Goal: Task Accomplishment & Management: Manage account settings

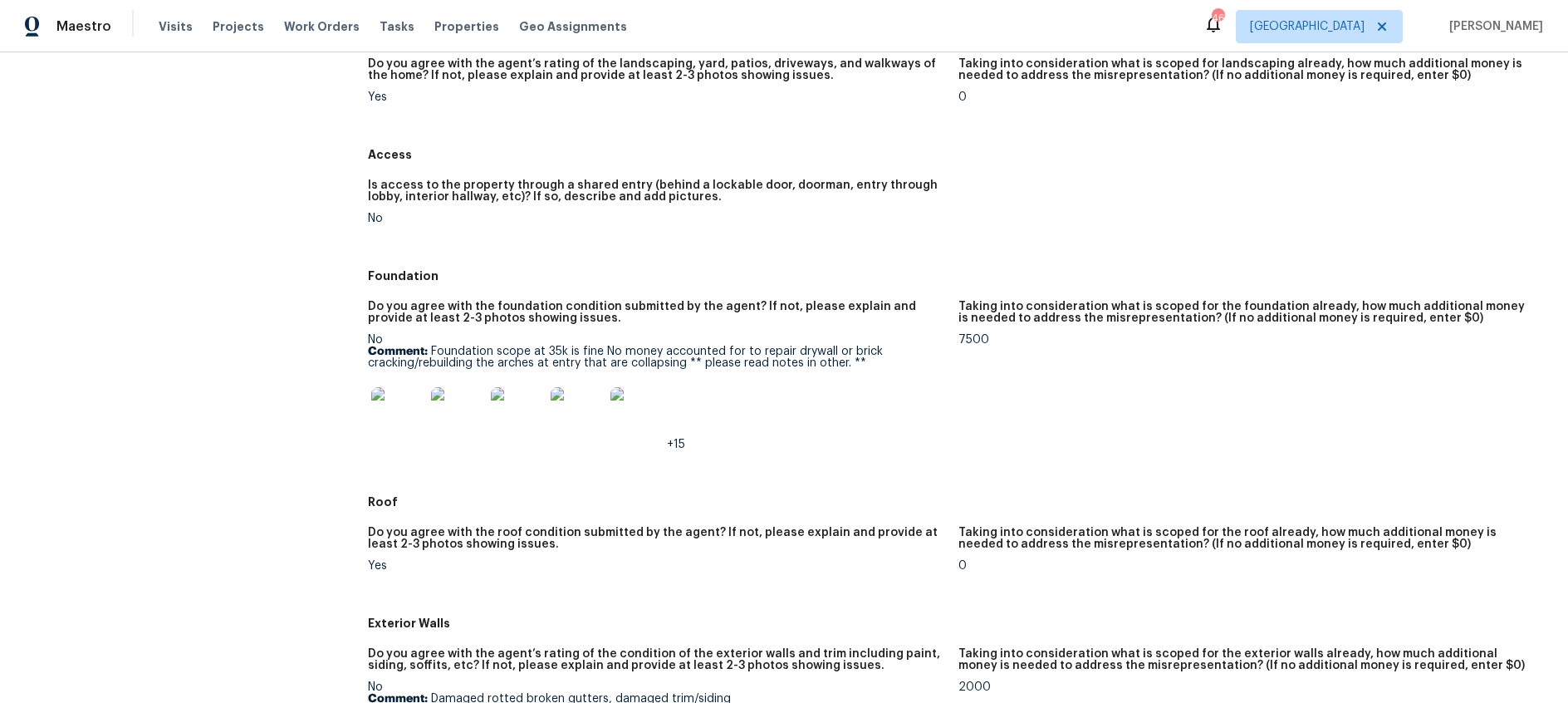
scroll to position [239, 0]
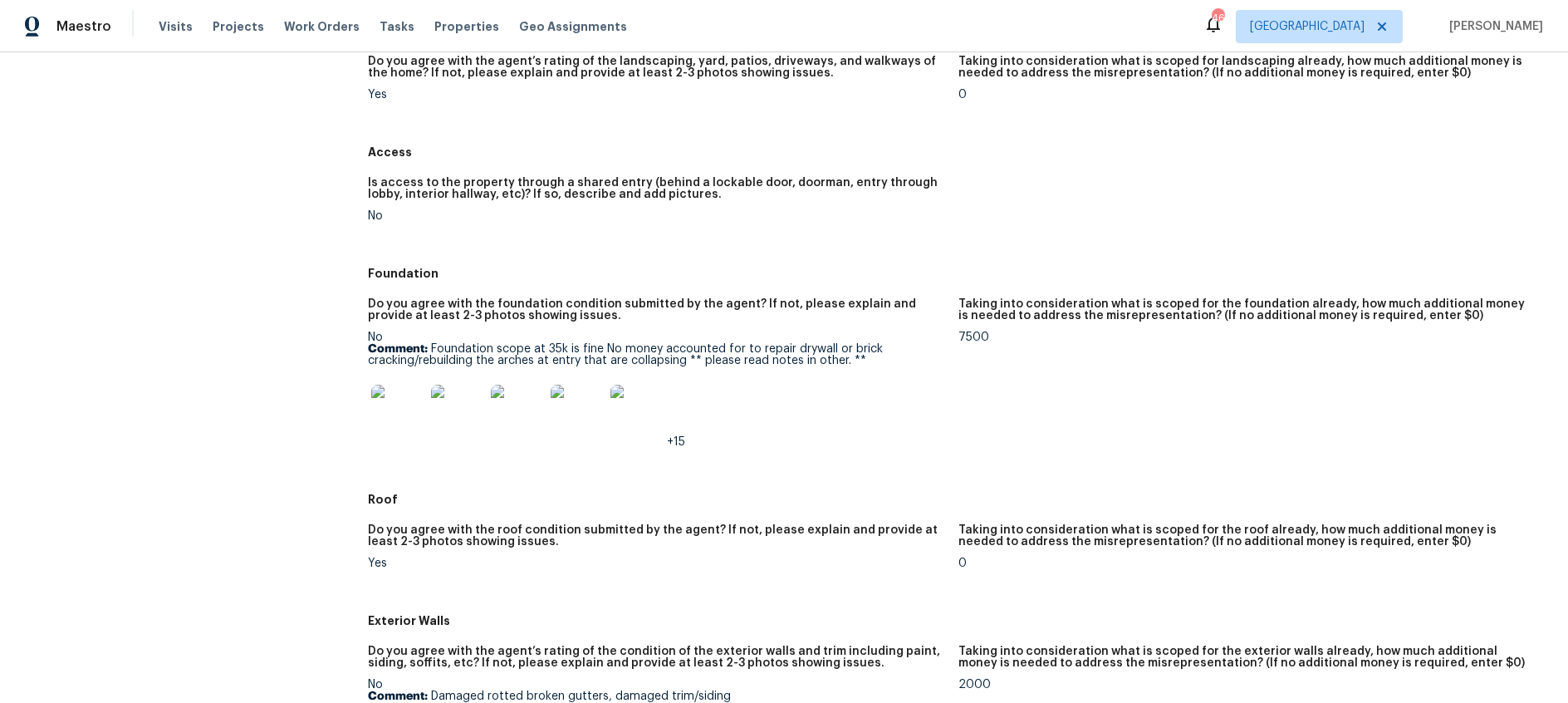
click at [401, 399] on img at bounding box center [398, 411] width 53 height 54
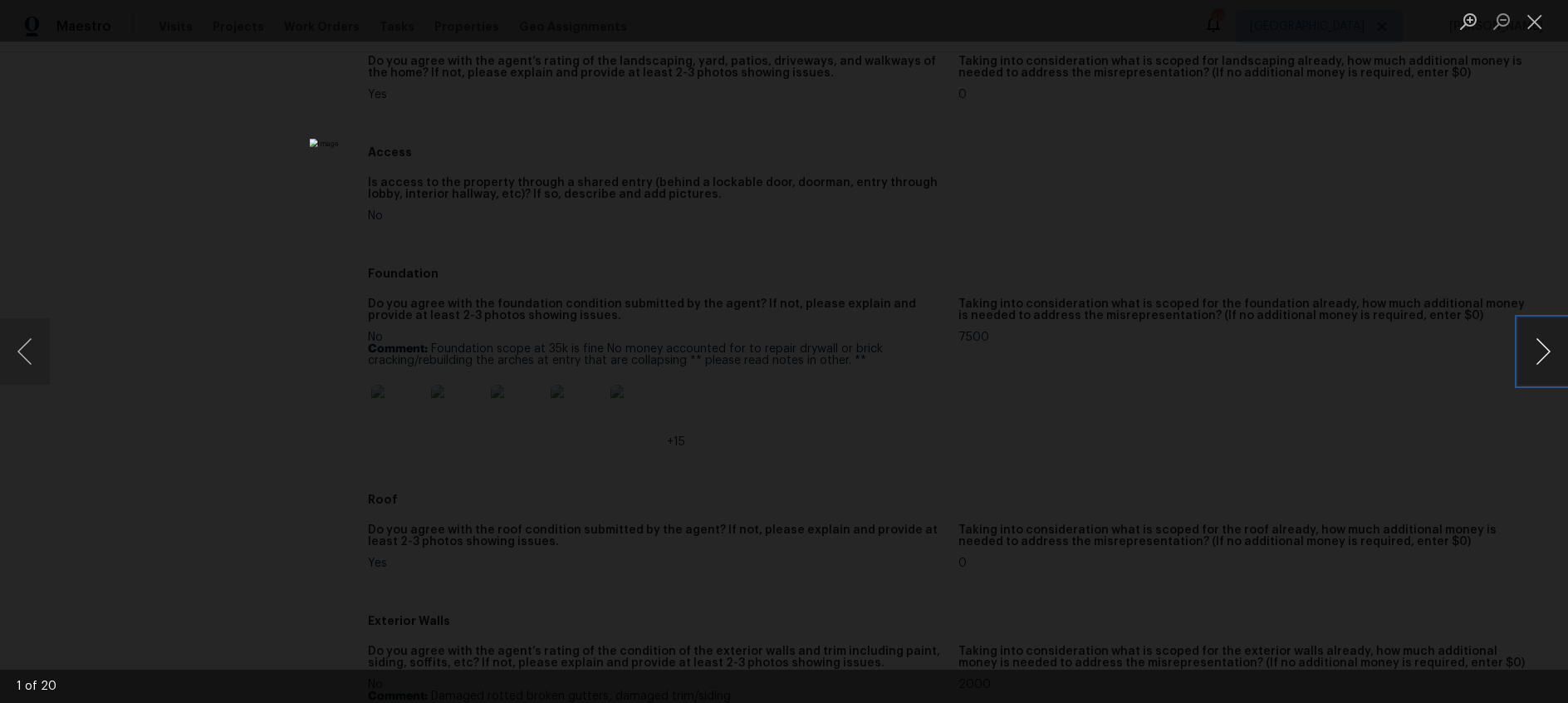
click at [1538, 354] on button "Next image" at bounding box center [1543, 352] width 50 height 66
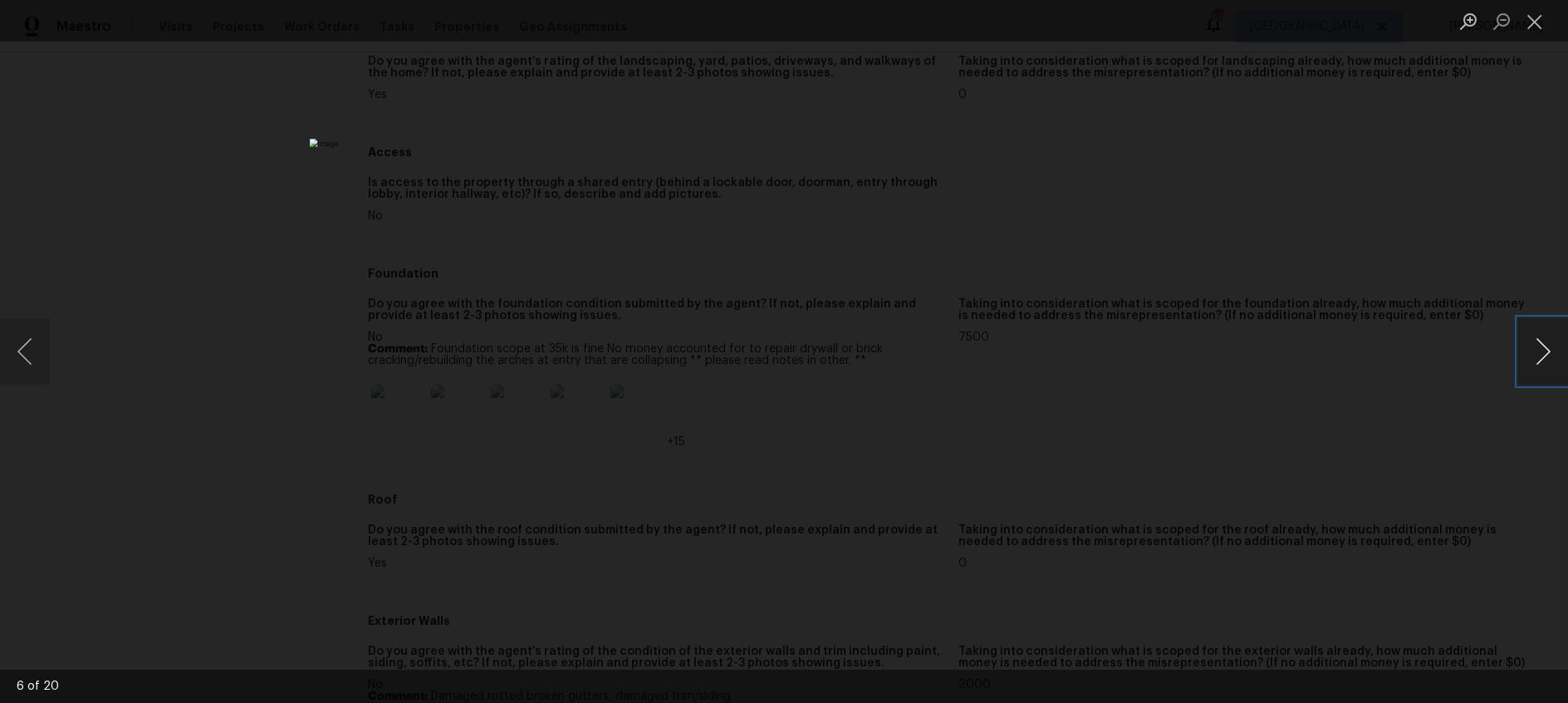
click at [1538, 354] on button "Next image" at bounding box center [1543, 352] width 50 height 66
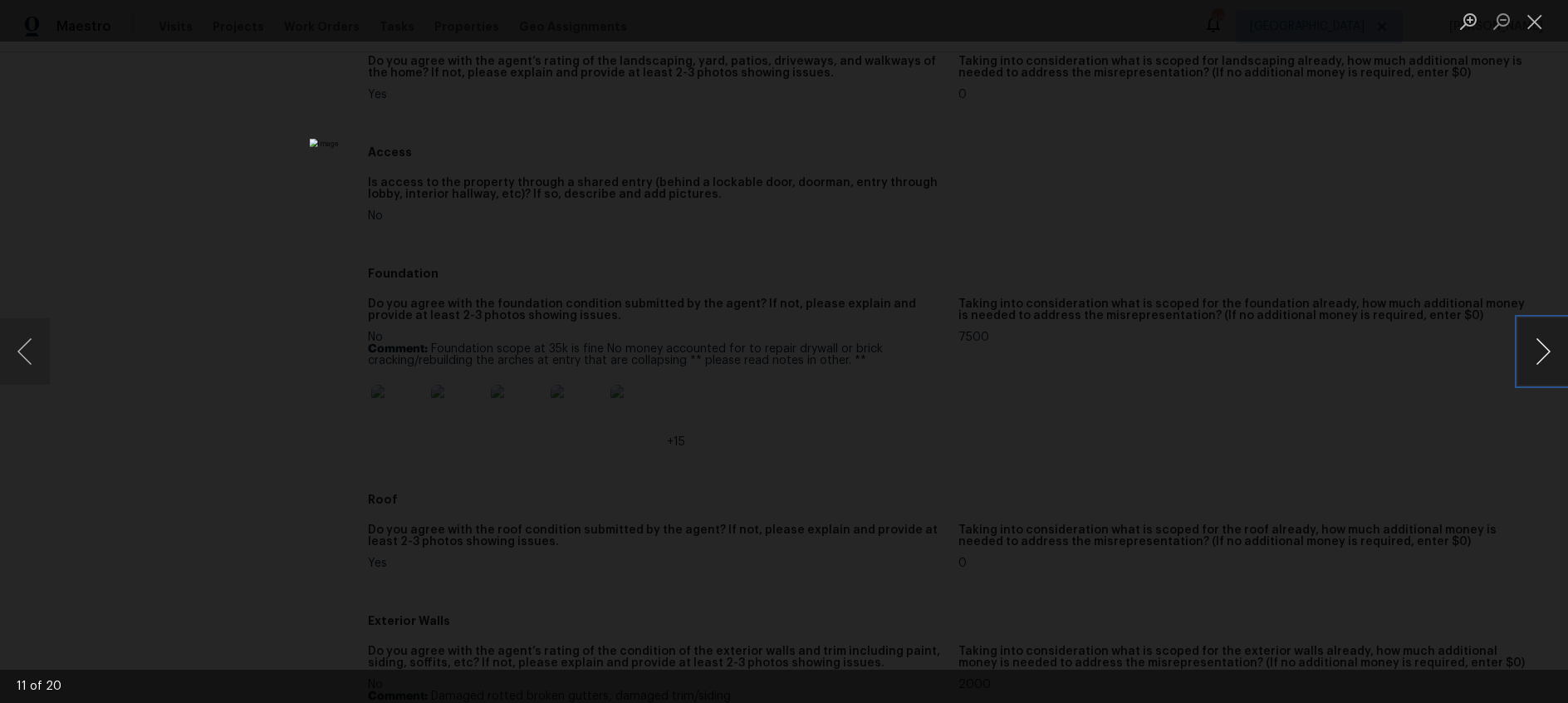
click at [1538, 354] on button "Next image" at bounding box center [1543, 352] width 50 height 66
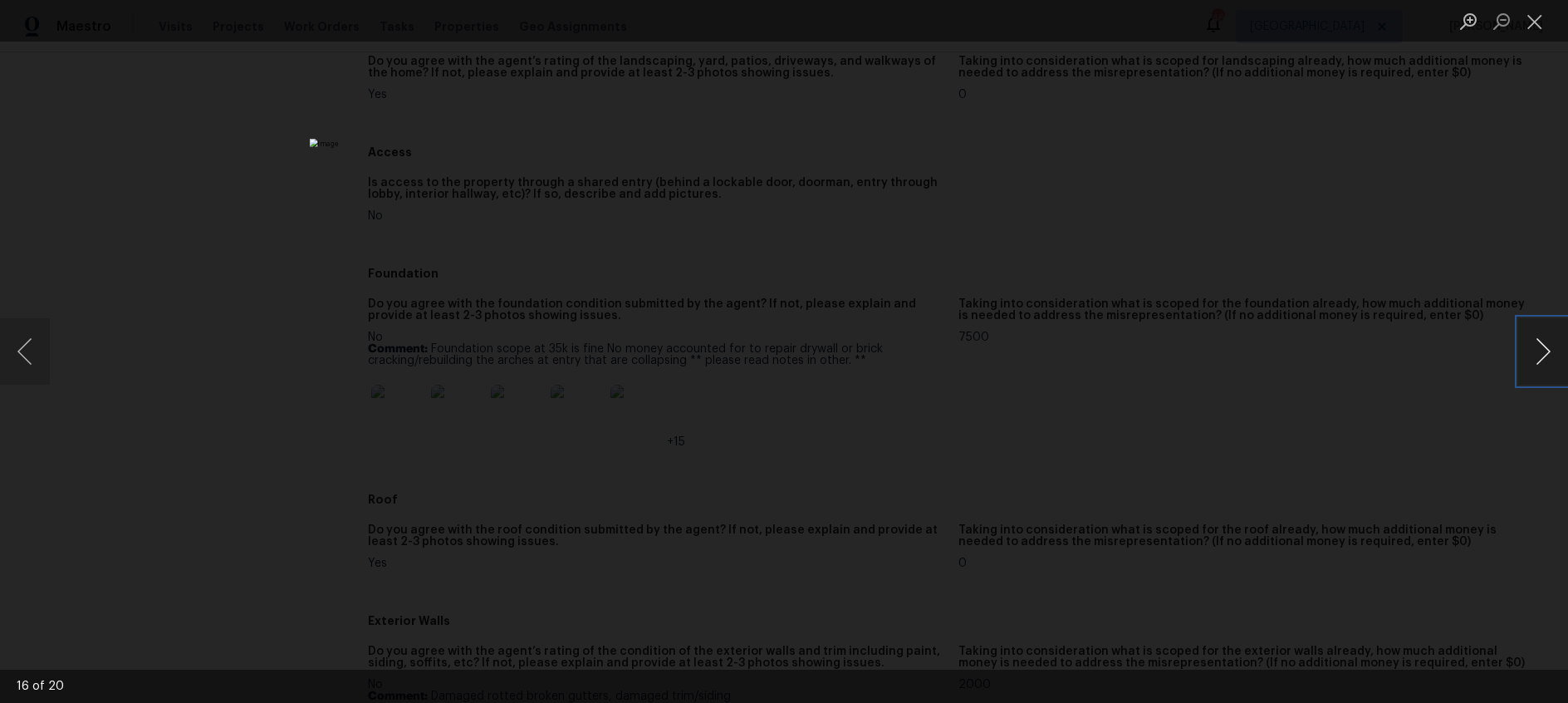
click at [1538, 354] on button "Next image" at bounding box center [1543, 352] width 50 height 66
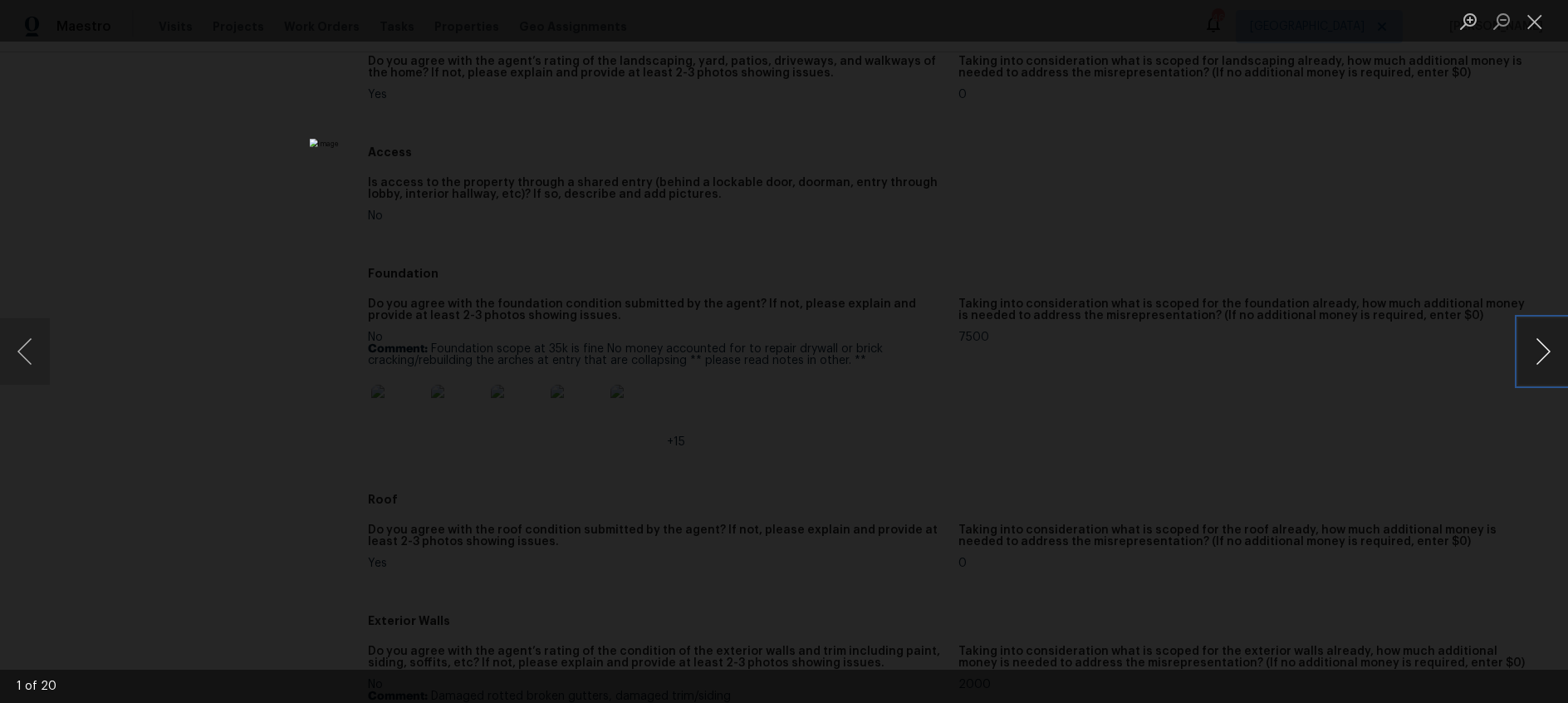
click at [1538, 354] on button "Next image" at bounding box center [1543, 352] width 50 height 66
drag, startPoint x: 1536, startPoint y: 22, endPoint x: 1343, endPoint y: 26, distance: 193.0
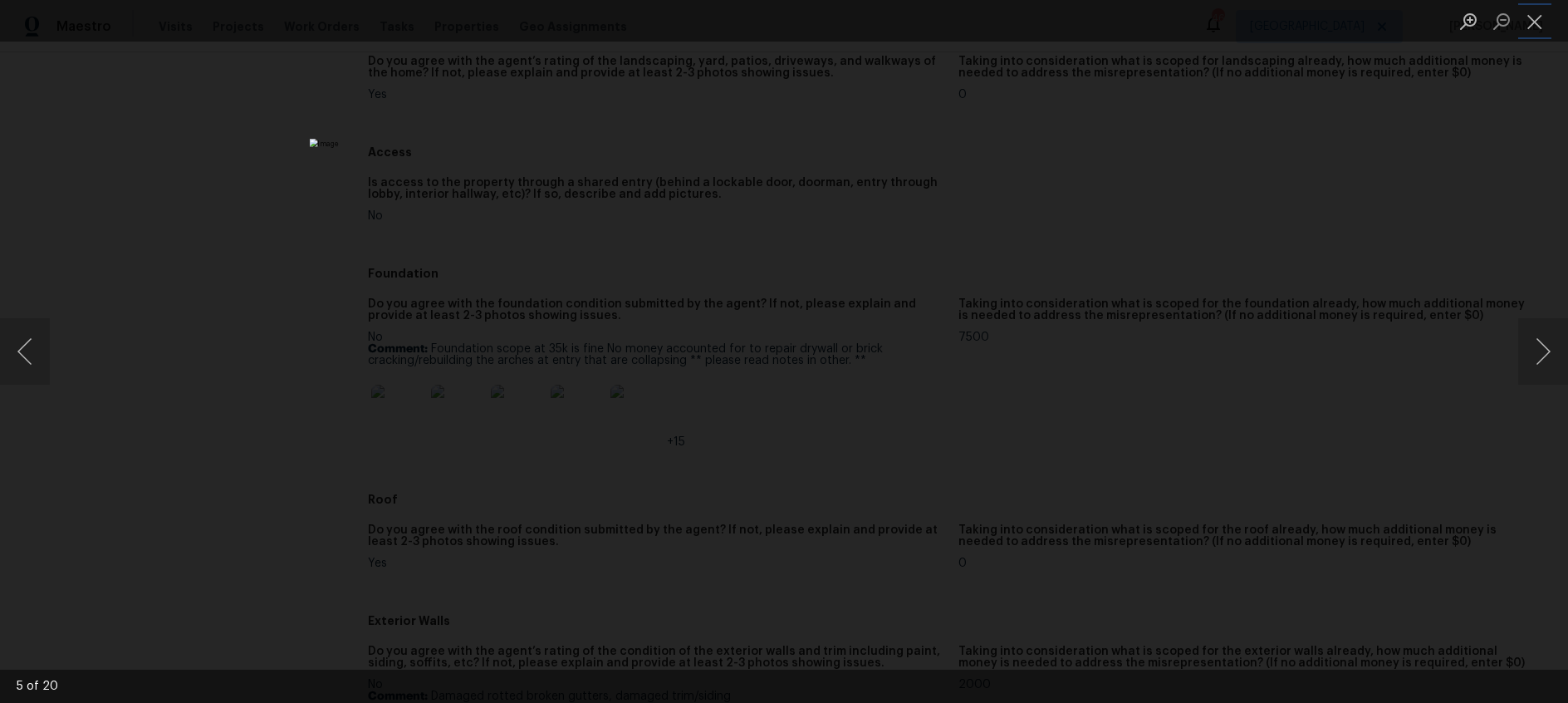
click at [1536, 22] on button "Close lightbox" at bounding box center [1535, 21] width 33 height 30
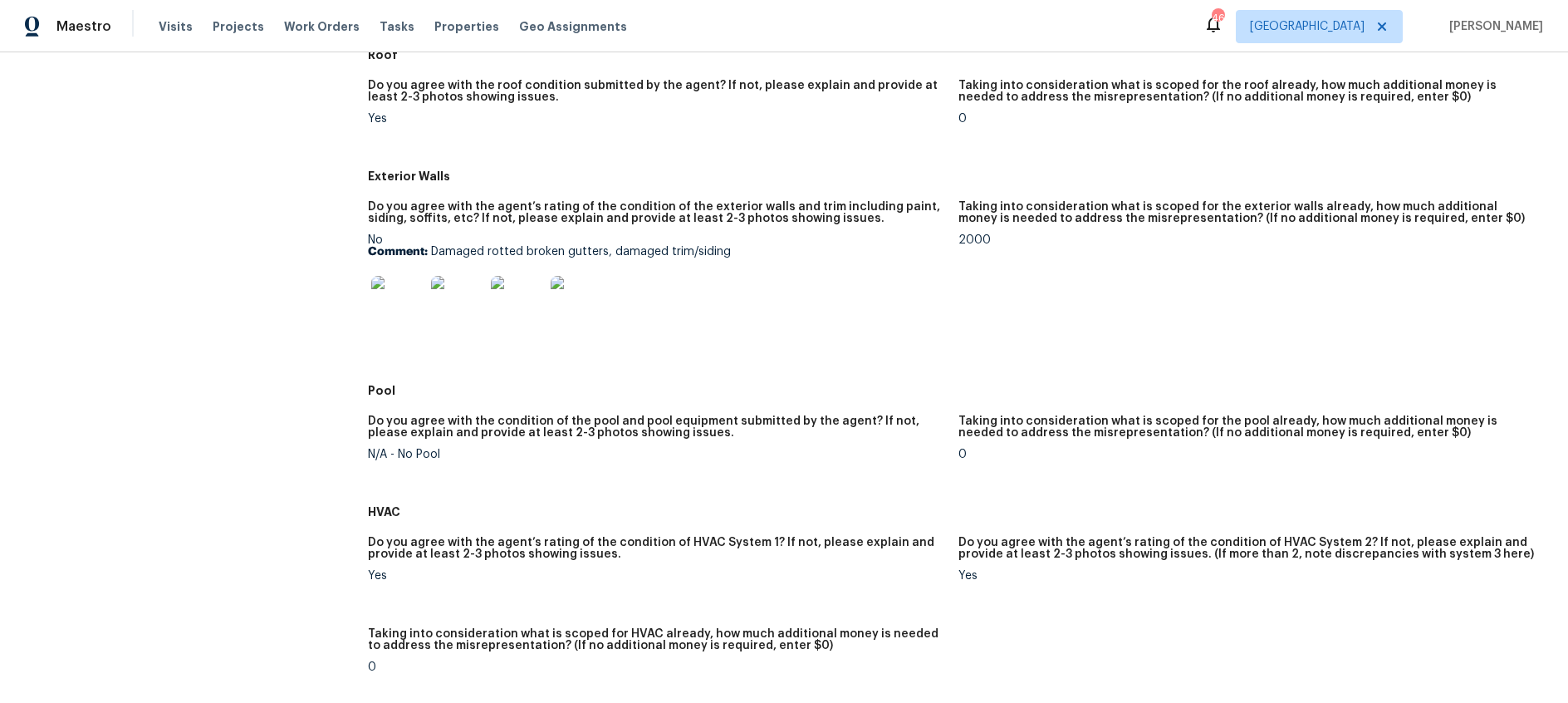
scroll to position [723, 0]
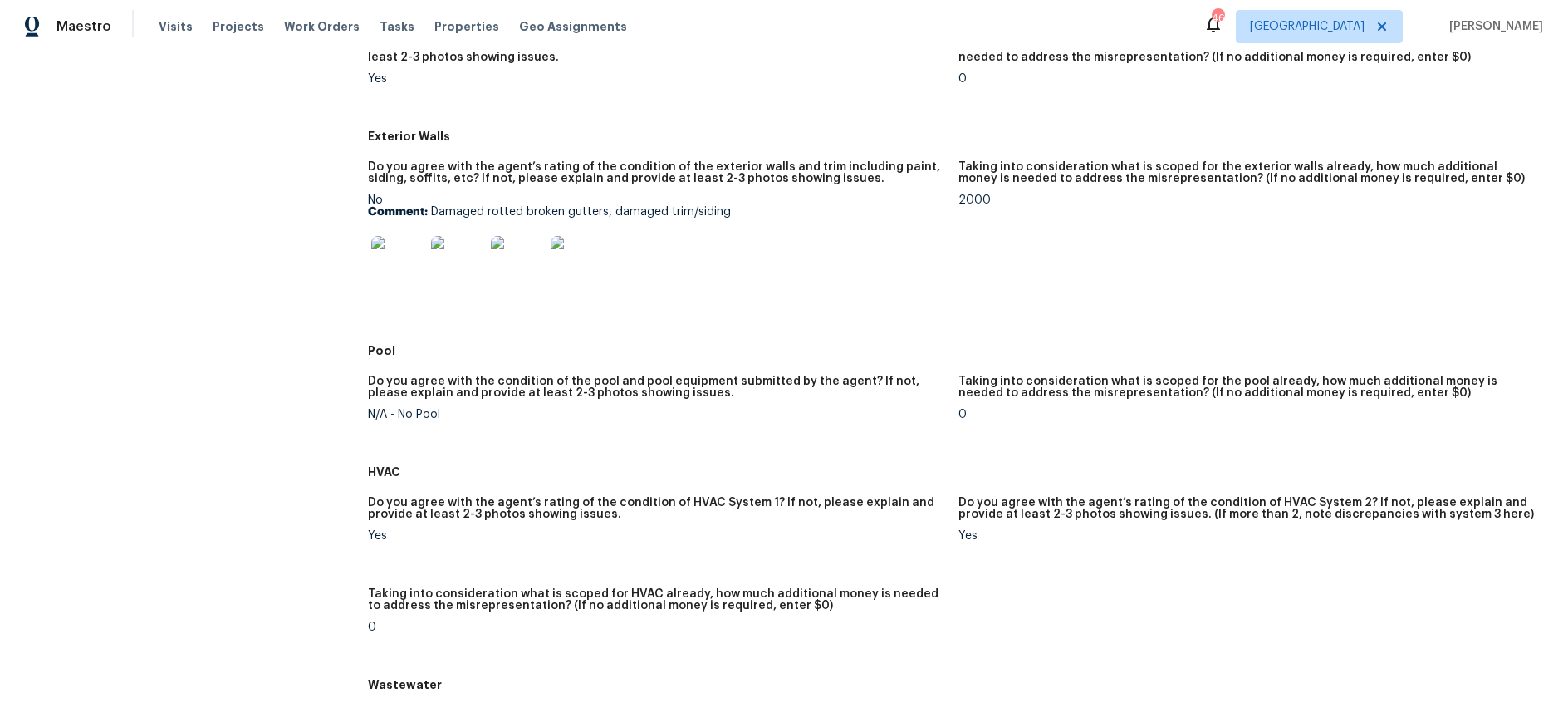
click at [397, 257] on img at bounding box center [398, 263] width 53 height 54
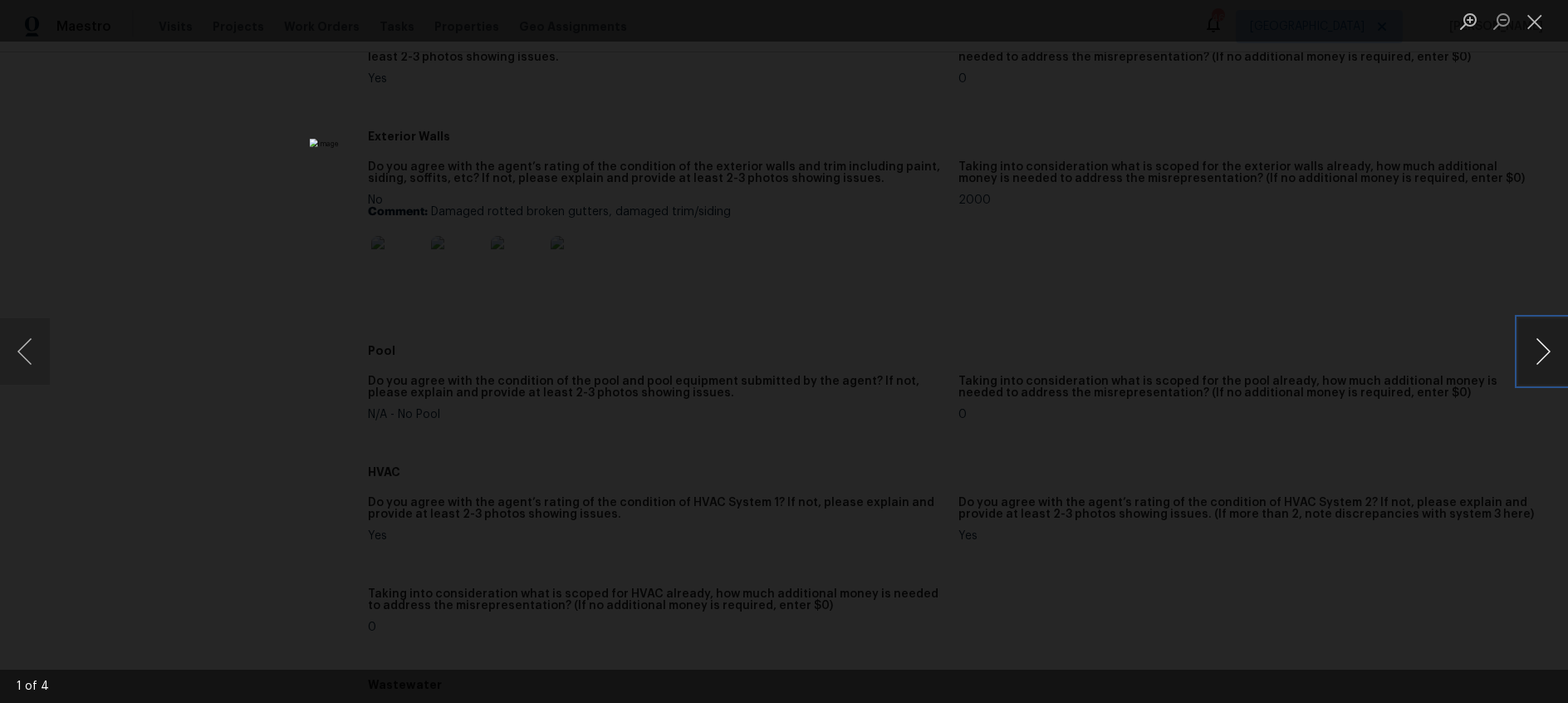
click at [1547, 352] on button "Next image" at bounding box center [1543, 352] width 50 height 66
click at [1537, 19] on button "Close lightbox" at bounding box center [1535, 21] width 33 height 30
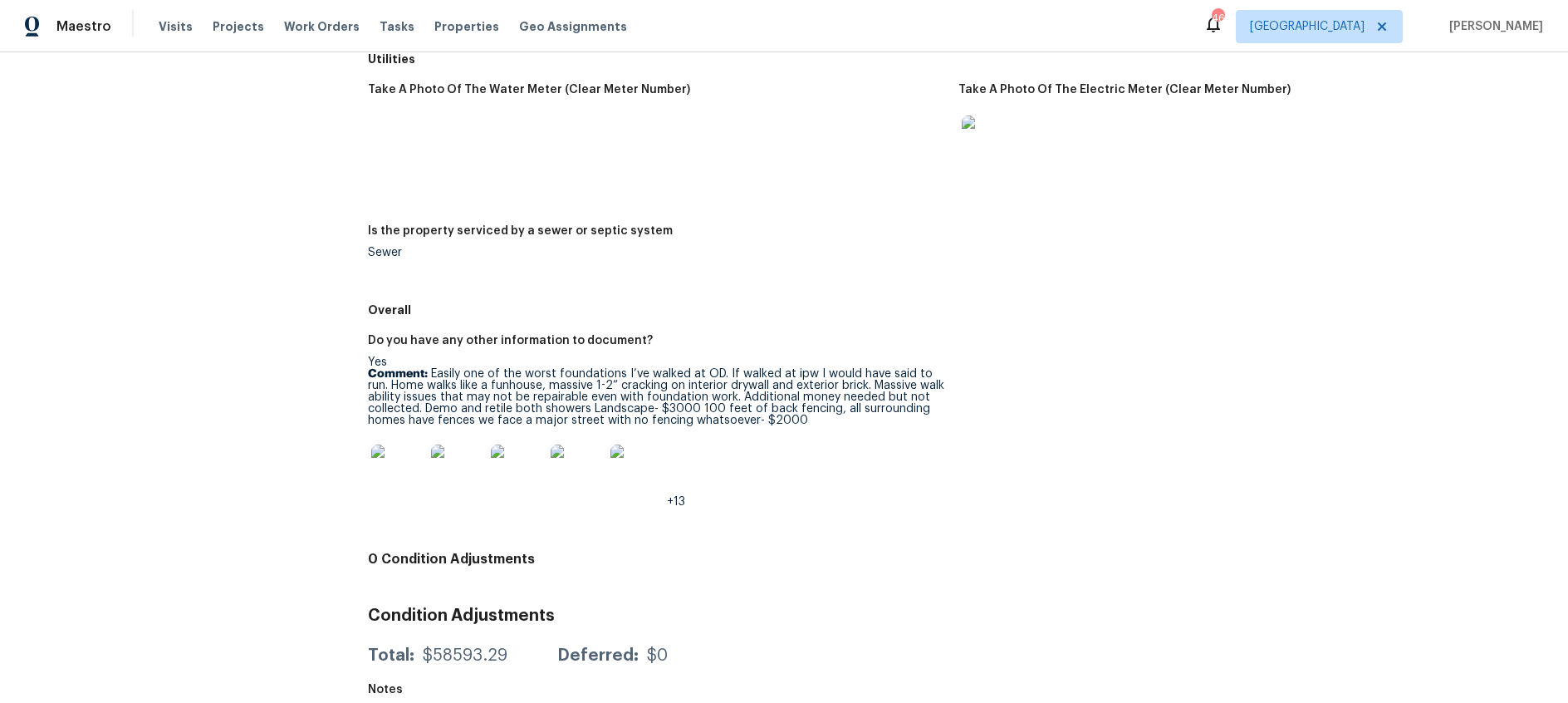
scroll to position [2271, 0]
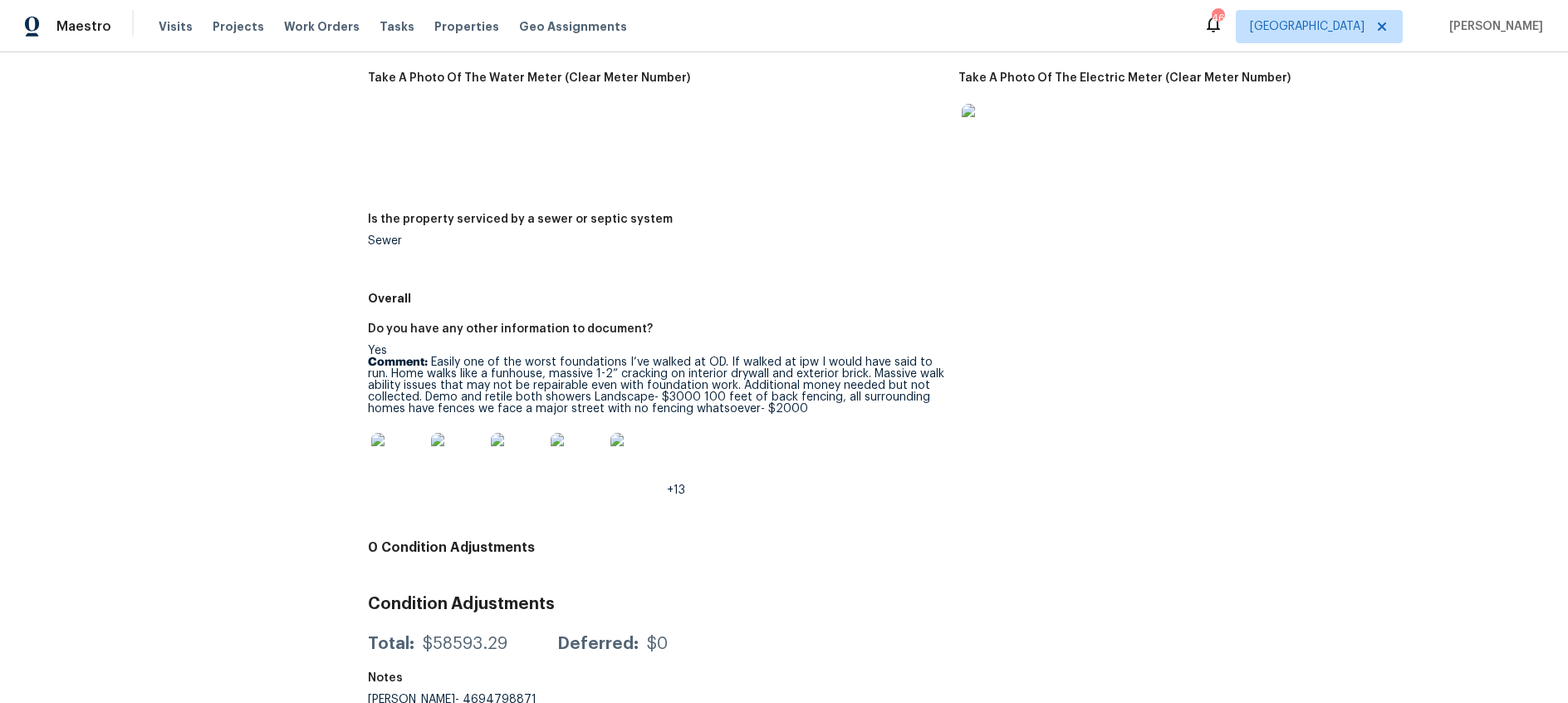
click at [386, 465] on img at bounding box center [398, 459] width 53 height 54
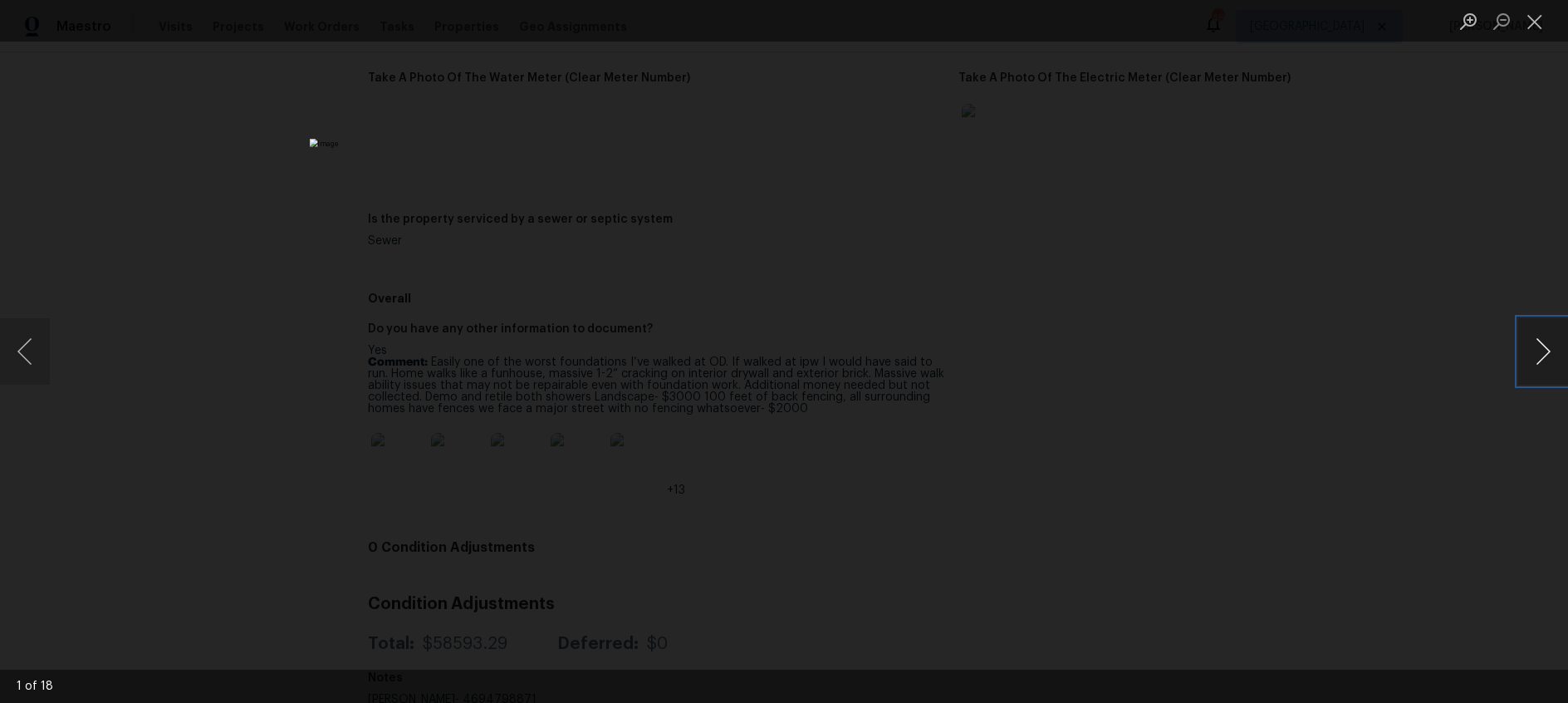
click at [1540, 353] on button "Next image" at bounding box center [1543, 352] width 50 height 66
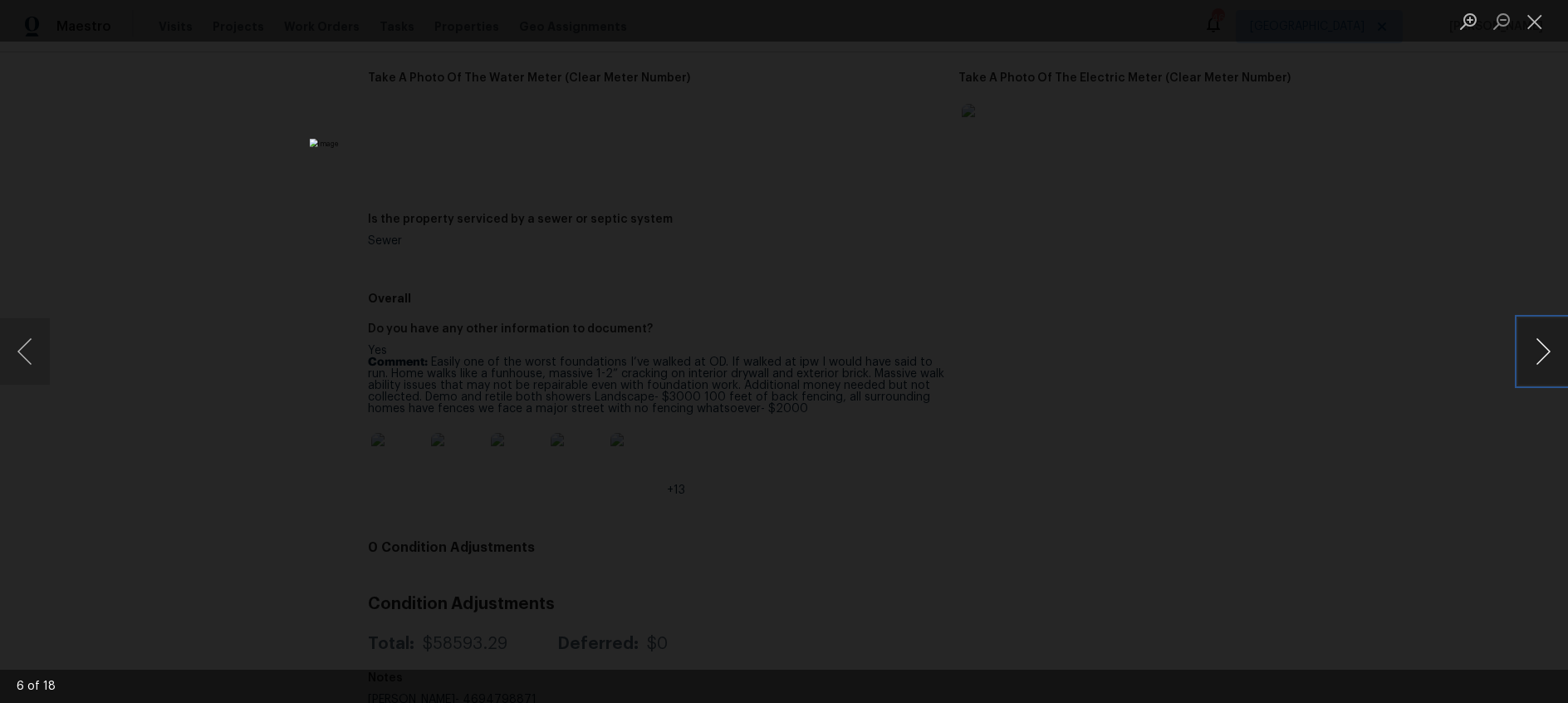
click at [1540, 353] on button "Next image" at bounding box center [1543, 352] width 50 height 66
click at [40, 338] on button "Previous image" at bounding box center [25, 352] width 50 height 66
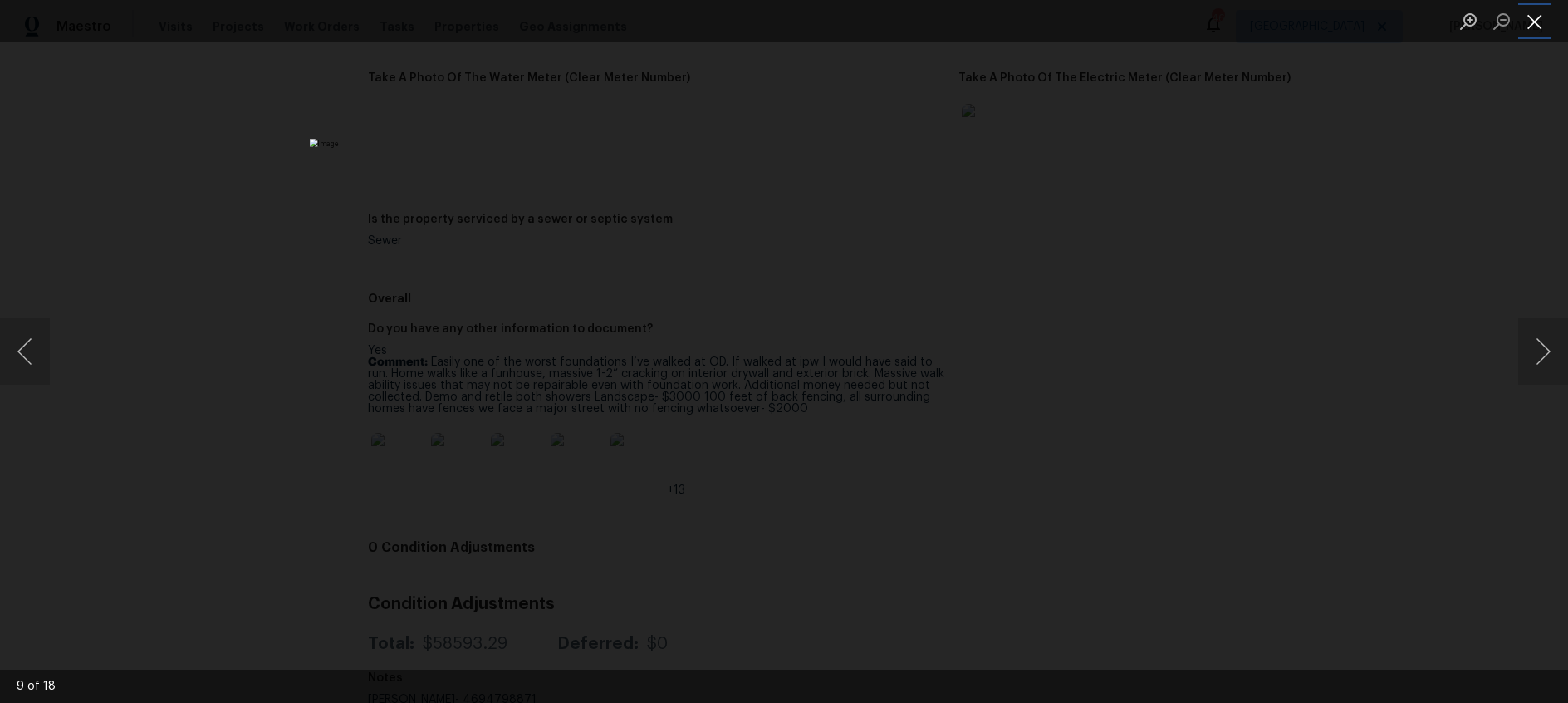
click at [1535, 18] on button "Close lightbox" at bounding box center [1535, 21] width 33 height 30
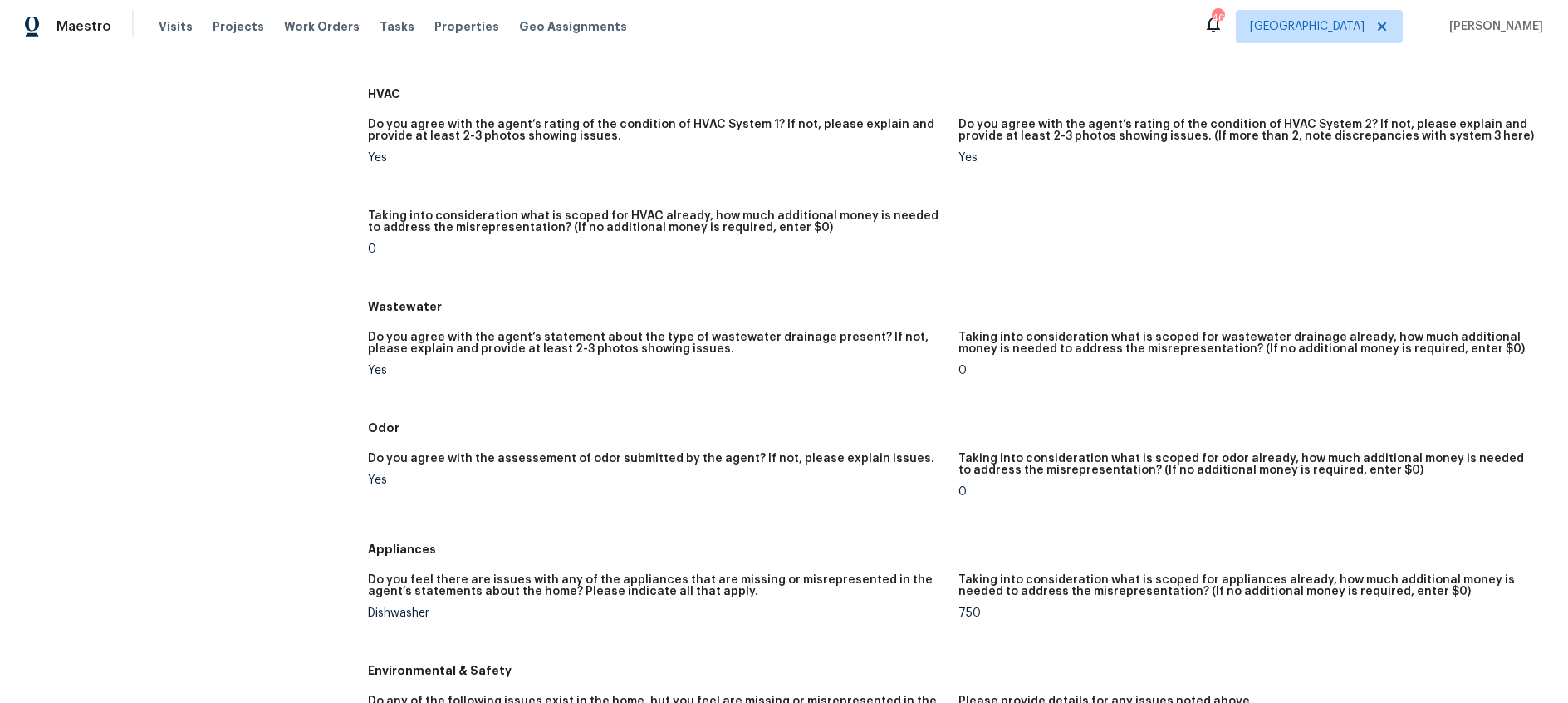
scroll to position [1094, 0]
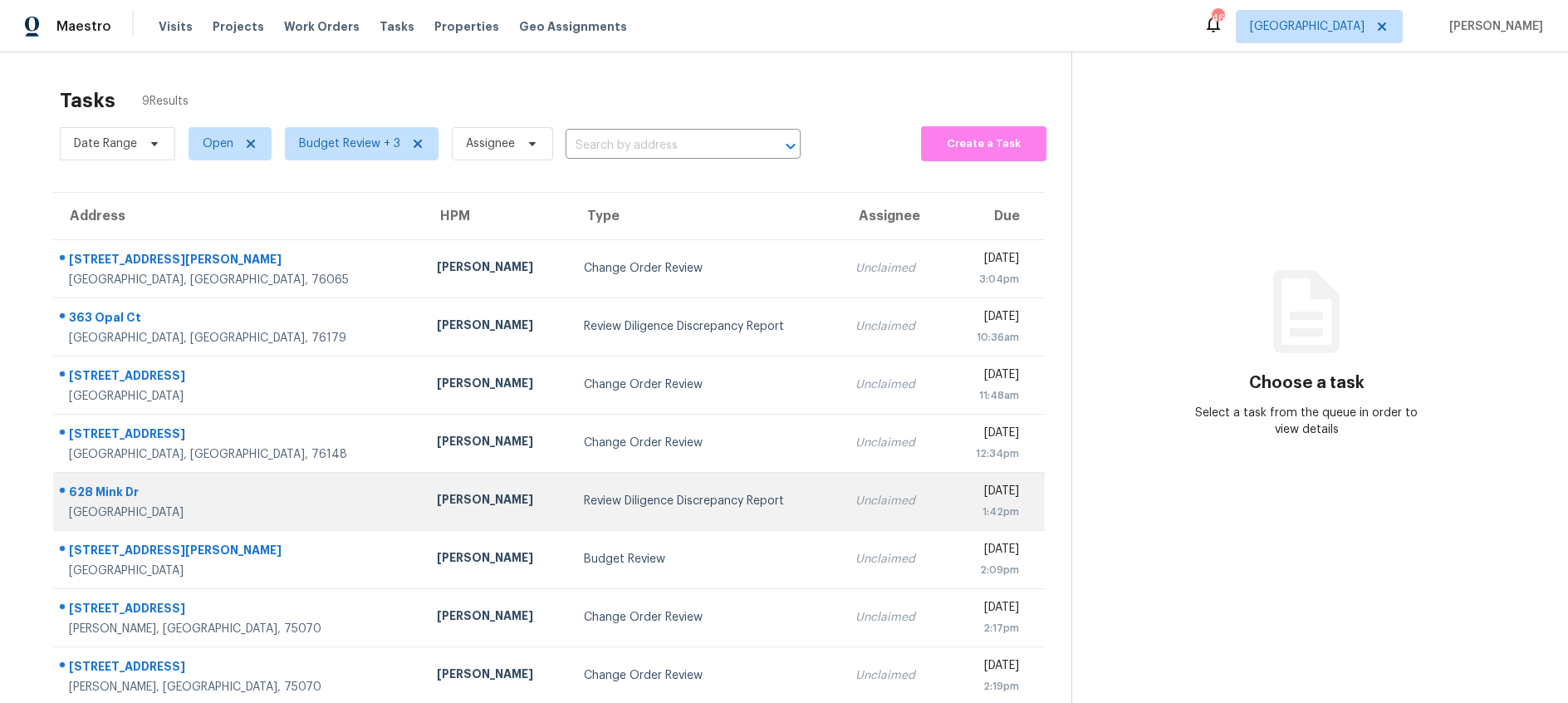
click at [584, 495] on div "Review Diligence Discrepancy Report" at bounding box center [707, 501] width 245 height 17
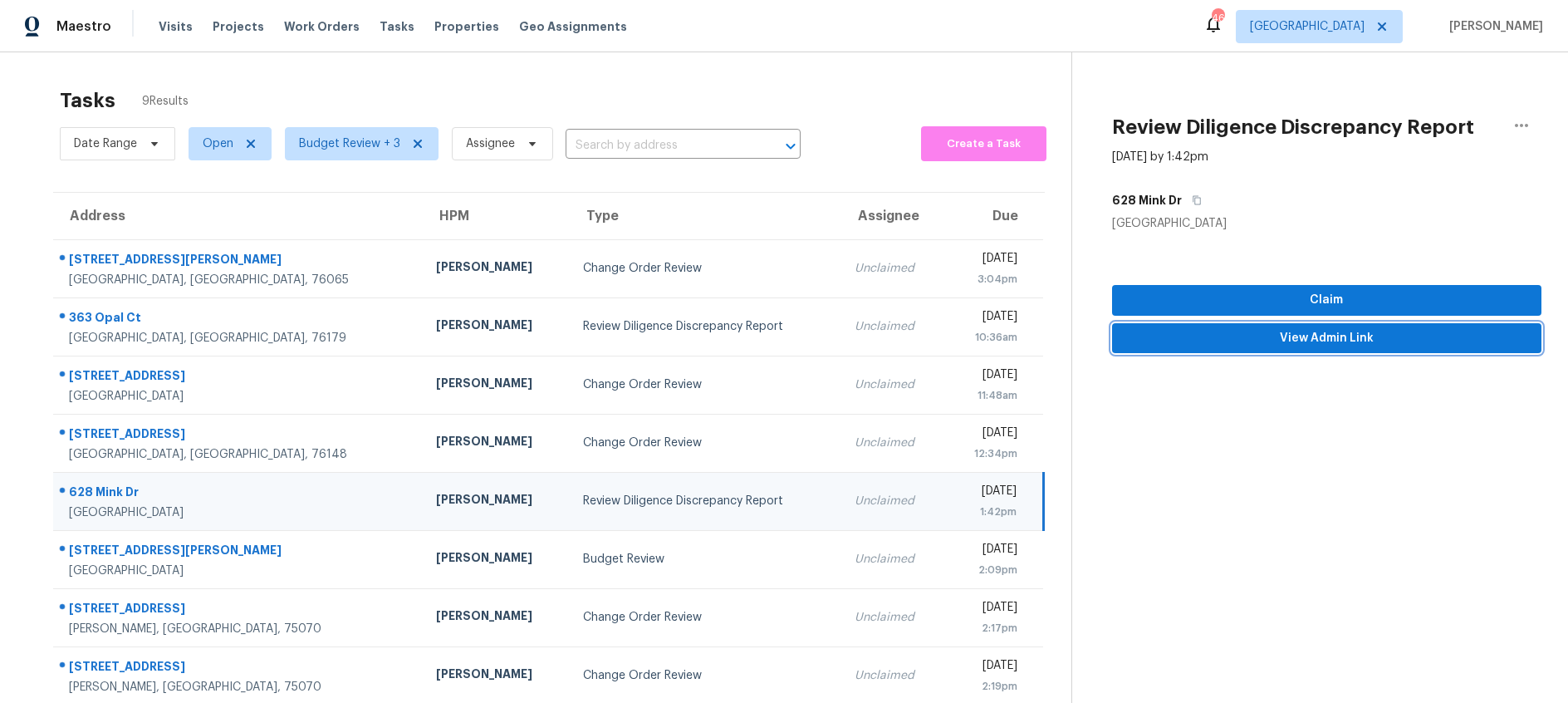
click at [1285, 347] on span "View Admin Link" at bounding box center [1326, 339] width 403 height 21
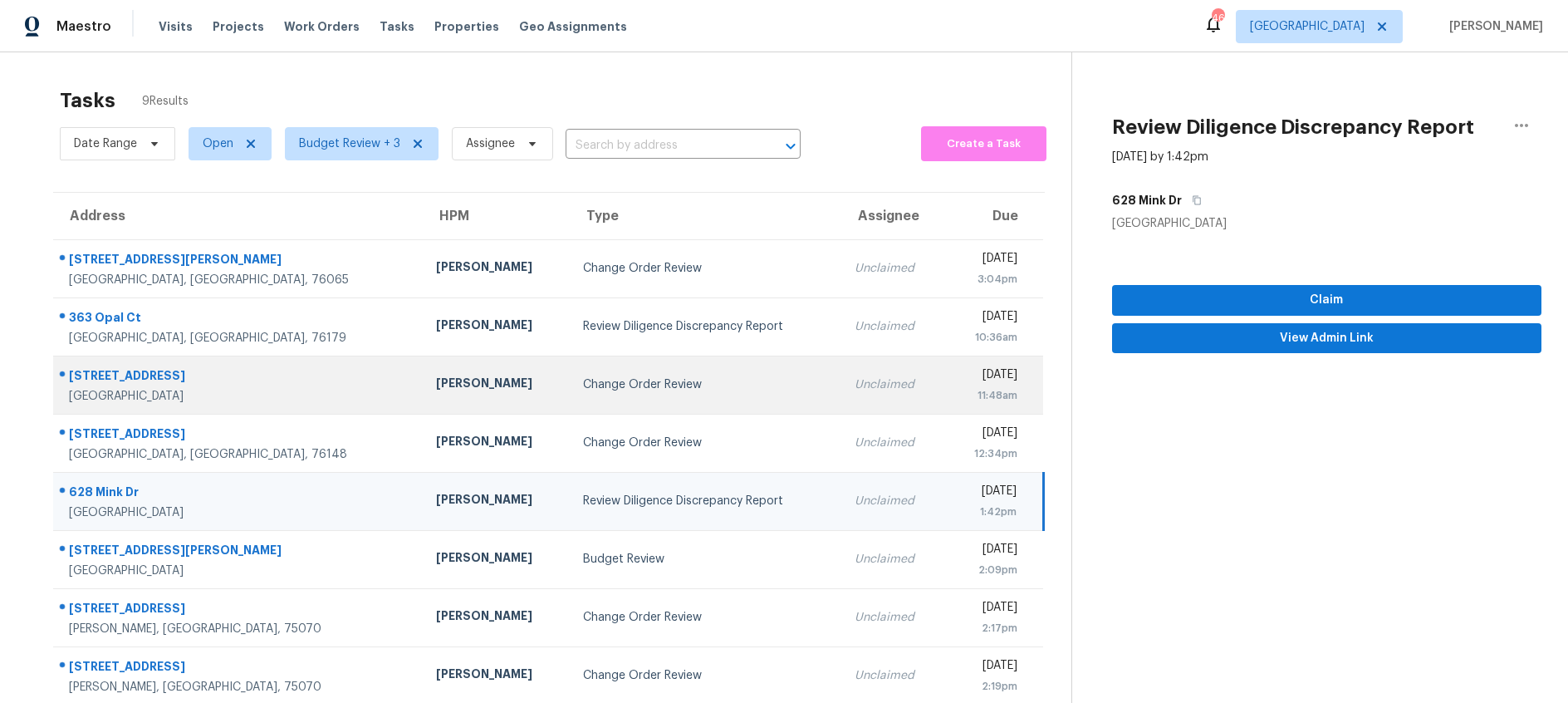
click at [570, 395] on td "Change Order Review" at bounding box center [706, 384] width 271 height 58
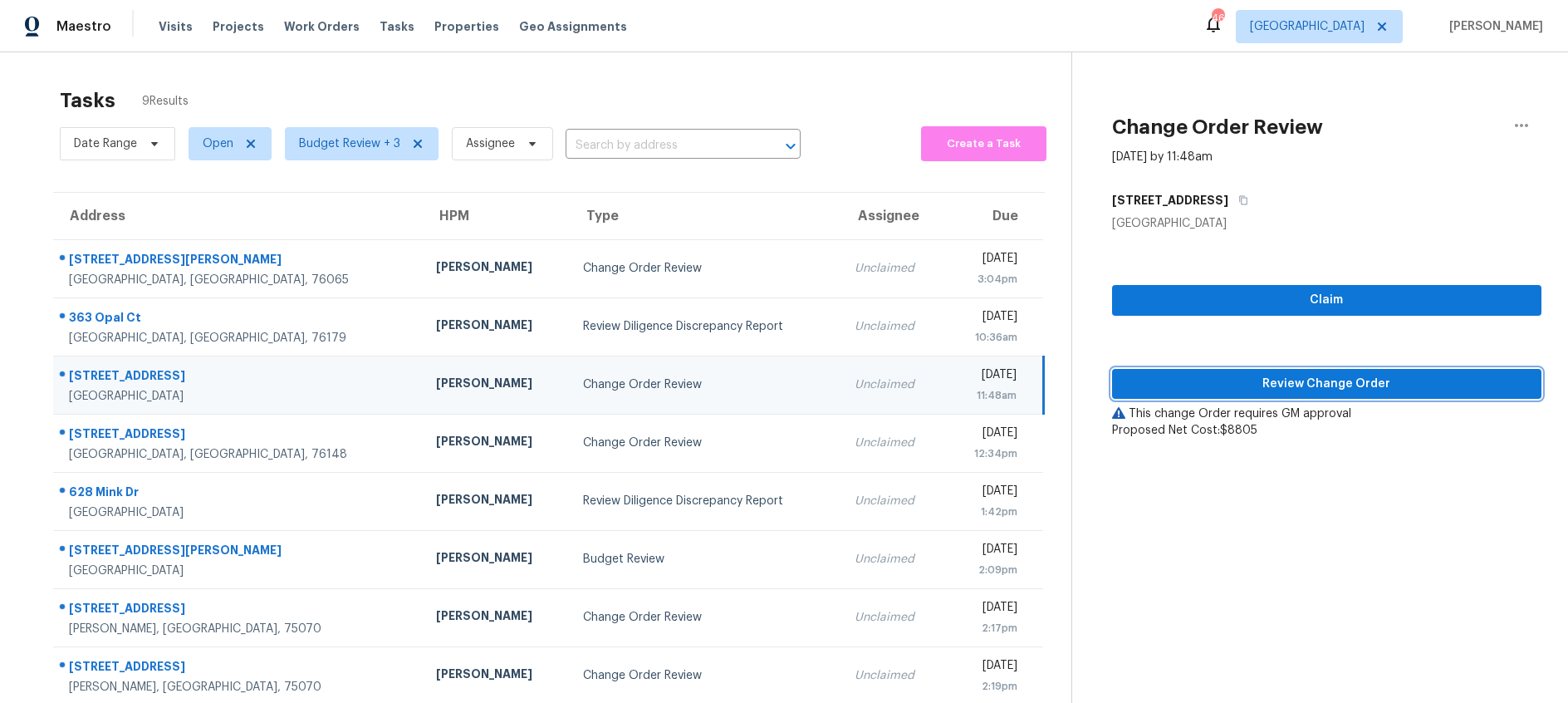
click at [1204, 378] on span "Review Change Order" at bounding box center [1326, 384] width 403 height 21
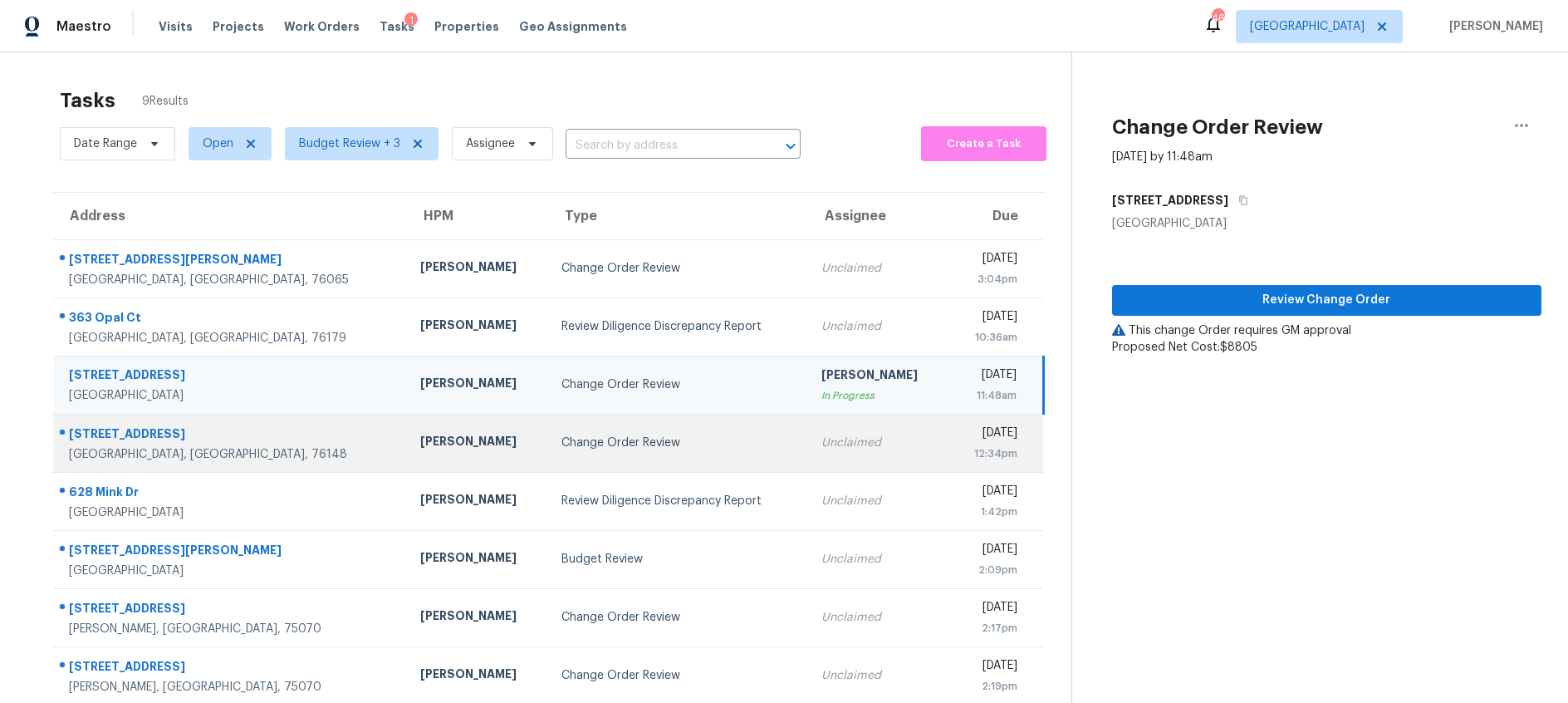
click at [562, 441] on div "Change Order Review" at bounding box center [678, 443] width 233 height 17
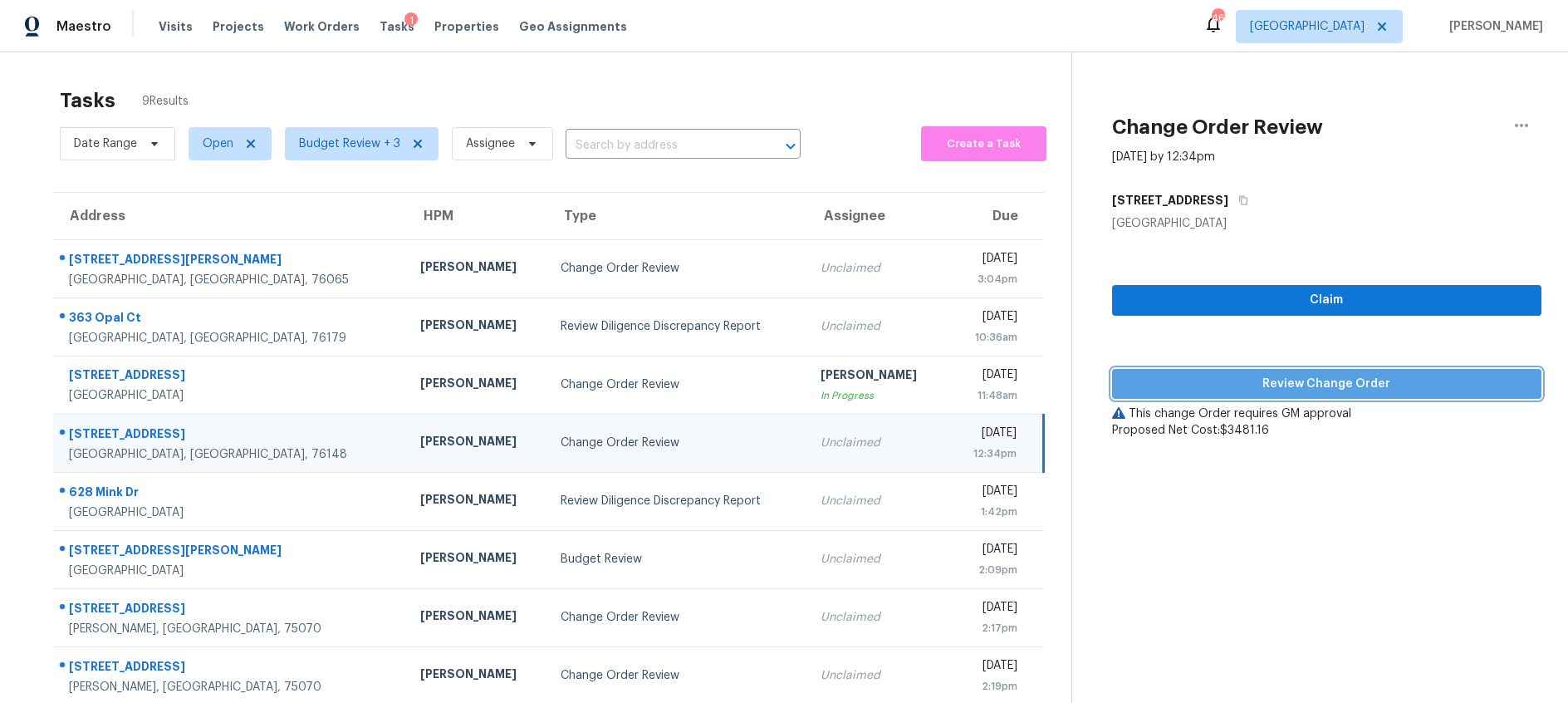
click at [1182, 380] on span "Review Change Order" at bounding box center [1326, 384] width 403 height 21
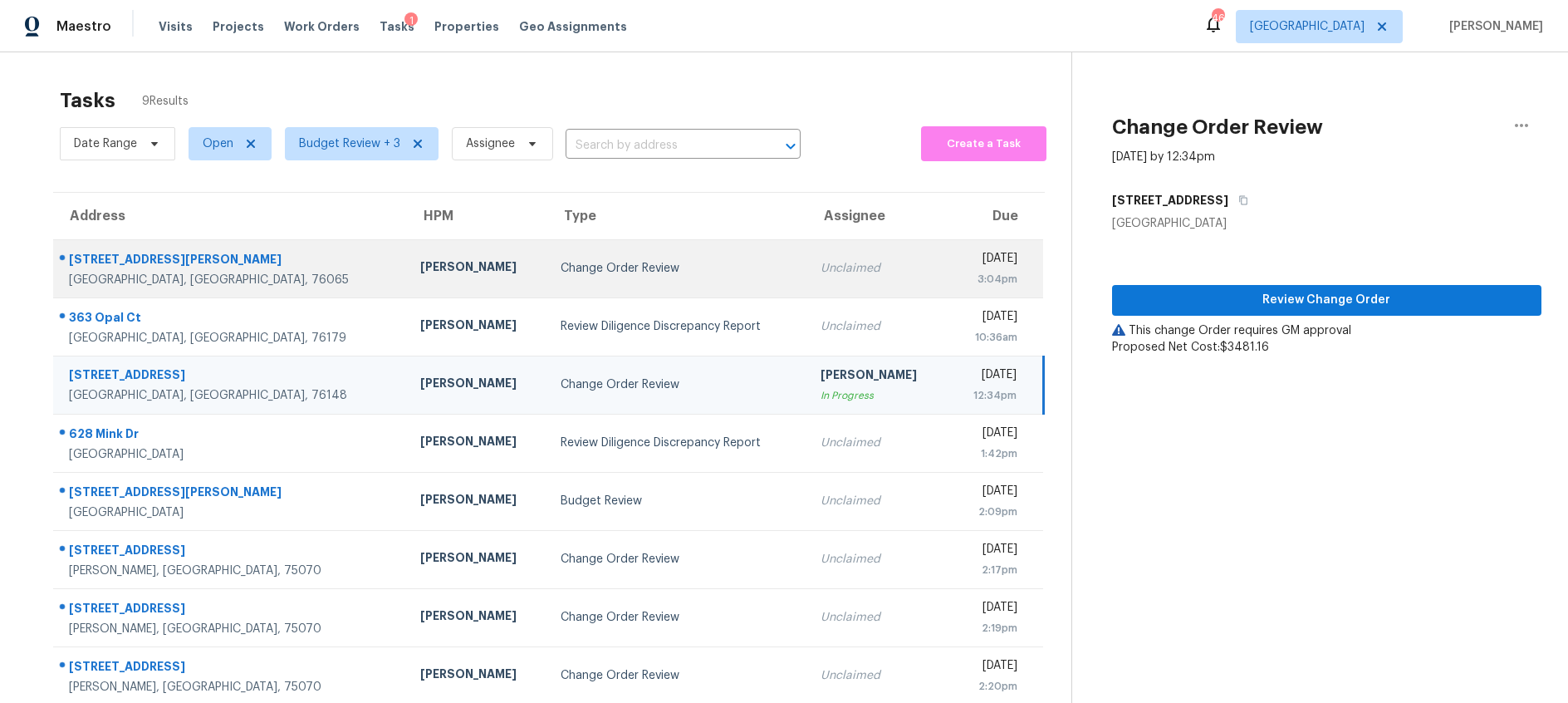
click at [561, 269] on div "Change Order Review" at bounding box center [677, 268] width 232 height 17
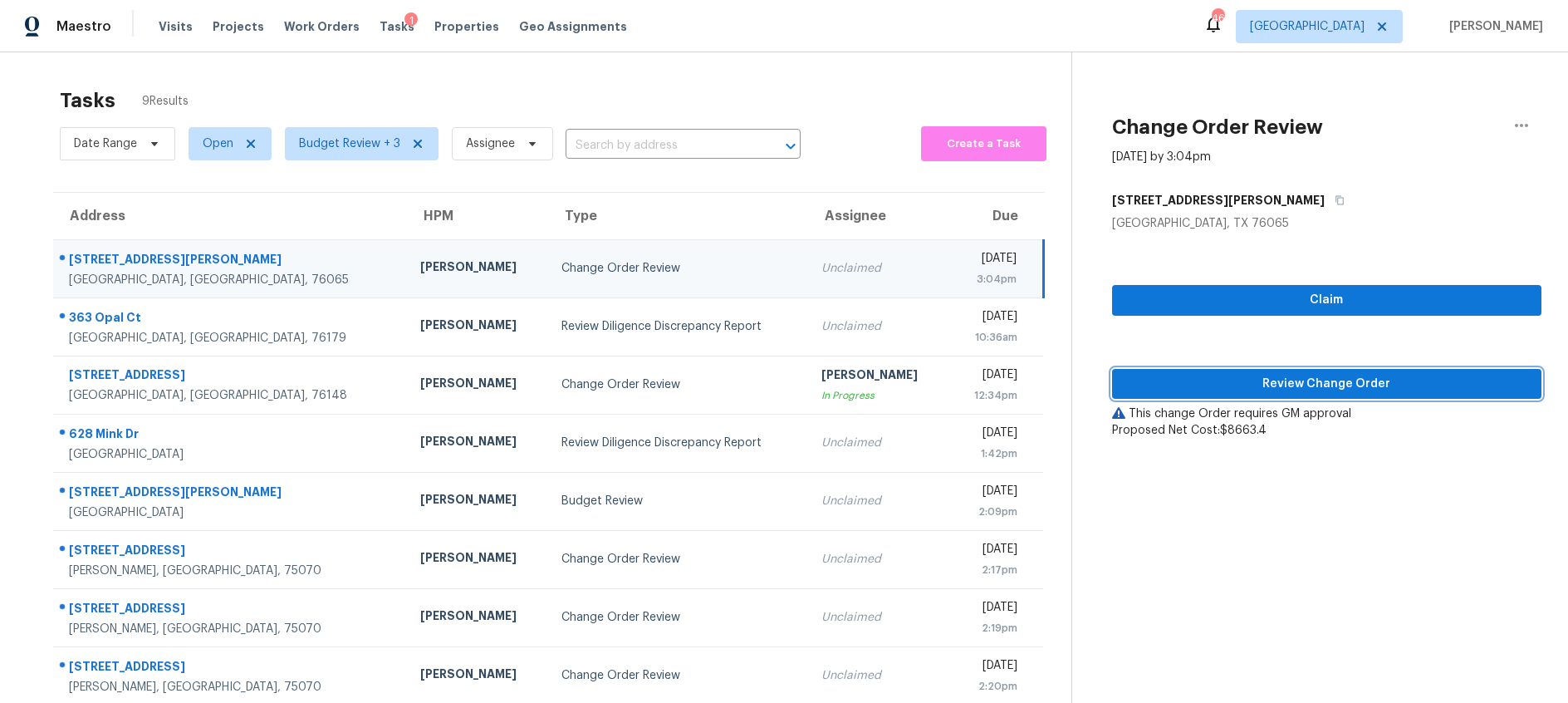
click at [1265, 376] on span "Review Change Order" at bounding box center [1326, 384] width 403 height 21
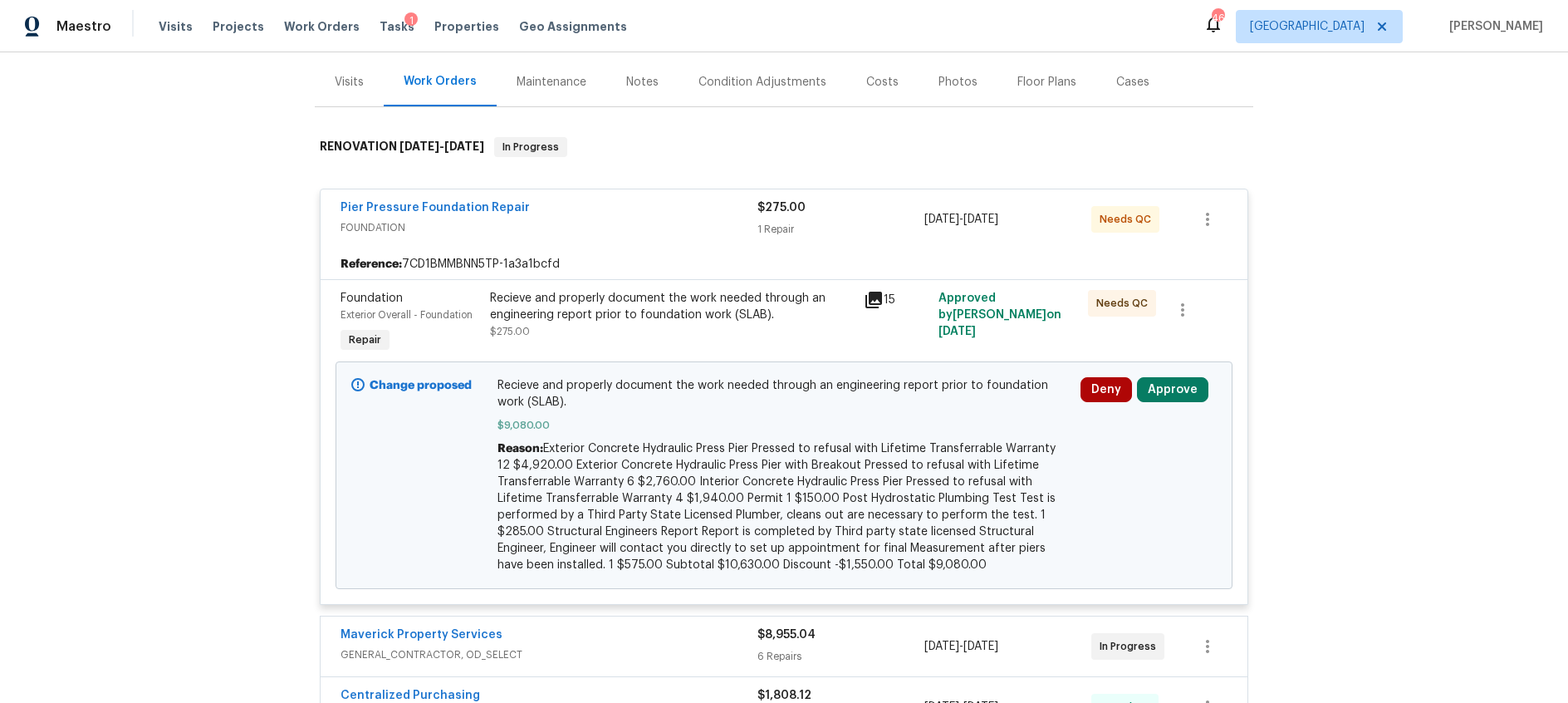
scroll to position [42, 0]
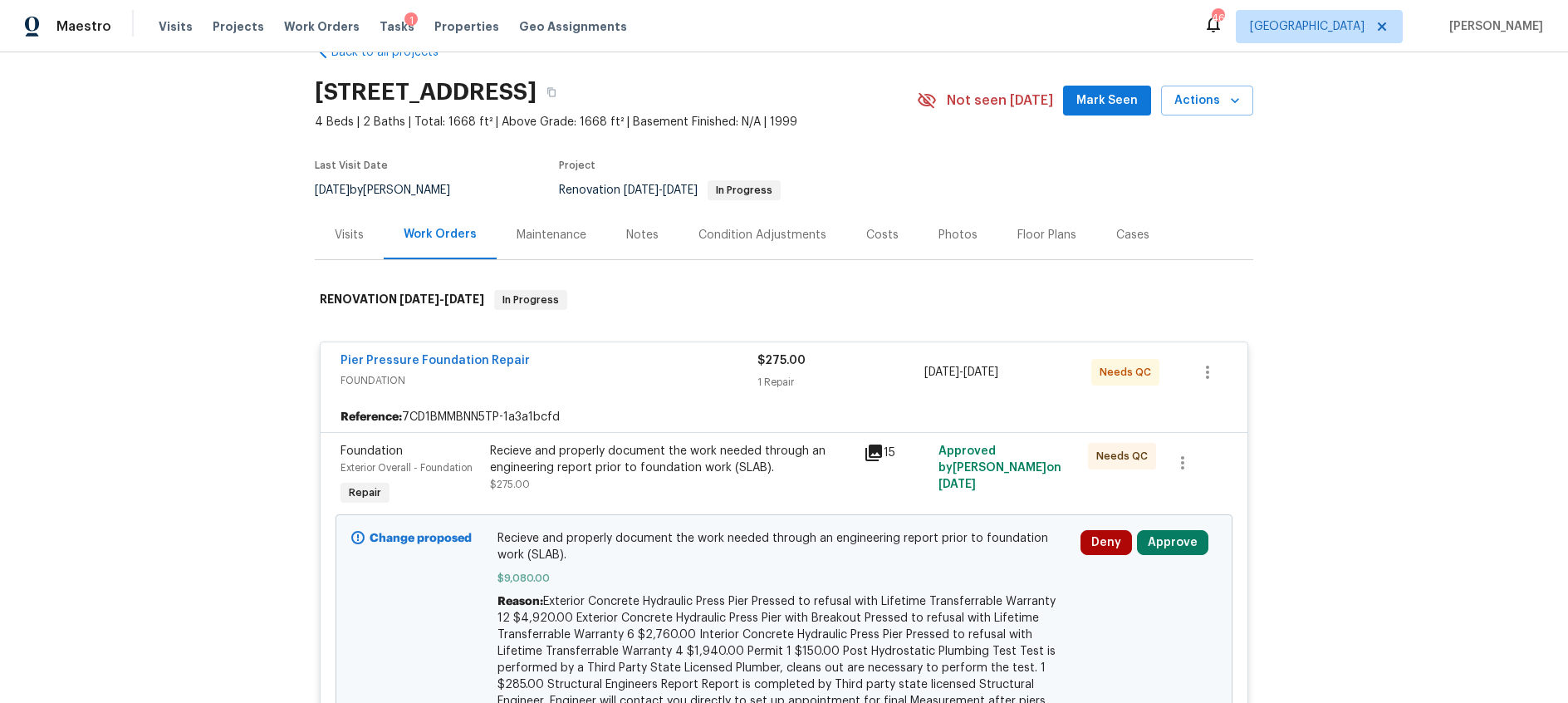
click at [871, 245] on div "Costs" at bounding box center [883, 234] width 72 height 49
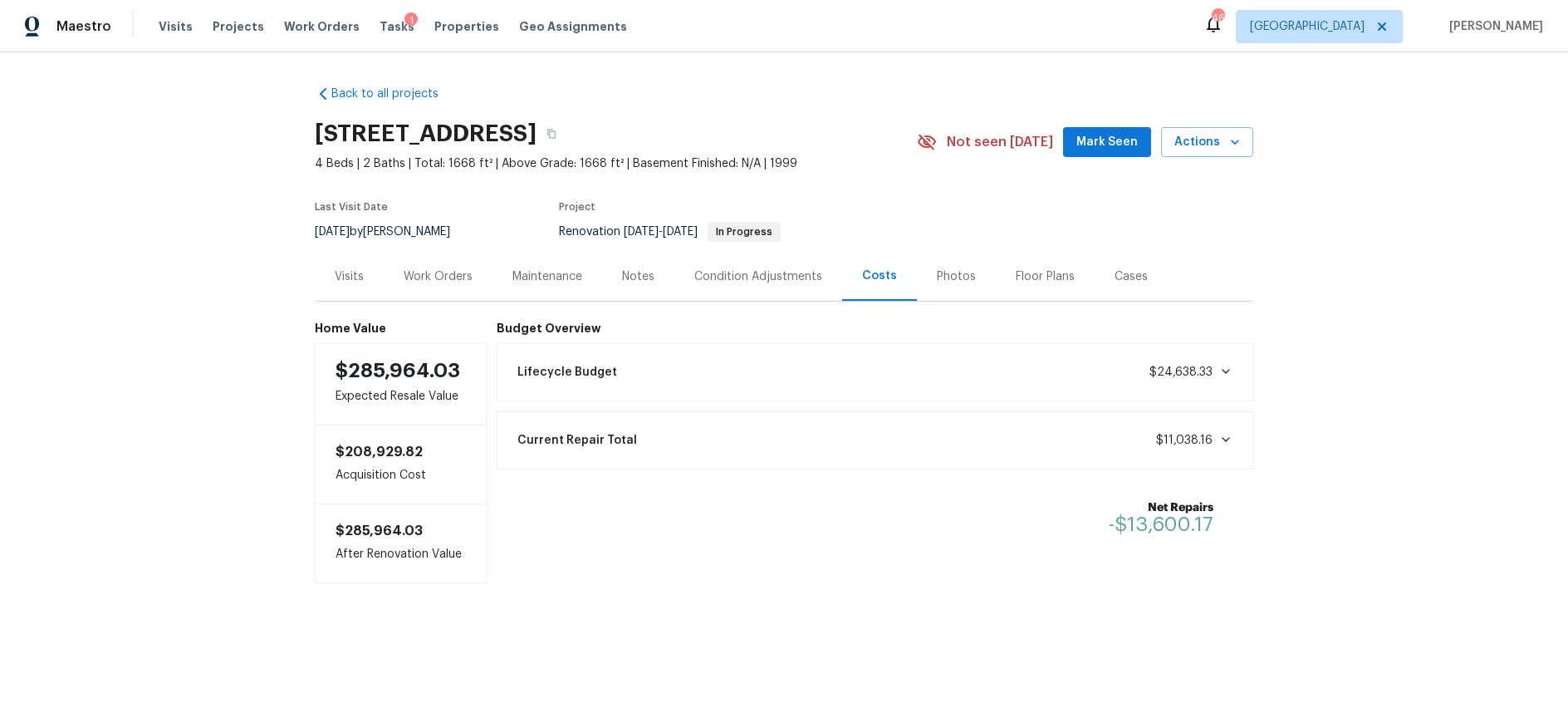
click at [424, 274] on div "Work Orders" at bounding box center [438, 277] width 69 height 17
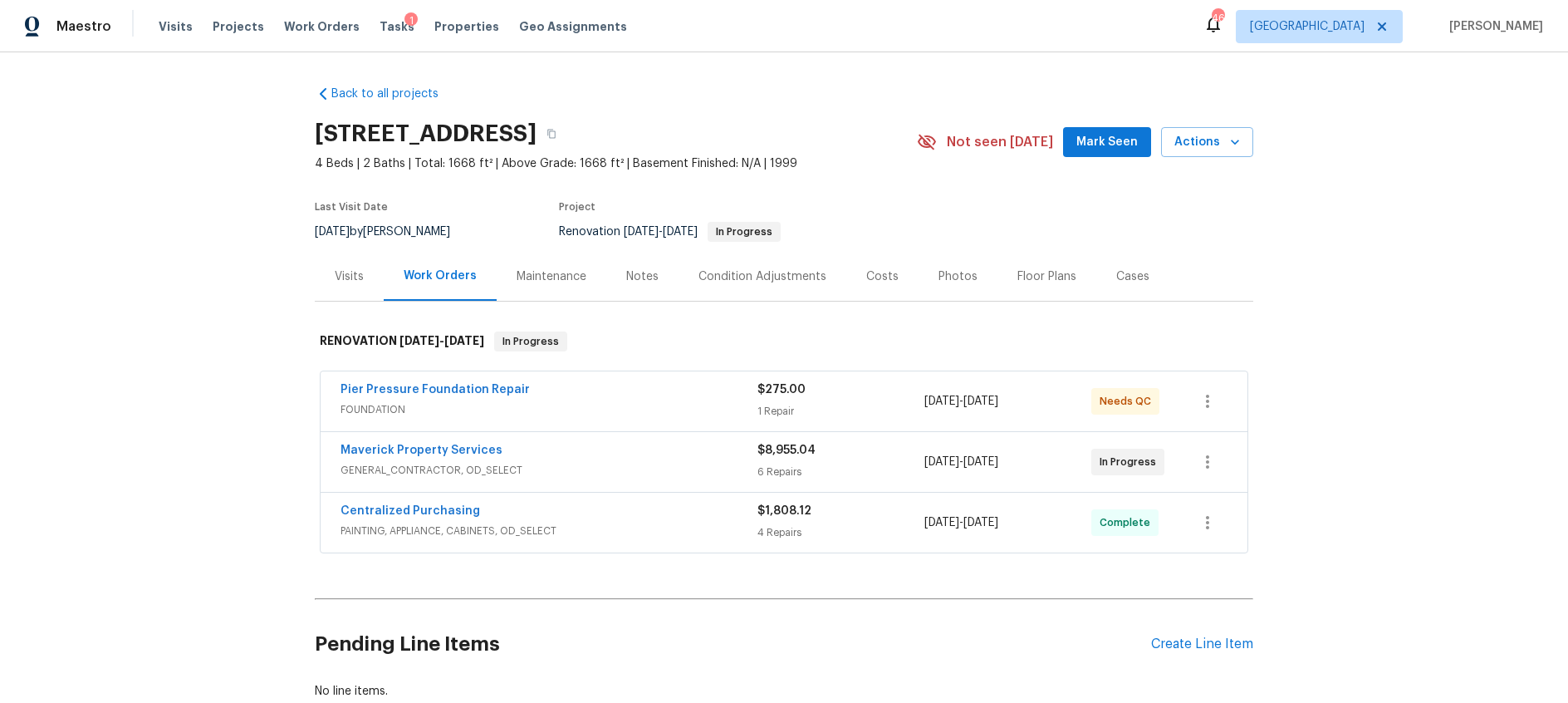
click at [591, 389] on div "Pier Pressure Foundation Repair" at bounding box center [549, 391] width 417 height 20
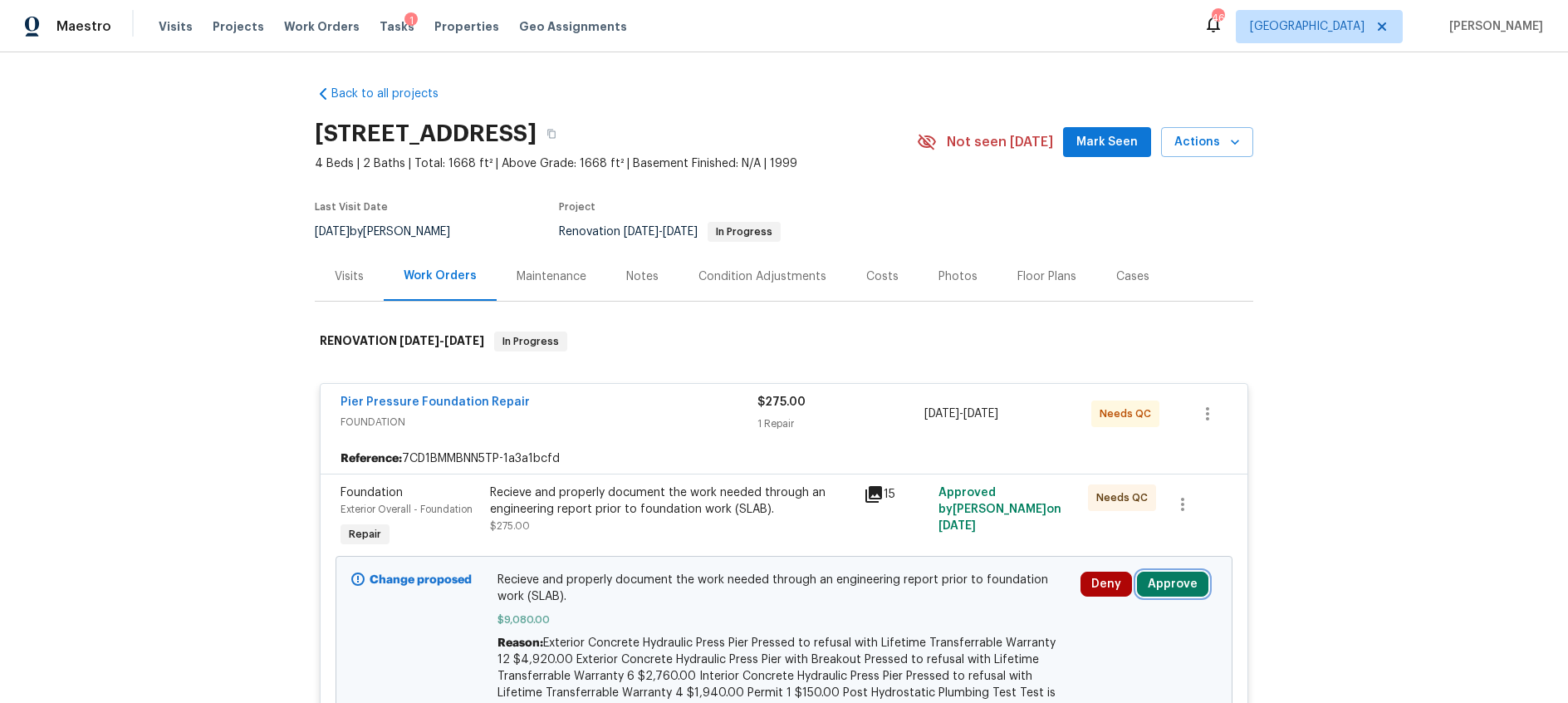
click at [1170, 582] on button "Approve" at bounding box center [1172, 583] width 71 height 25
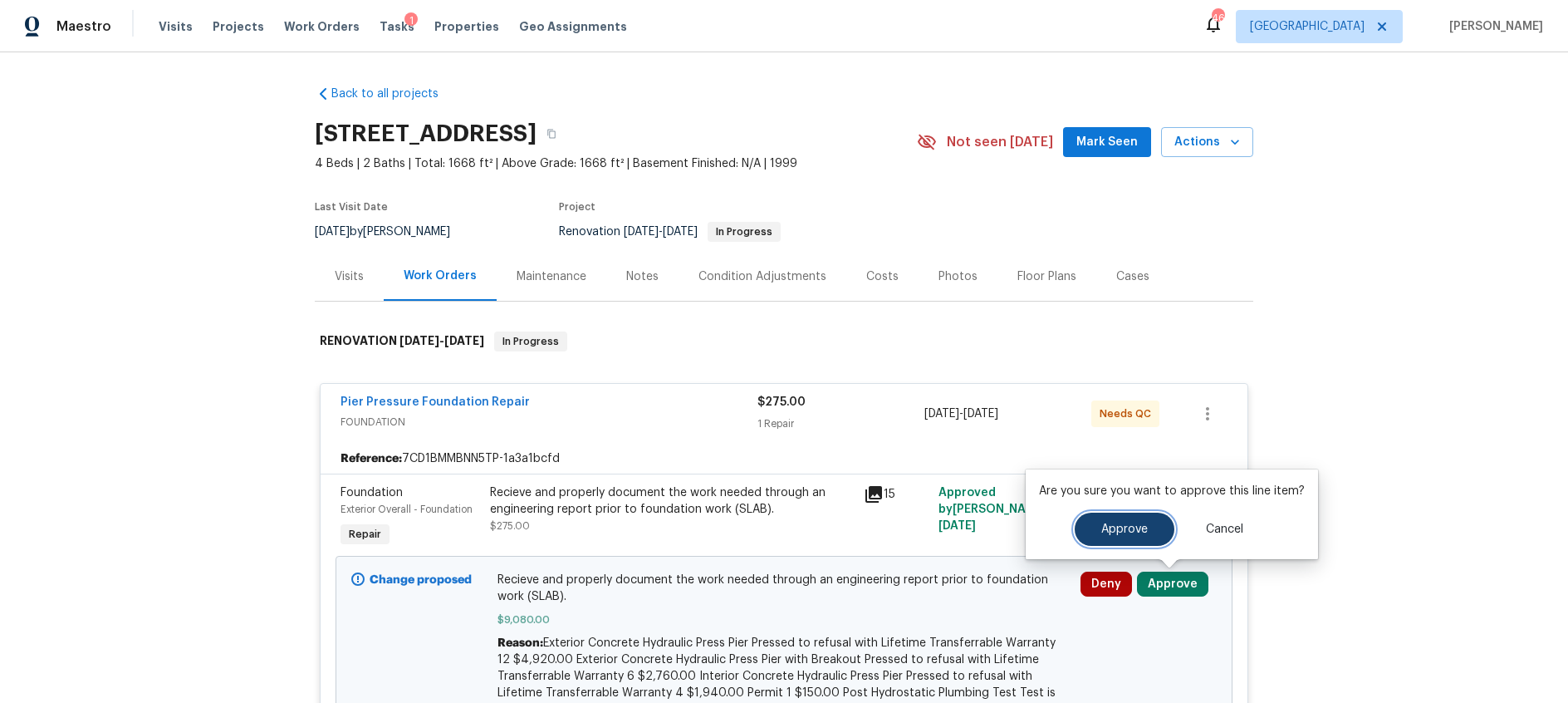
click at [1122, 532] on span "Approve" at bounding box center [1124, 530] width 46 height 13
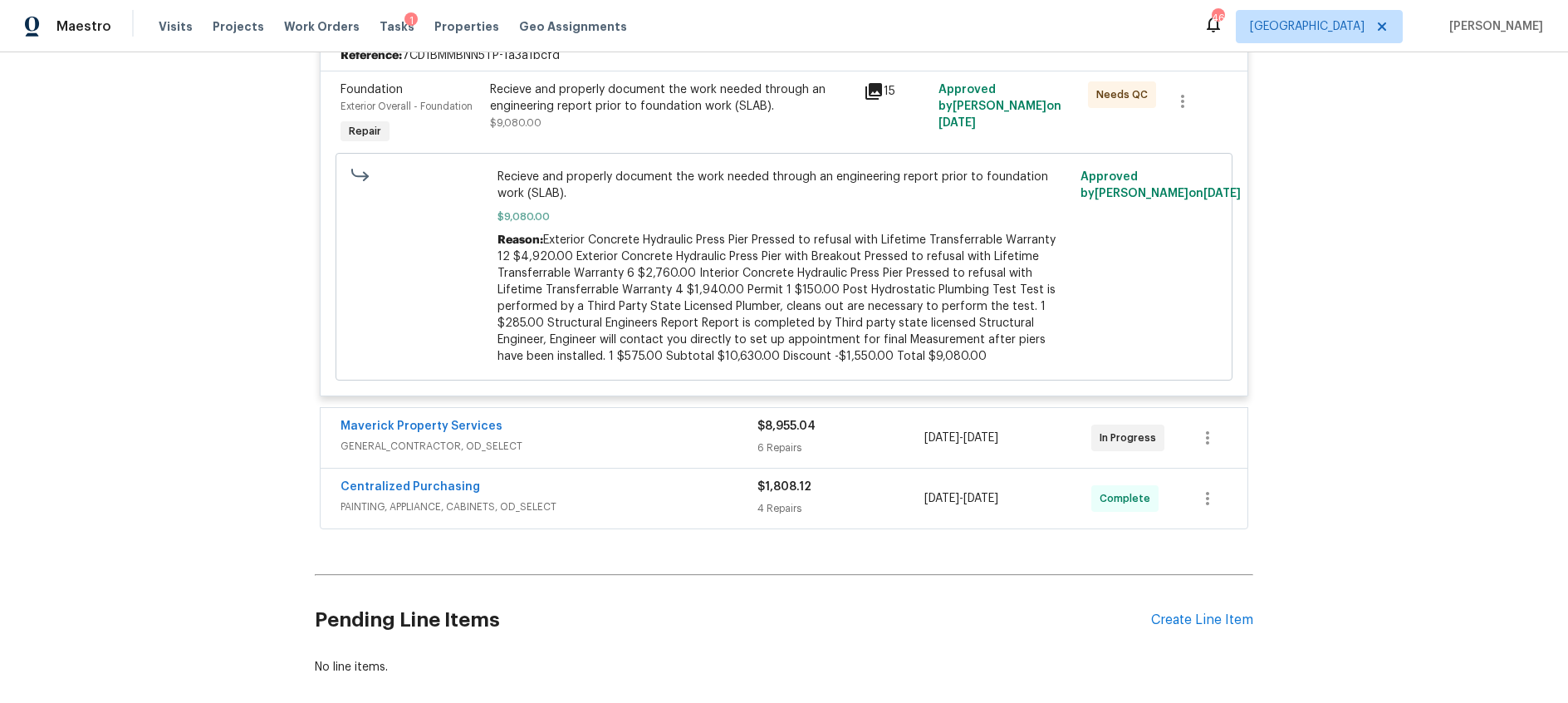
scroll to position [489, 0]
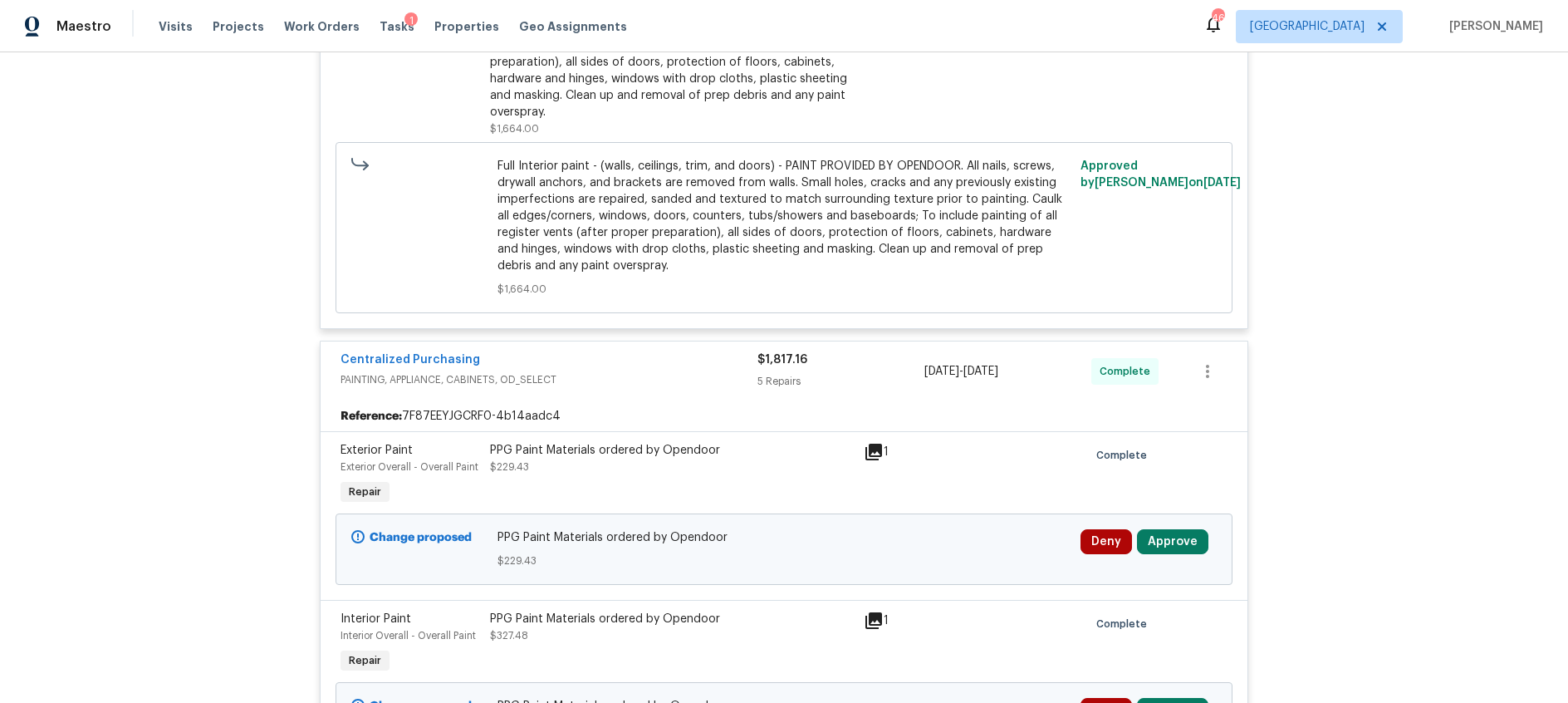
scroll to position [610, 0]
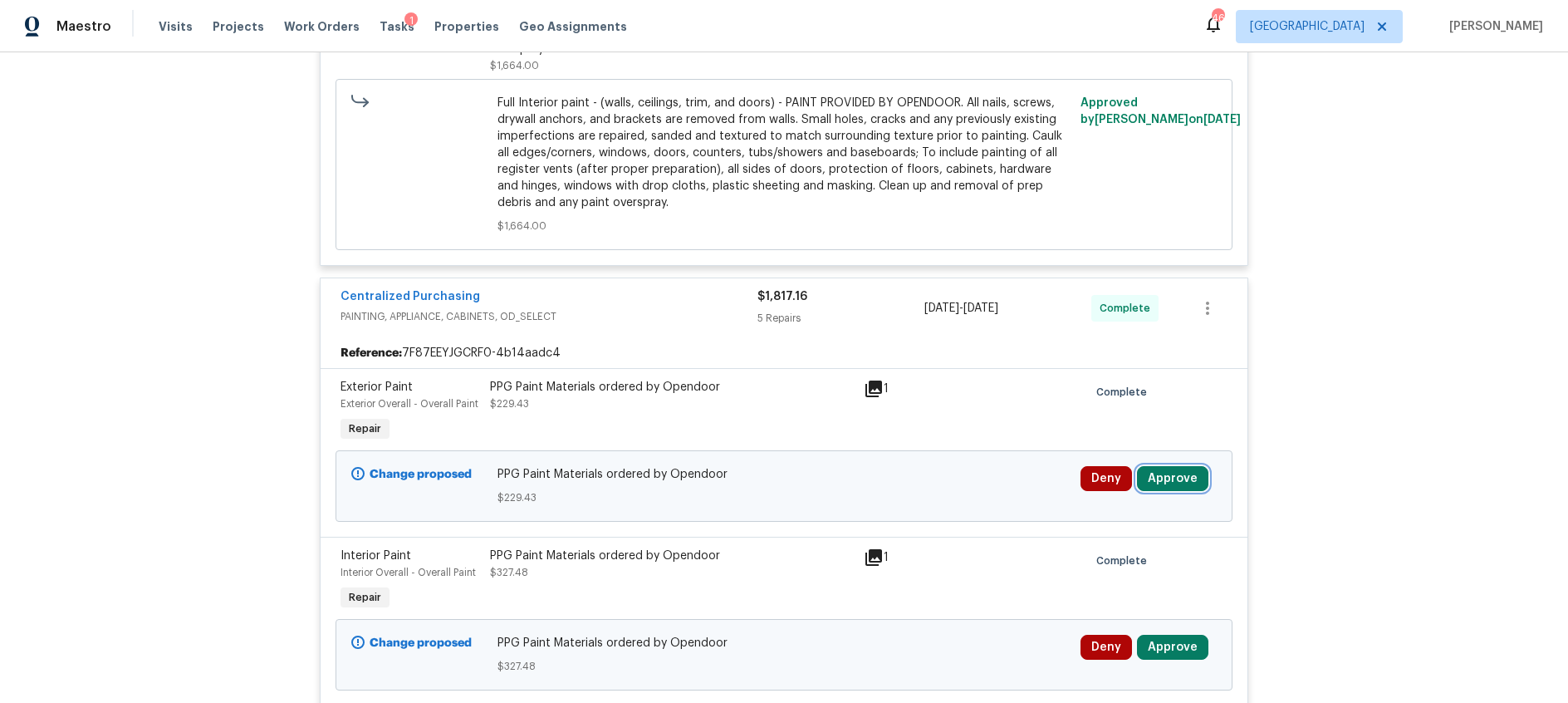
drag, startPoint x: 1163, startPoint y: 480, endPoint x: 1147, endPoint y: 479, distance: 16.0
click at [1159, 480] on button "Approve" at bounding box center [1172, 478] width 71 height 25
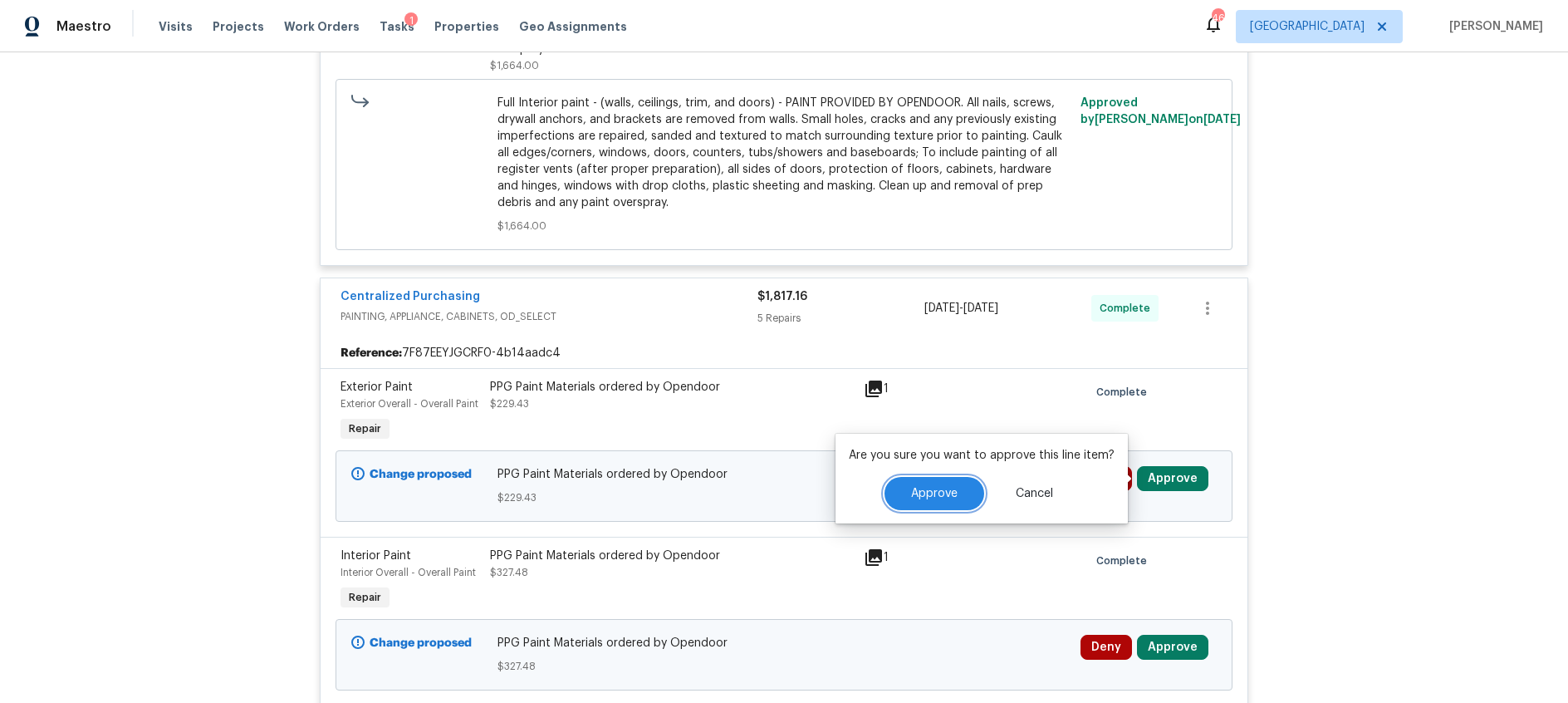
click at [937, 496] on span "Approve" at bounding box center [934, 494] width 46 height 13
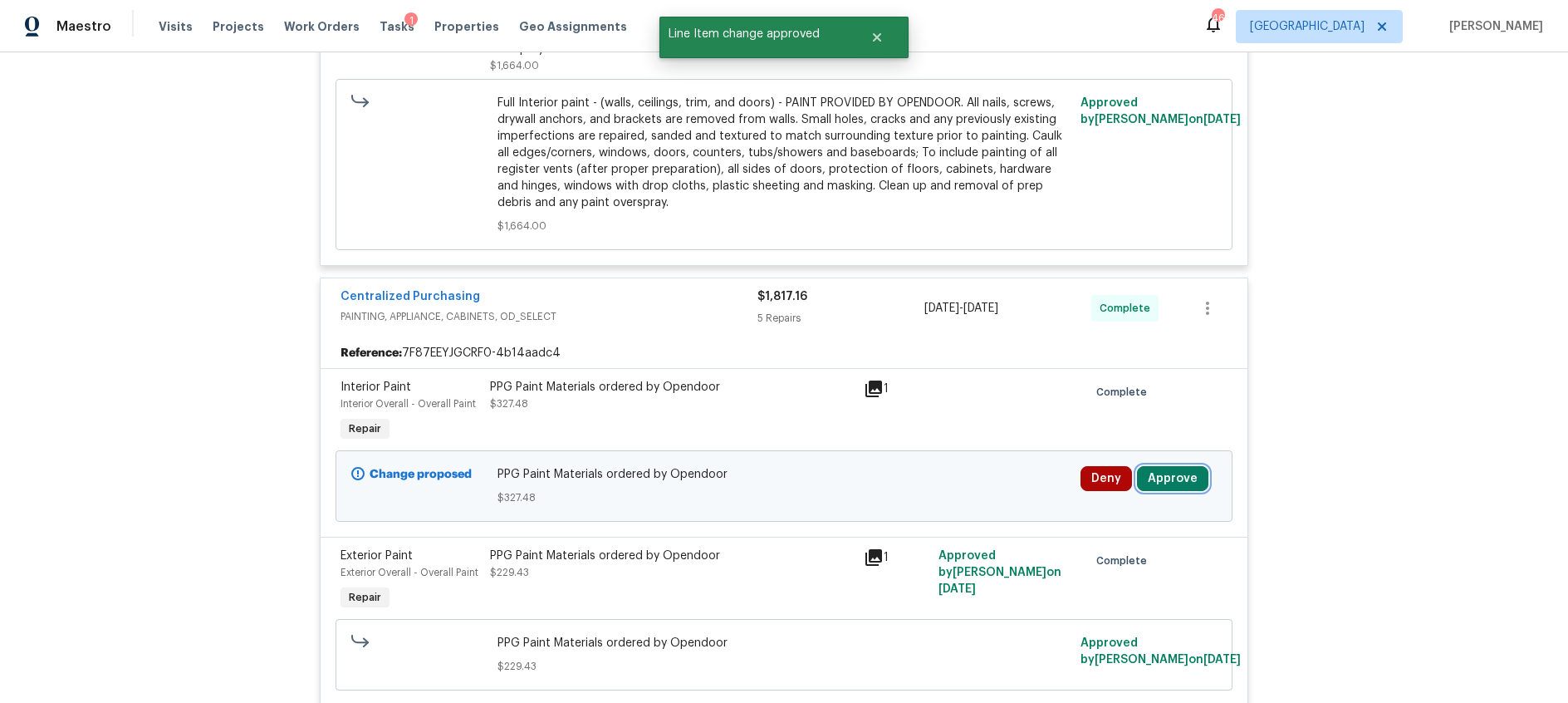
click at [1170, 476] on button "Approve" at bounding box center [1172, 478] width 71 height 25
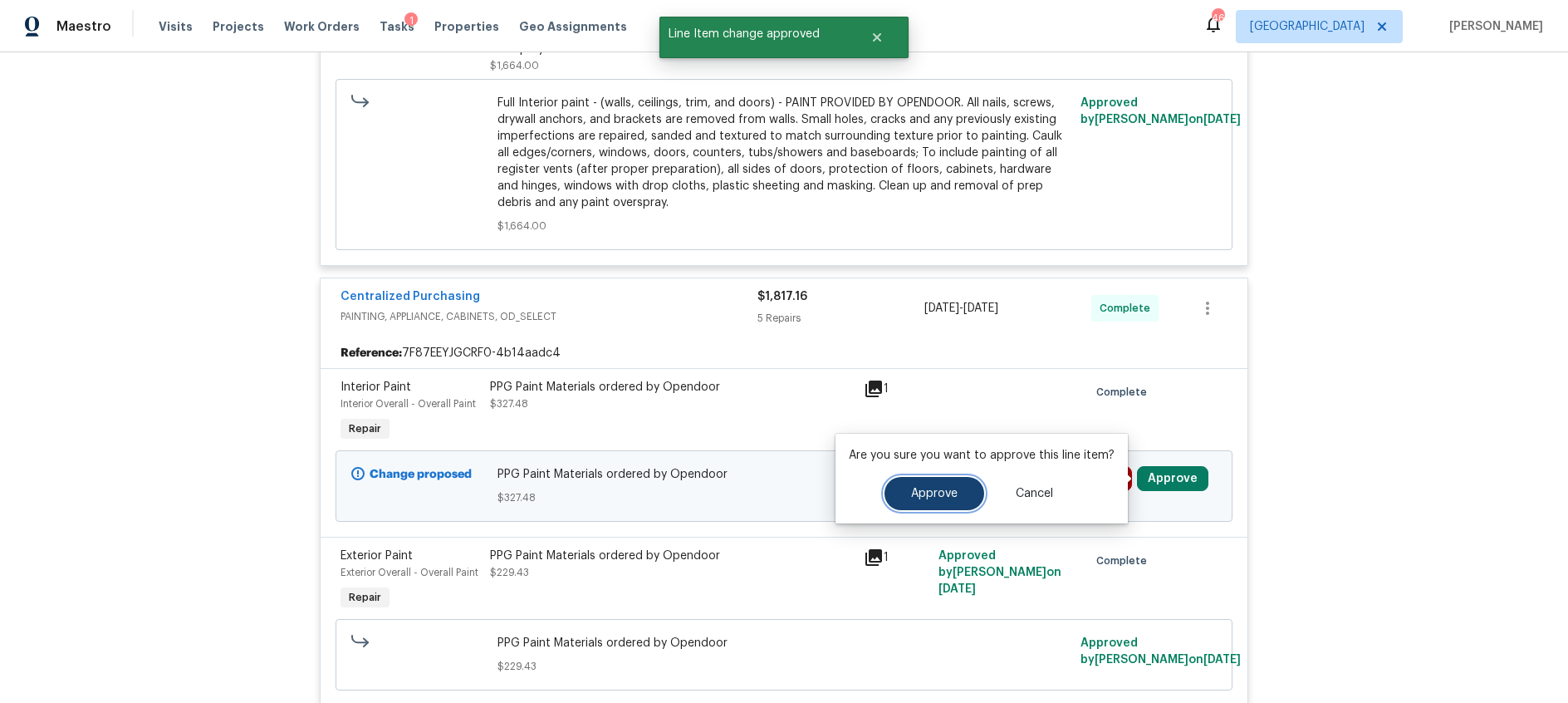
click at [901, 498] on button "Approve" at bounding box center [934, 494] width 100 height 33
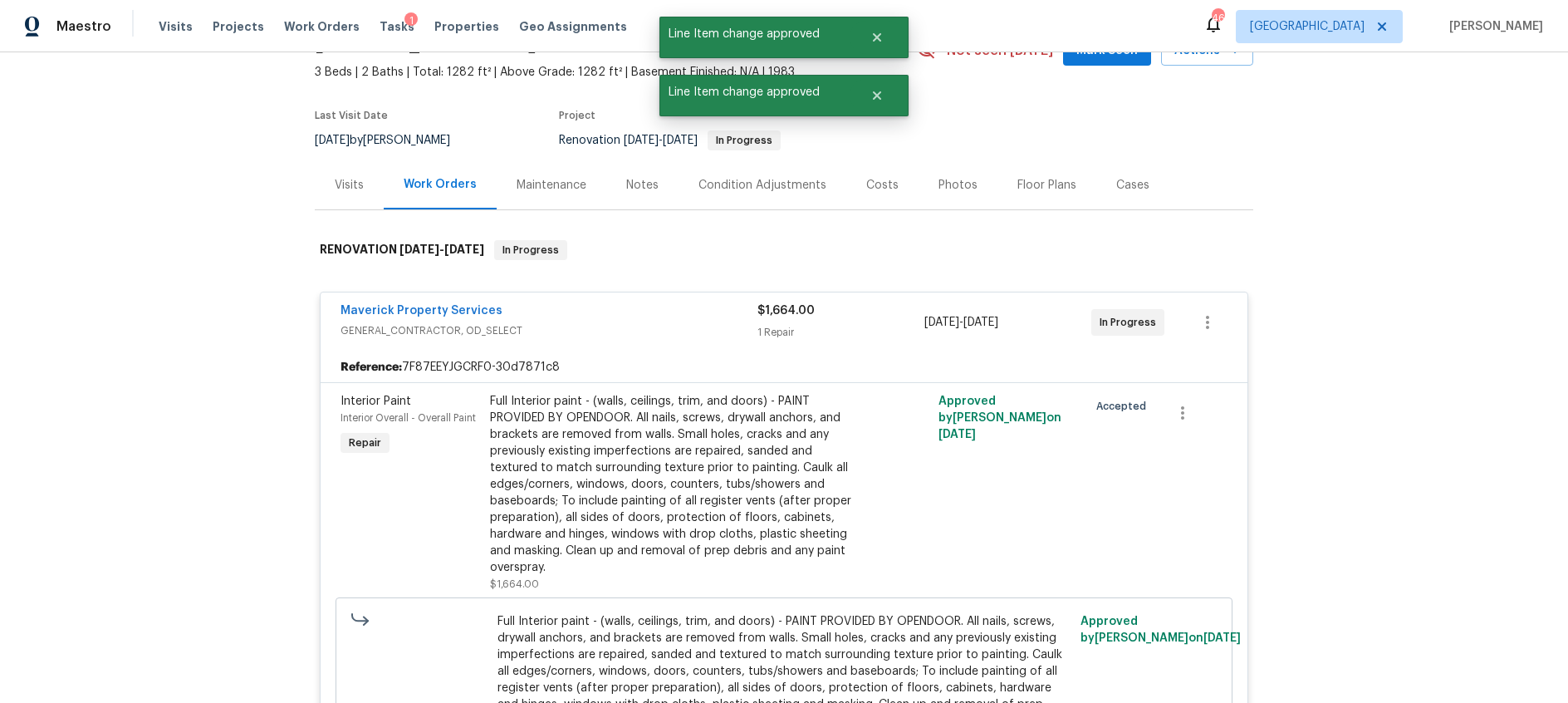
scroll to position [0, 0]
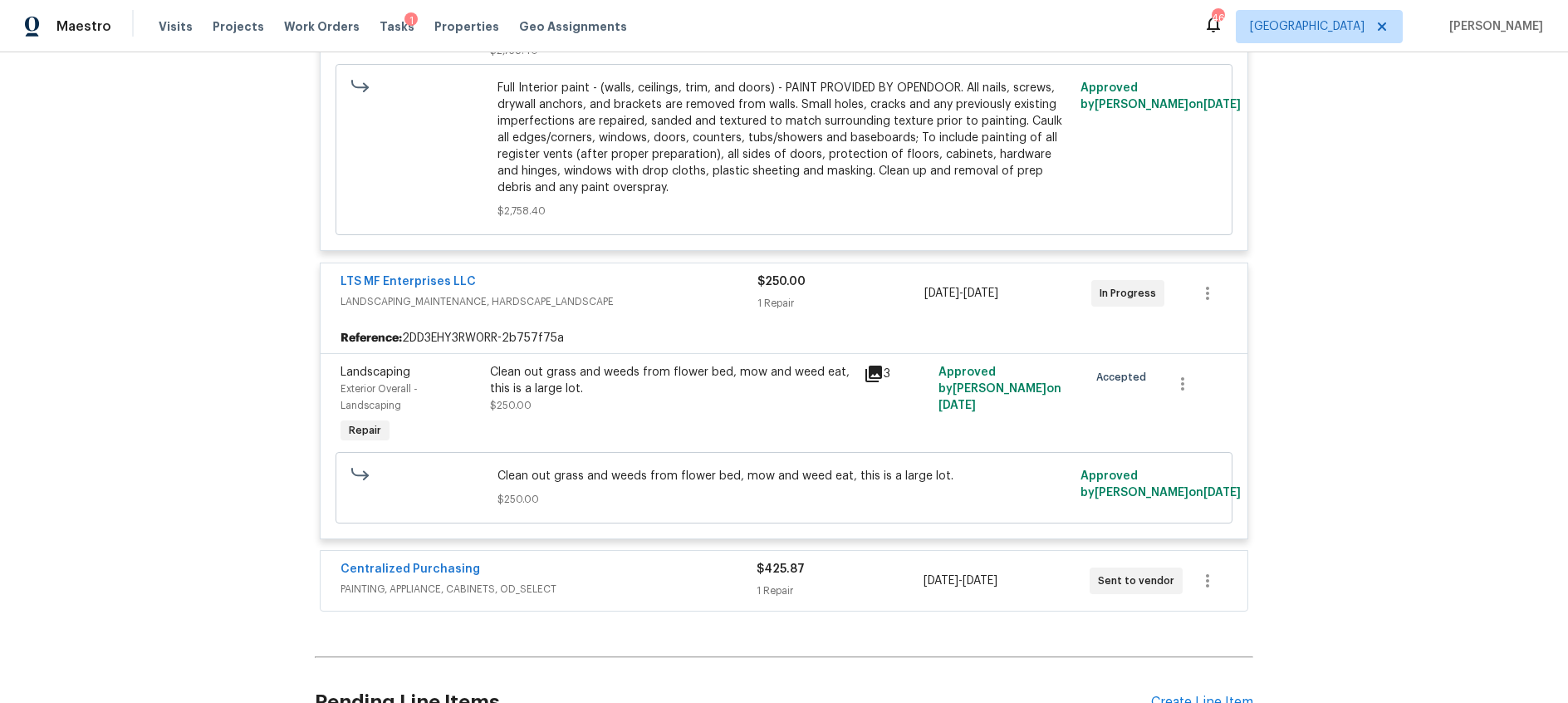
scroll to position [3633, 0]
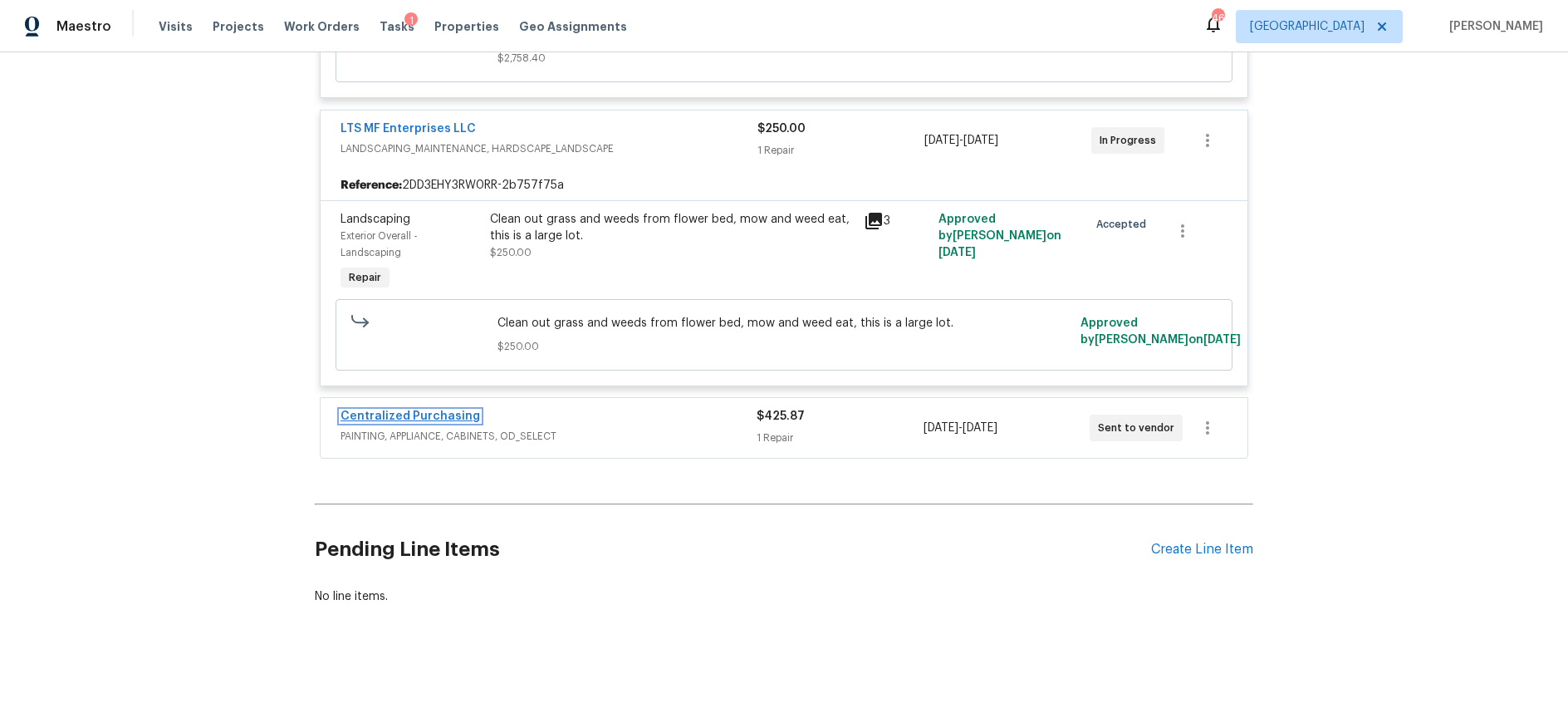
click at [448, 411] on link "Centralized Purchasing" at bounding box center [410, 416] width 139 height 12
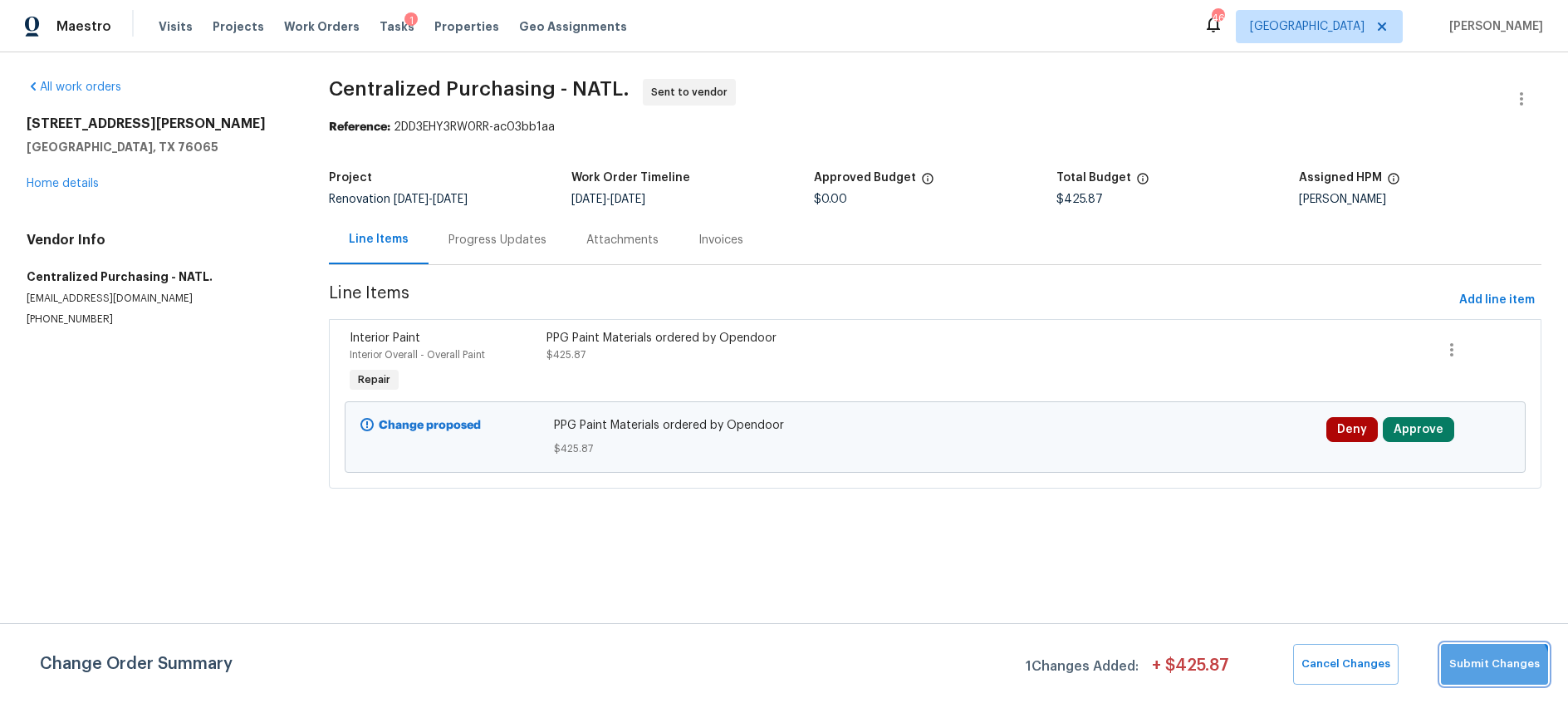
click at [1493, 674] on button "Submit Changes" at bounding box center [1494, 664] width 107 height 41
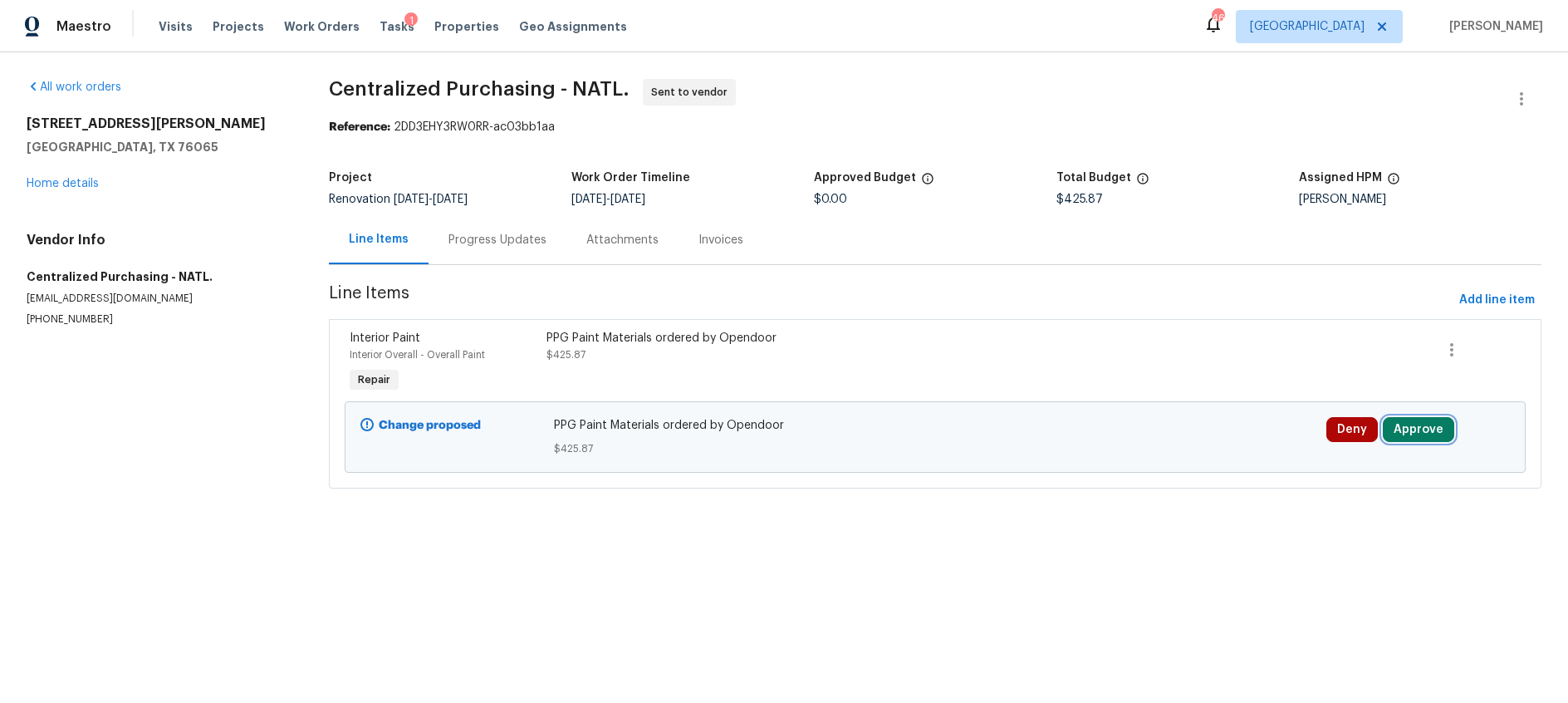
click at [1429, 428] on button "Approve" at bounding box center [1418, 429] width 71 height 25
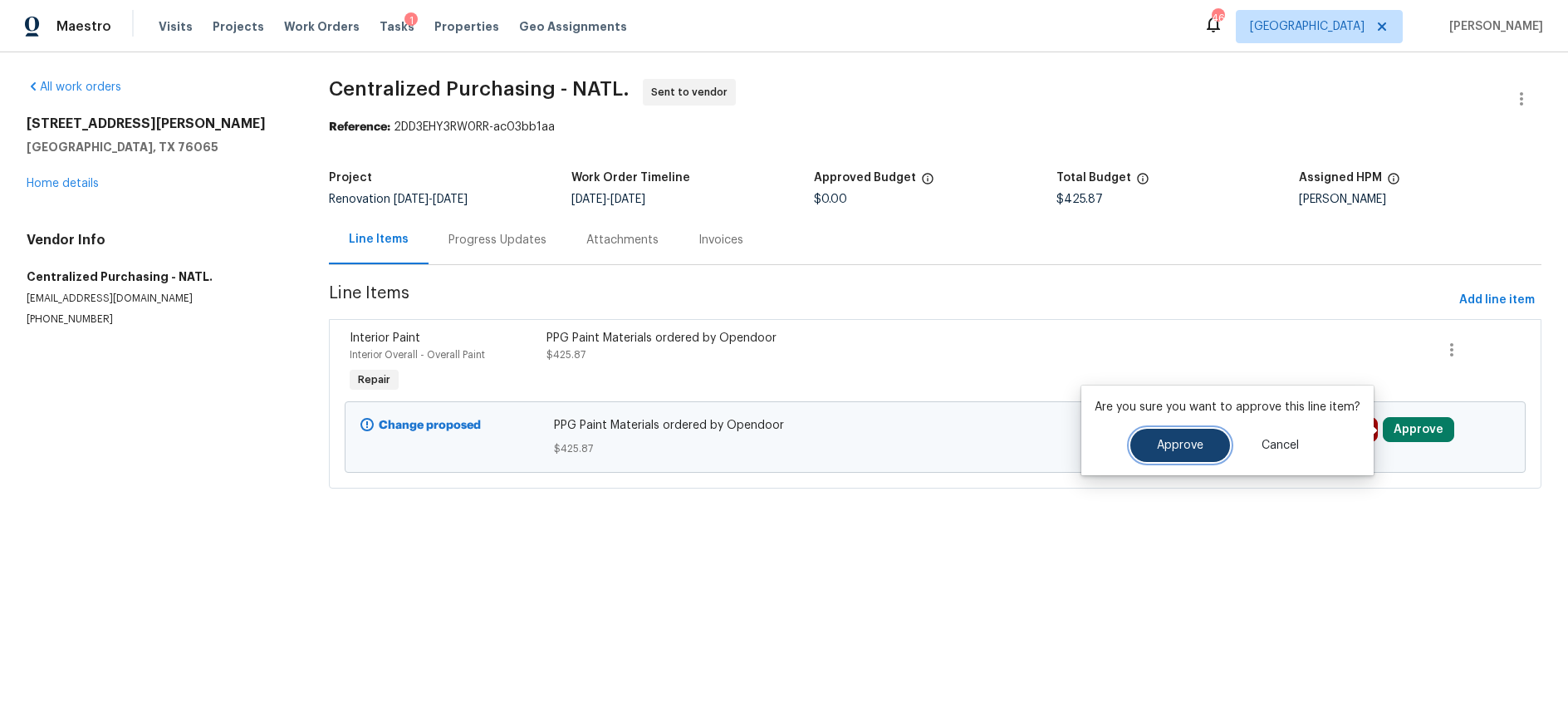
click at [1150, 447] on button "Approve" at bounding box center [1180, 446] width 100 height 33
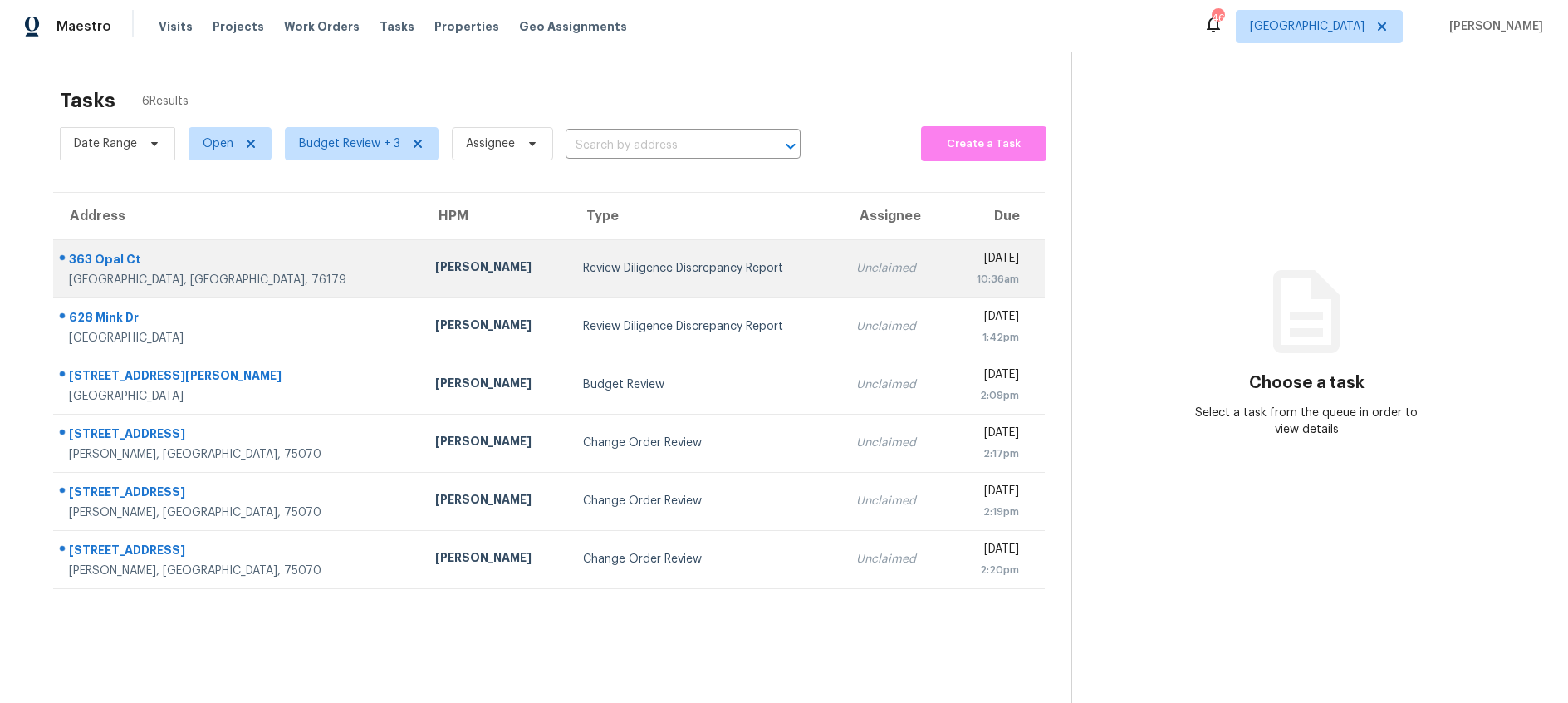
click at [583, 266] on div "Review Diligence Discrepancy Report" at bounding box center [706, 268] width 246 height 17
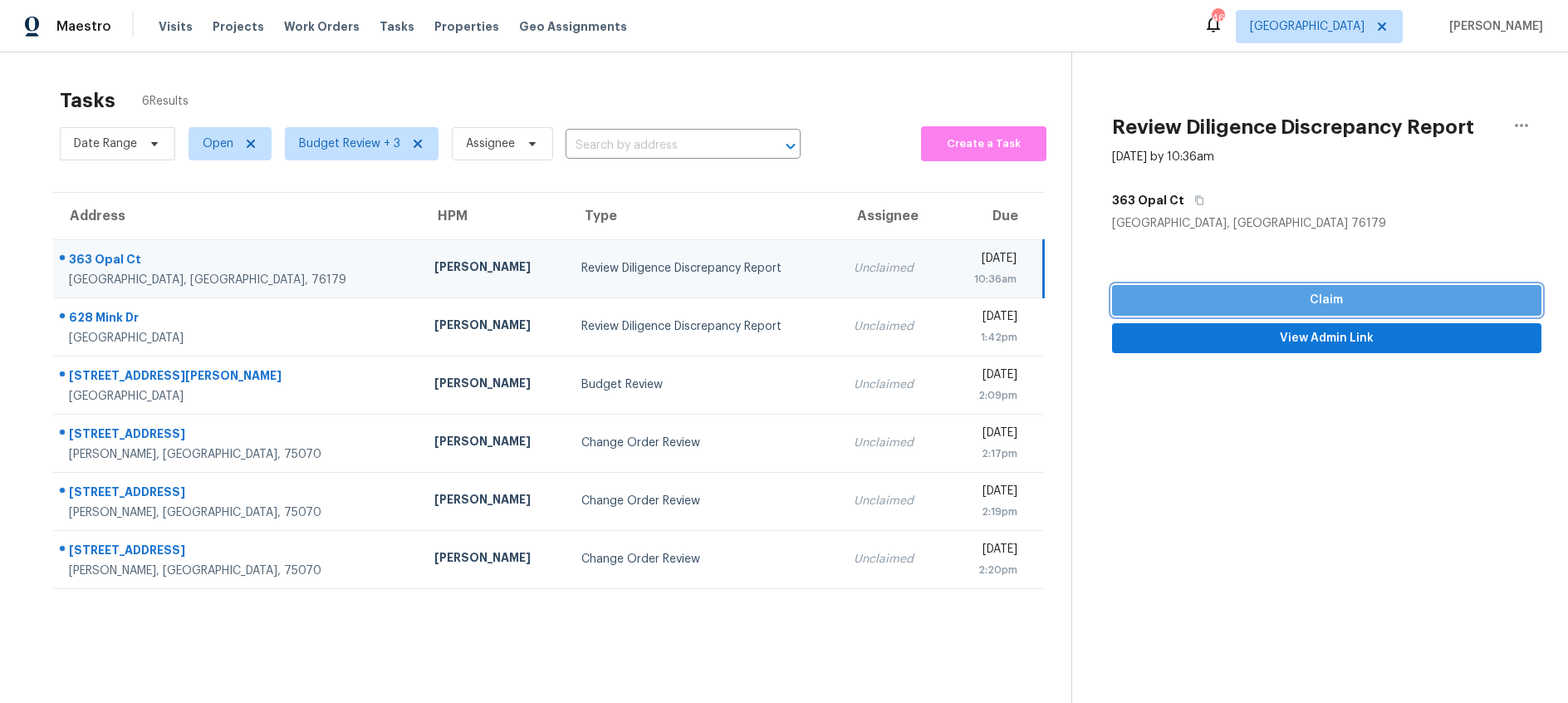
click at [1265, 300] on span "Claim" at bounding box center [1326, 300] width 403 height 21
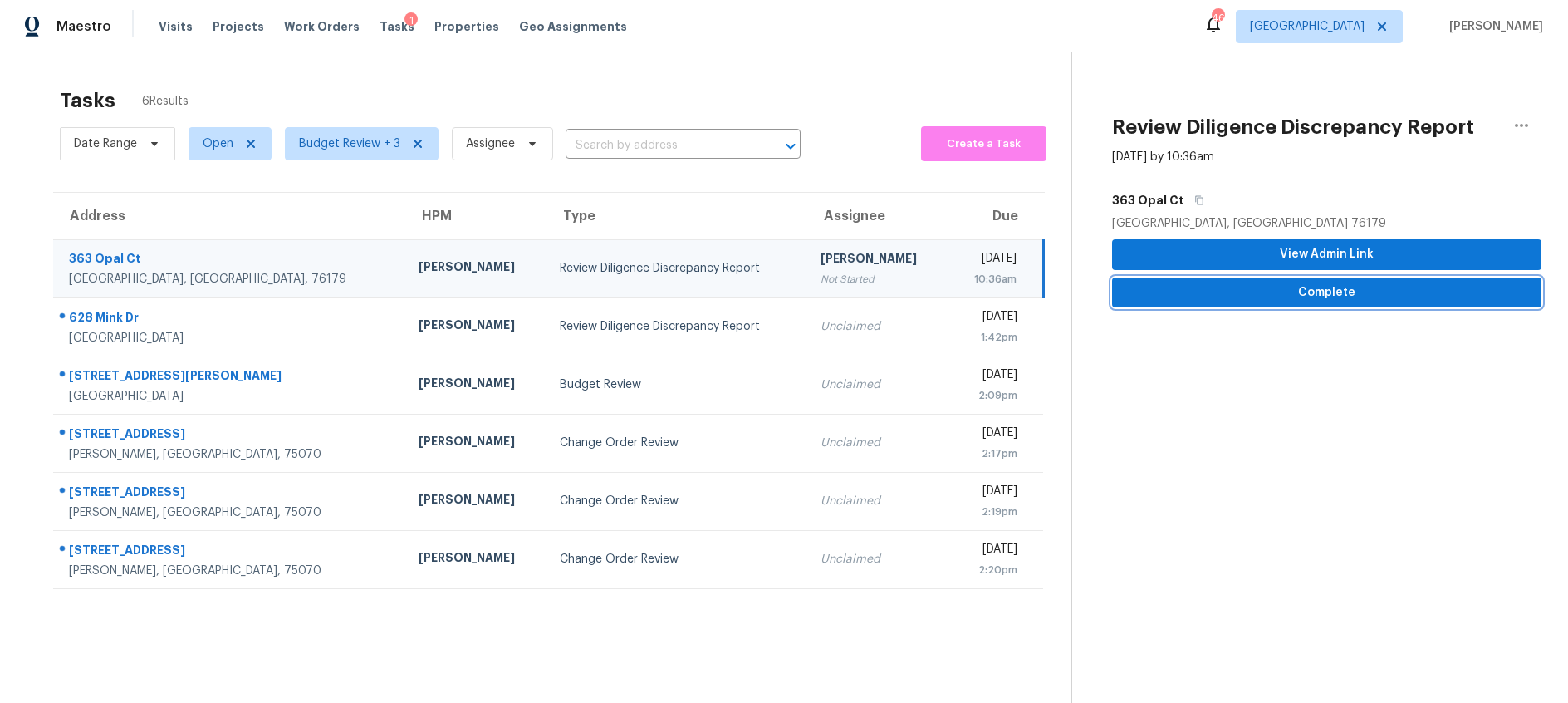
click at [1299, 294] on span "Complete" at bounding box center [1326, 292] width 403 height 21
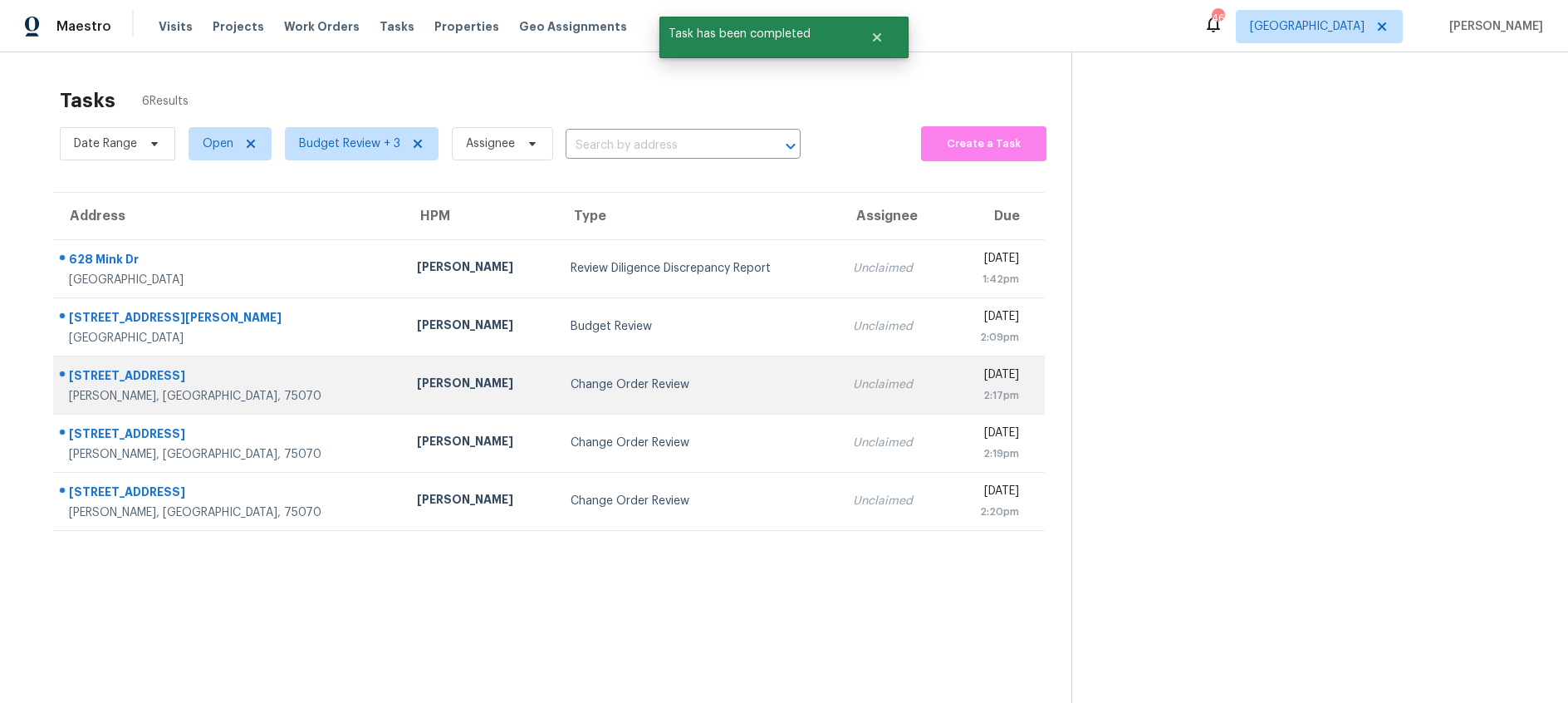
click at [571, 382] on div "Change Order Review" at bounding box center [698, 385] width 255 height 17
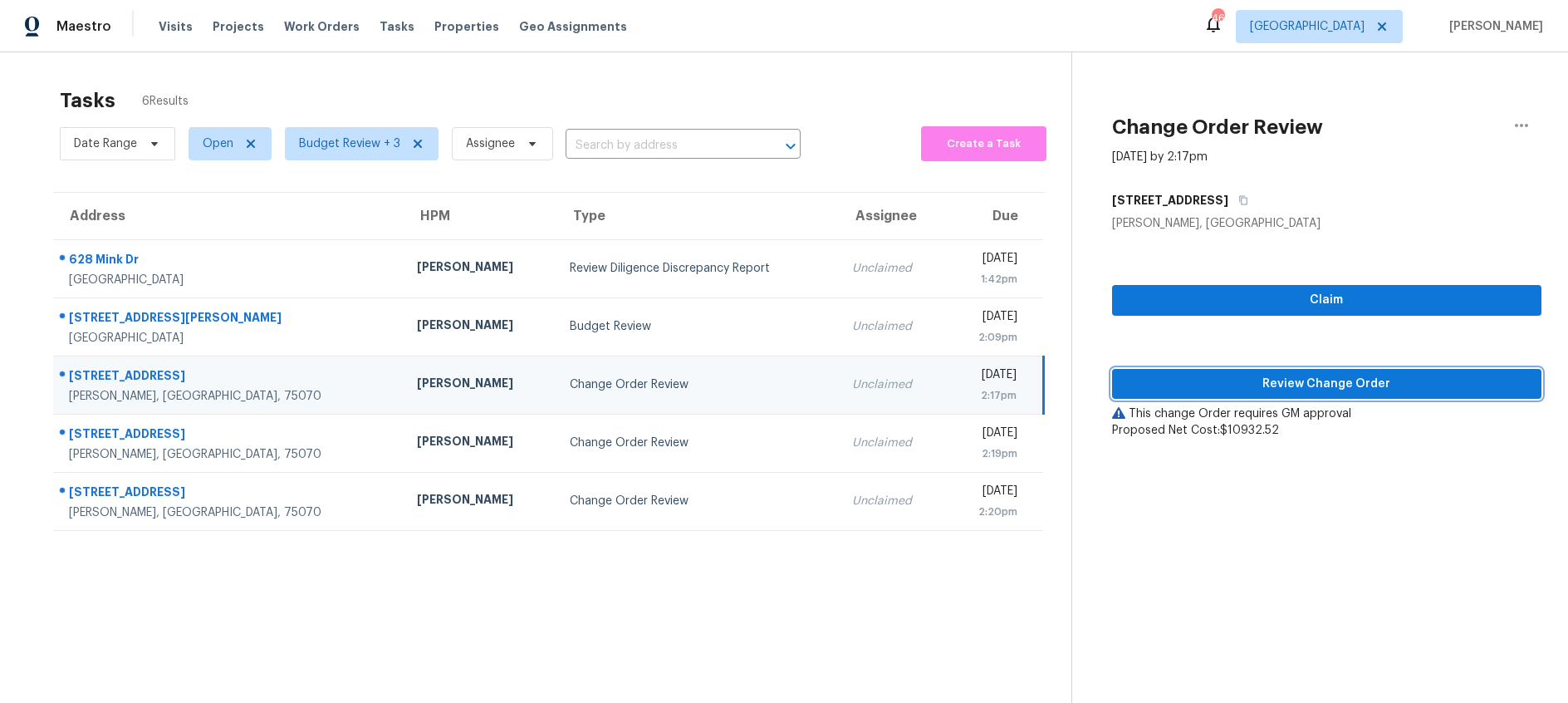
click at [1291, 386] on span "Review Change Order" at bounding box center [1326, 384] width 403 height 21
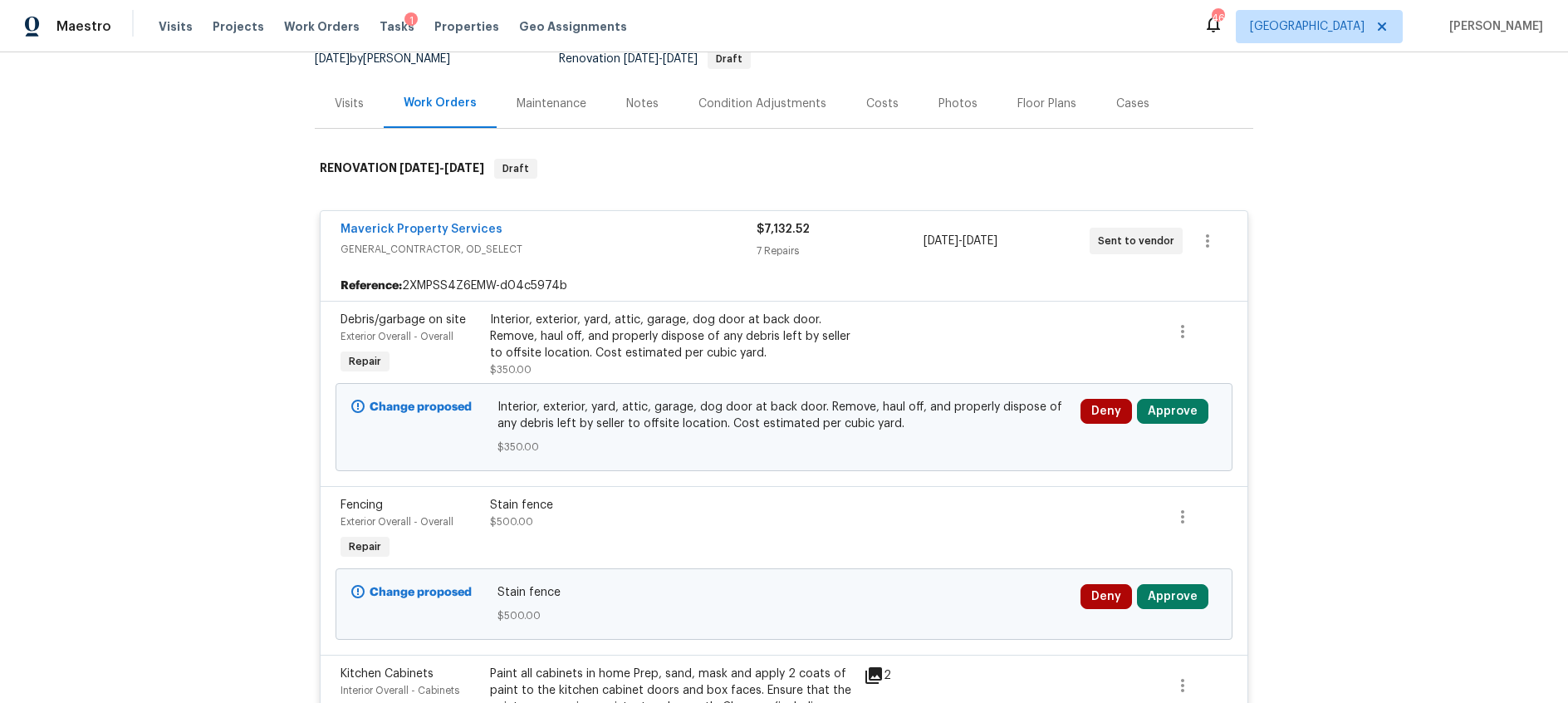
scroll to position [178, 0]
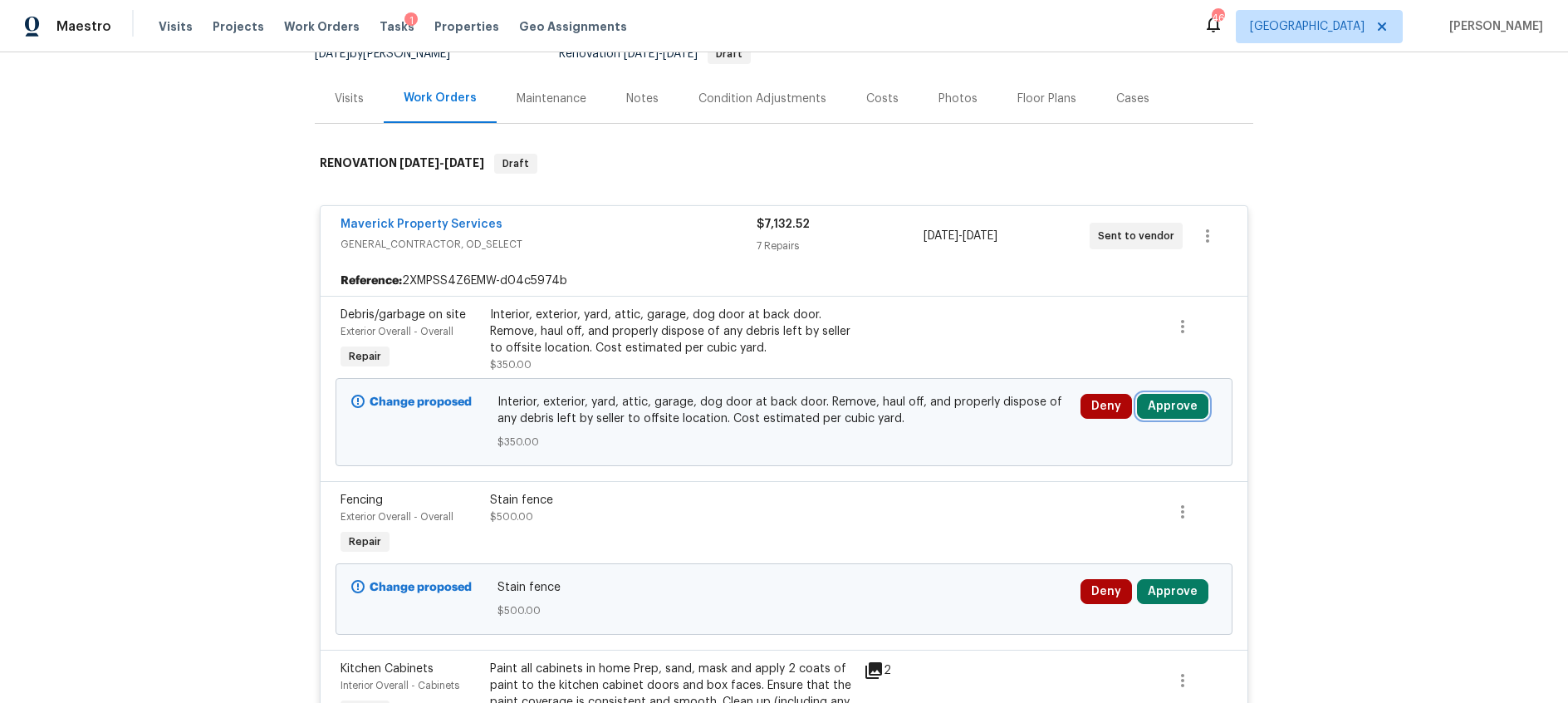
click at [1173, 413] on button "Approve" at bounding box center [1172, 406] width 71 height 25
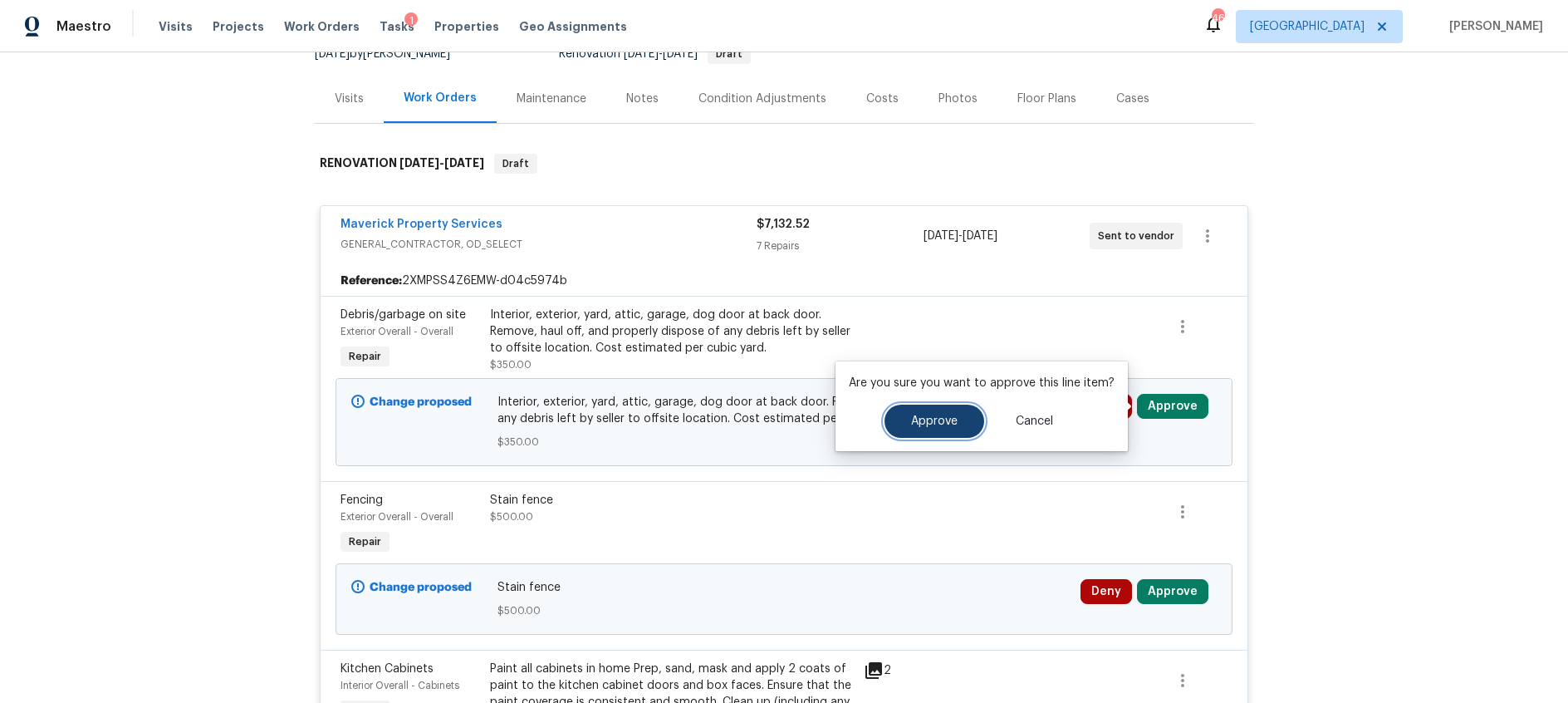
click at [949, 419] on span "Approve" at bounding box center [934, 422] width 46 height 13
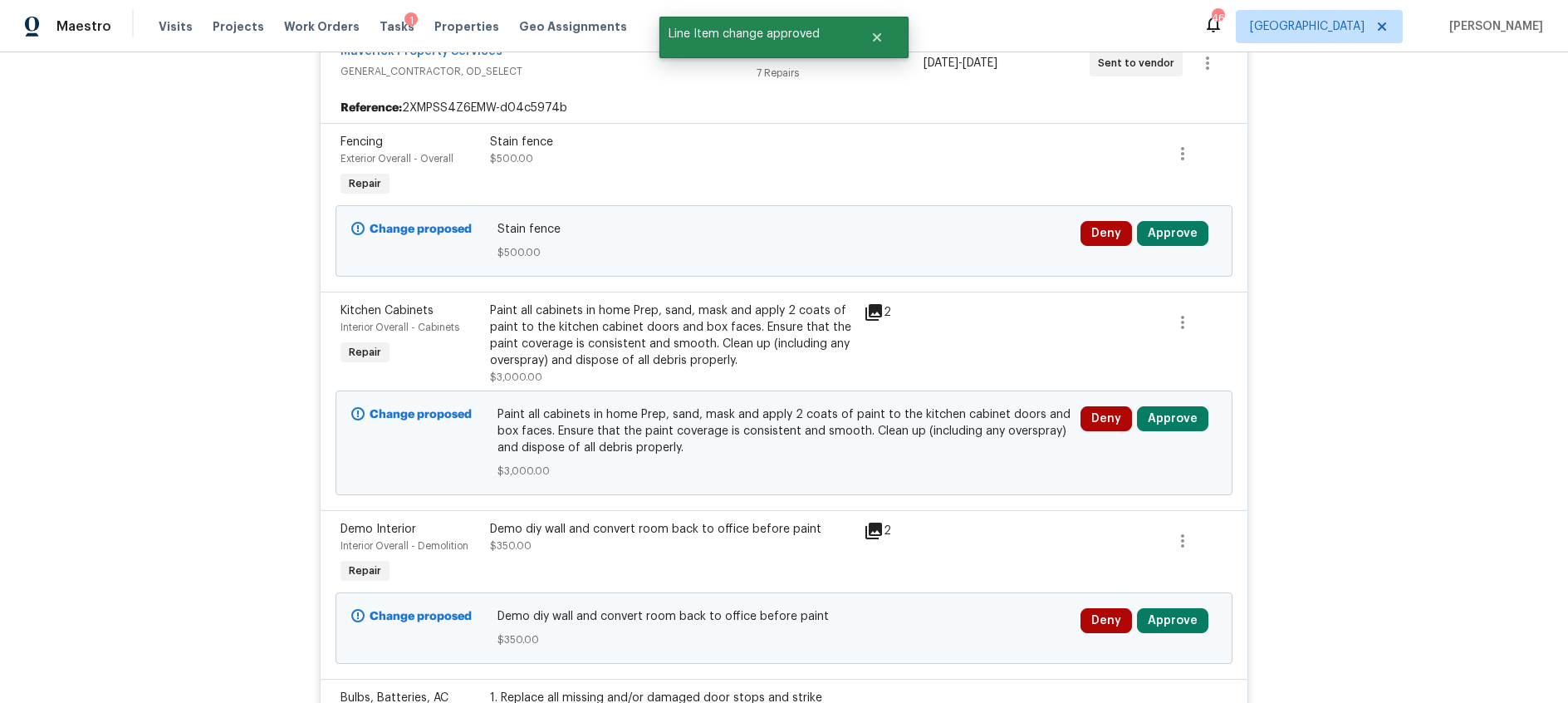
scroll to position [352, 0]
click at [873, 304] on icon at bounding box center [873, 311] width 17 height 17
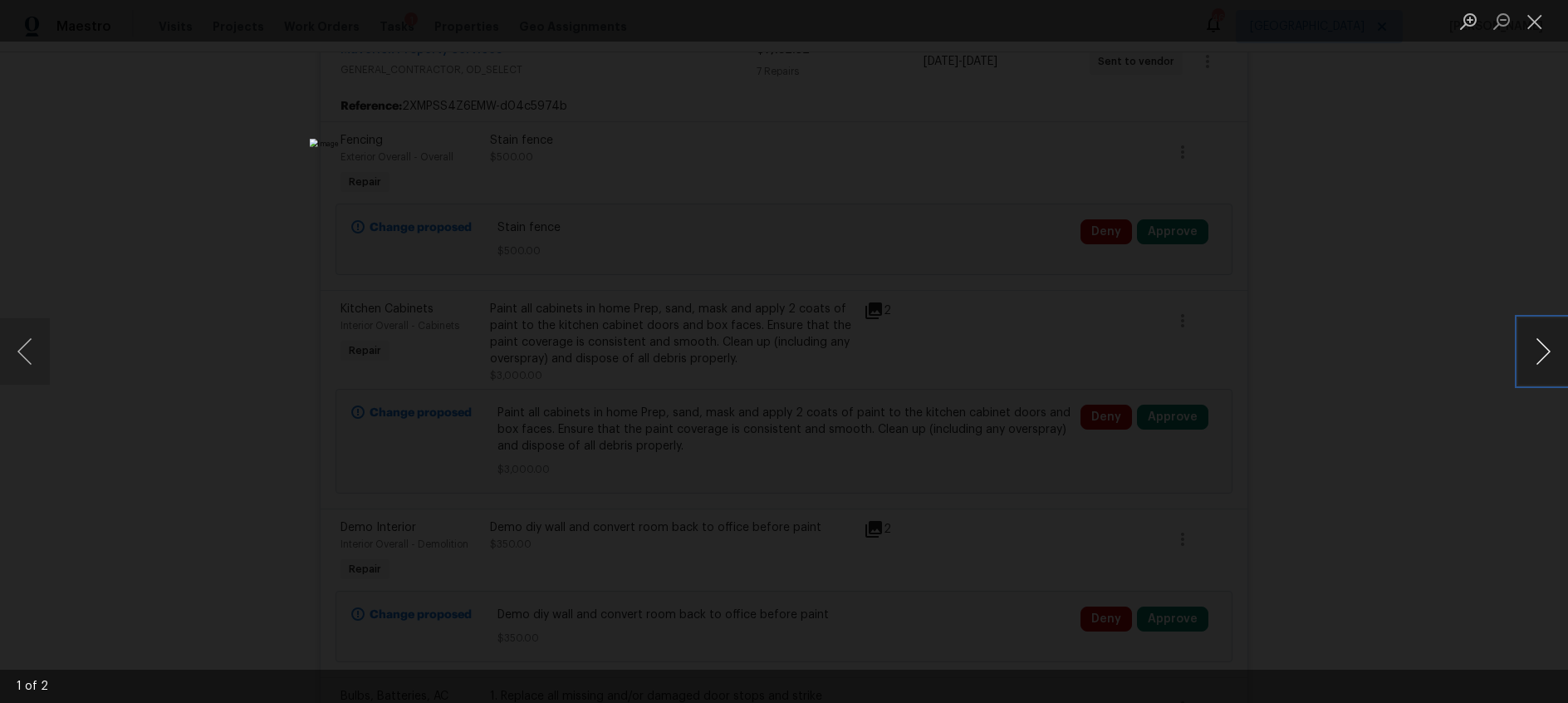
click at [1542, 349] on button "Next image" at bounding box center [1543, 352] width 50 height 66
click at [1532, 25] on button "Close lightbox" at bounding box center [1535, 21] width 33 height 30
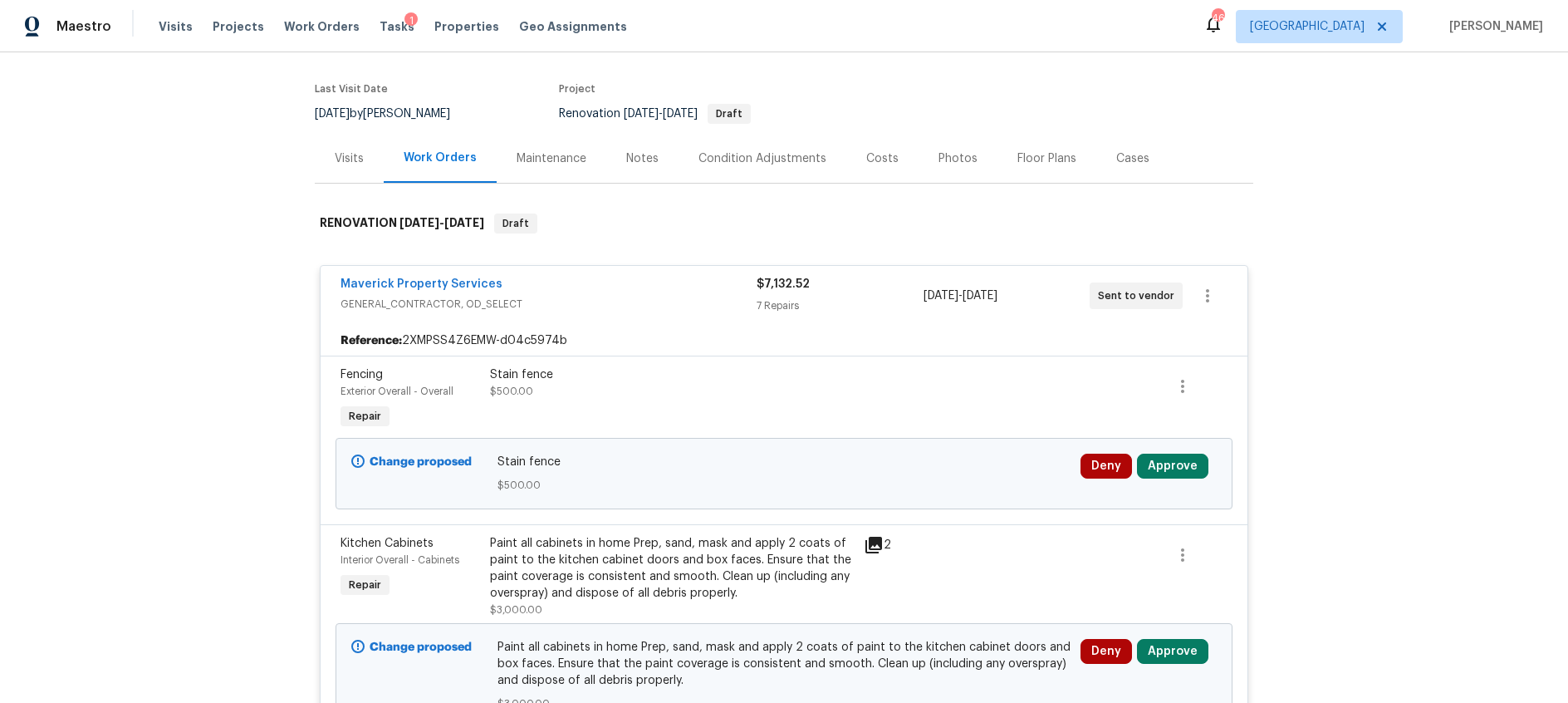
scroll to position [0, 0]
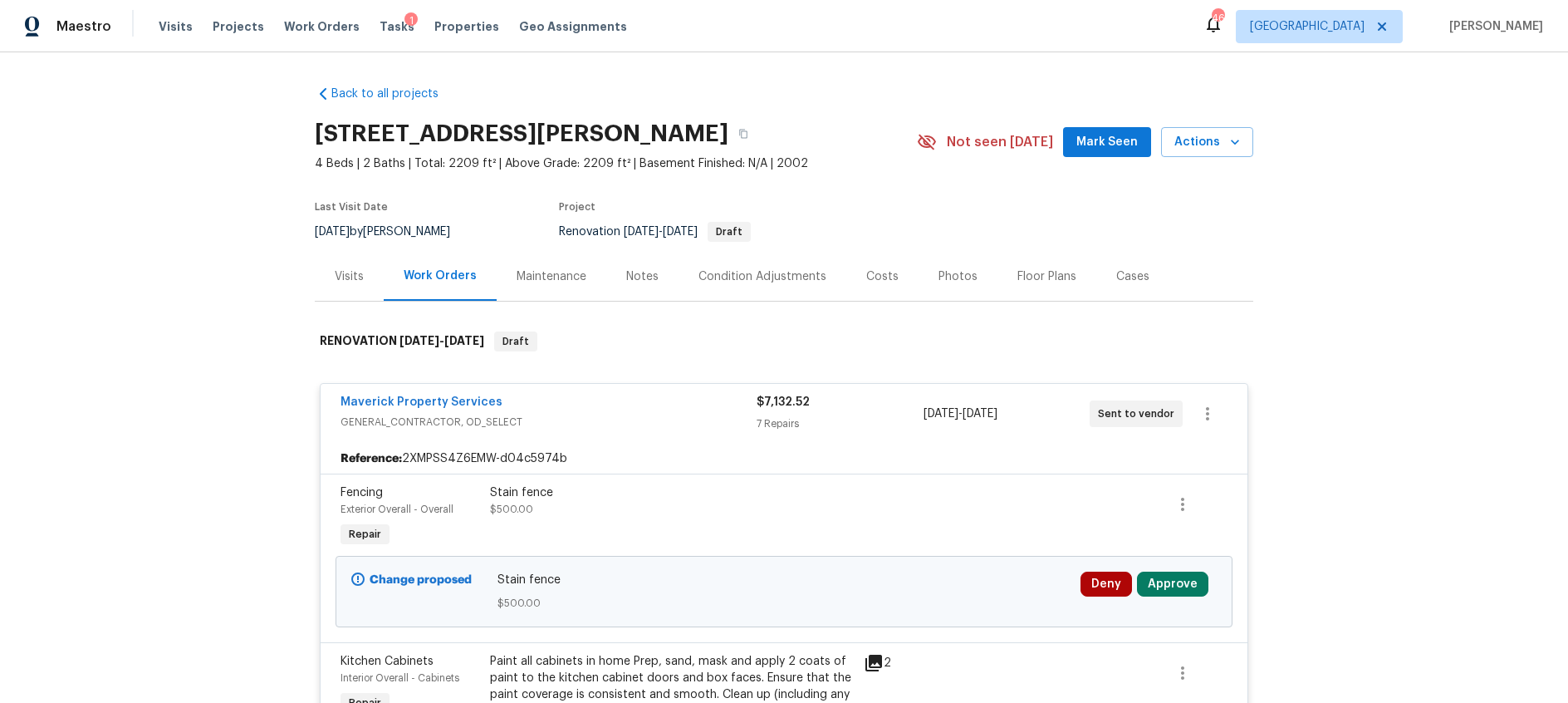
click at [774, 278] on div "Condition Adjustments" at bounding box center [762, 277] width 128 height 17
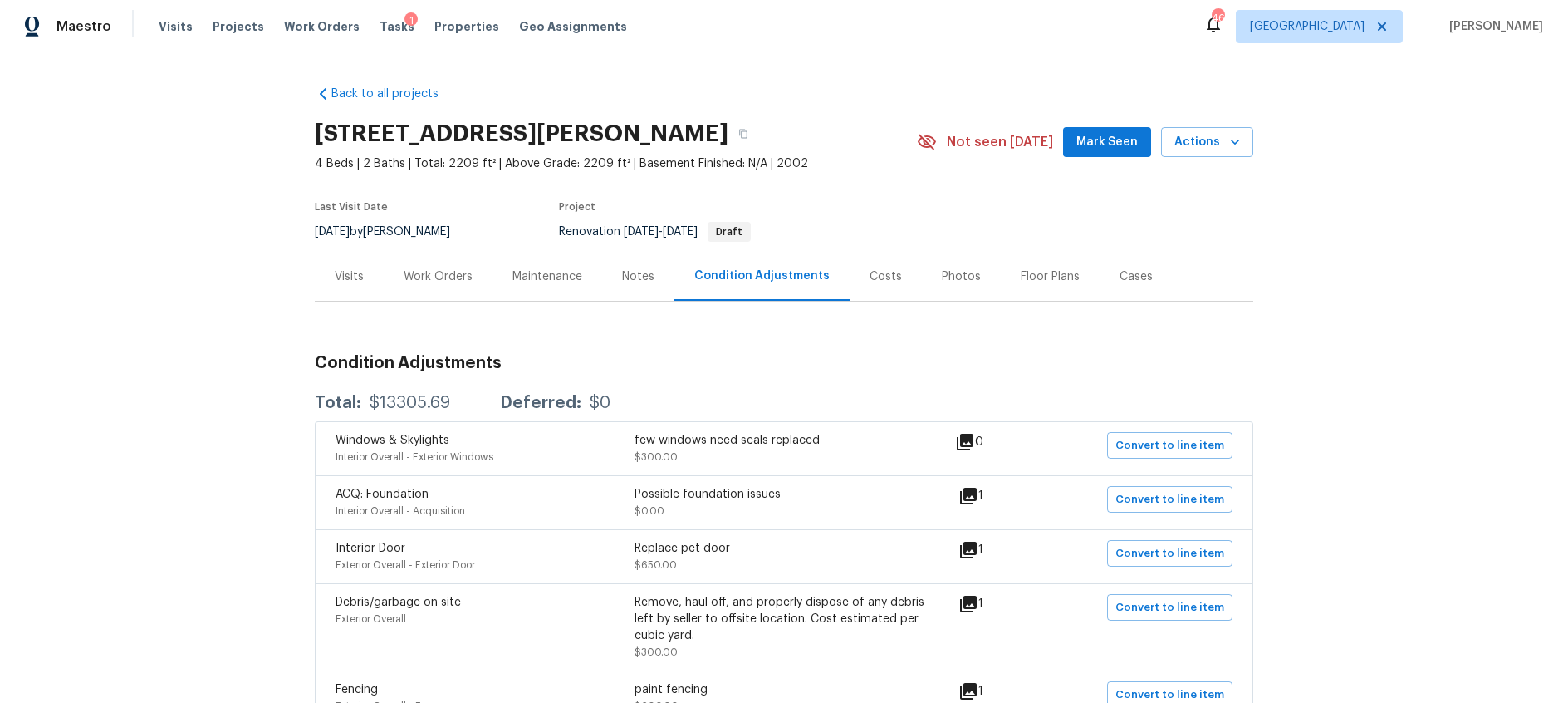
click at [879, 281] on div "Costs" at bounding box center [885, 277] width 32 height 17
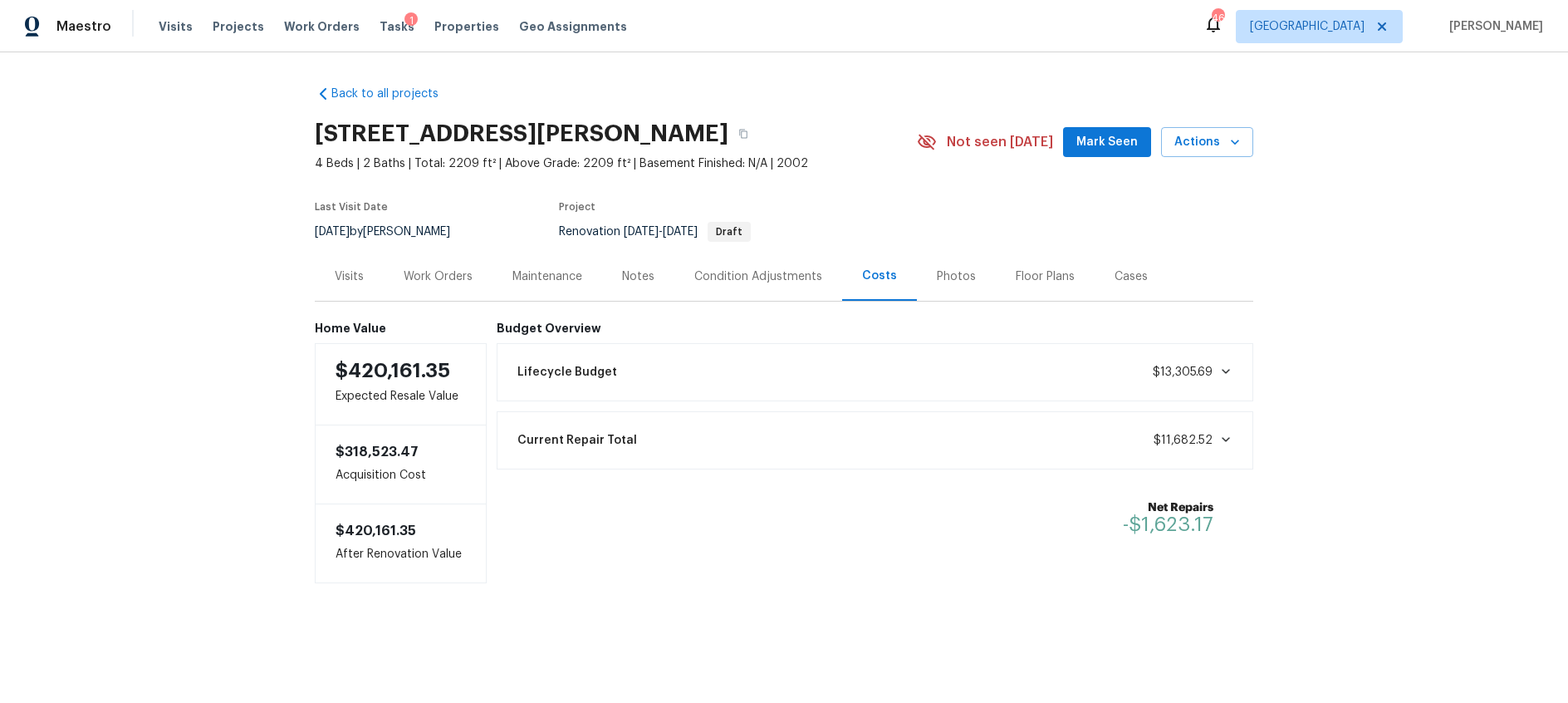
click at [642, 279] on div "Notes" at bounding box center [637, 277] width 32 height 17
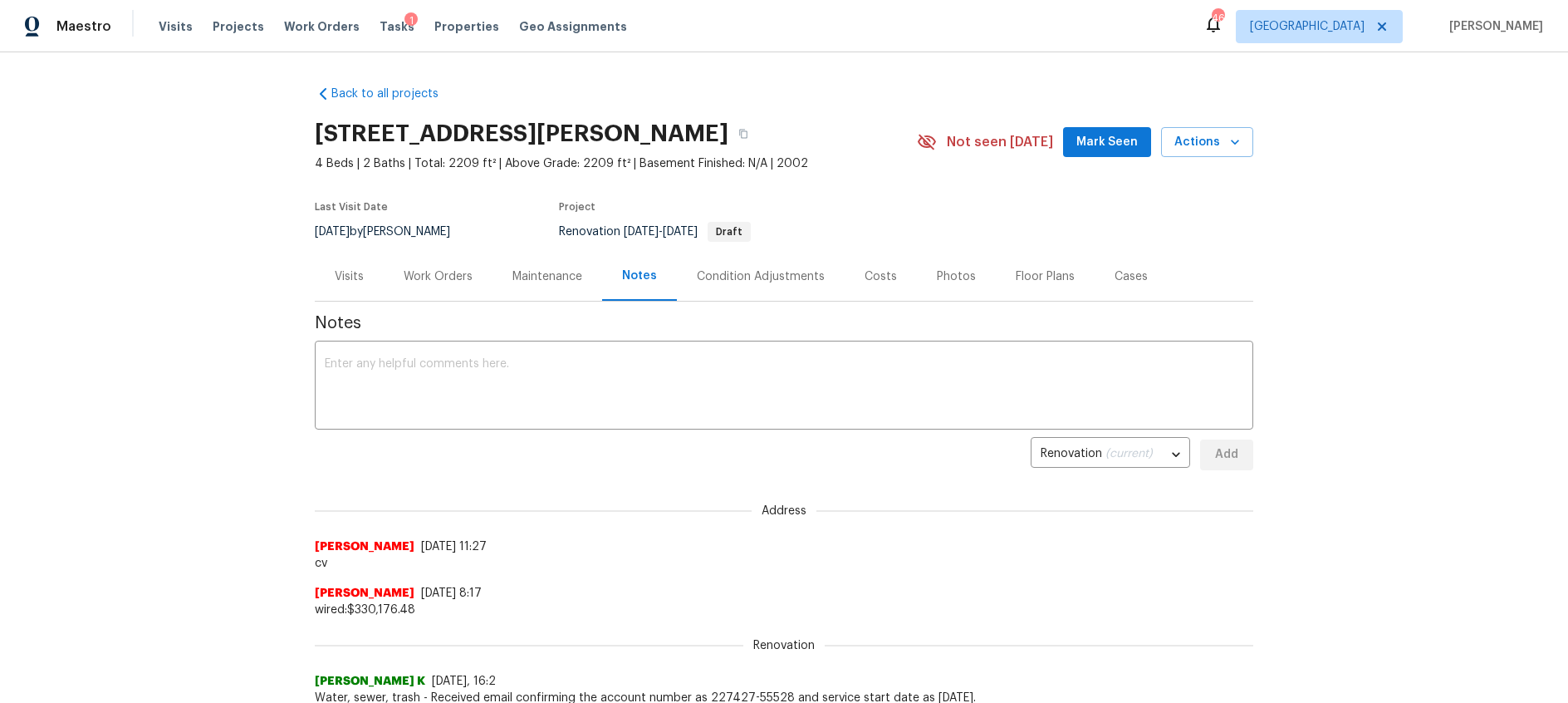
click at [943, 280] on div "Photos" at bounding box center [956, 277] width 39 height 17
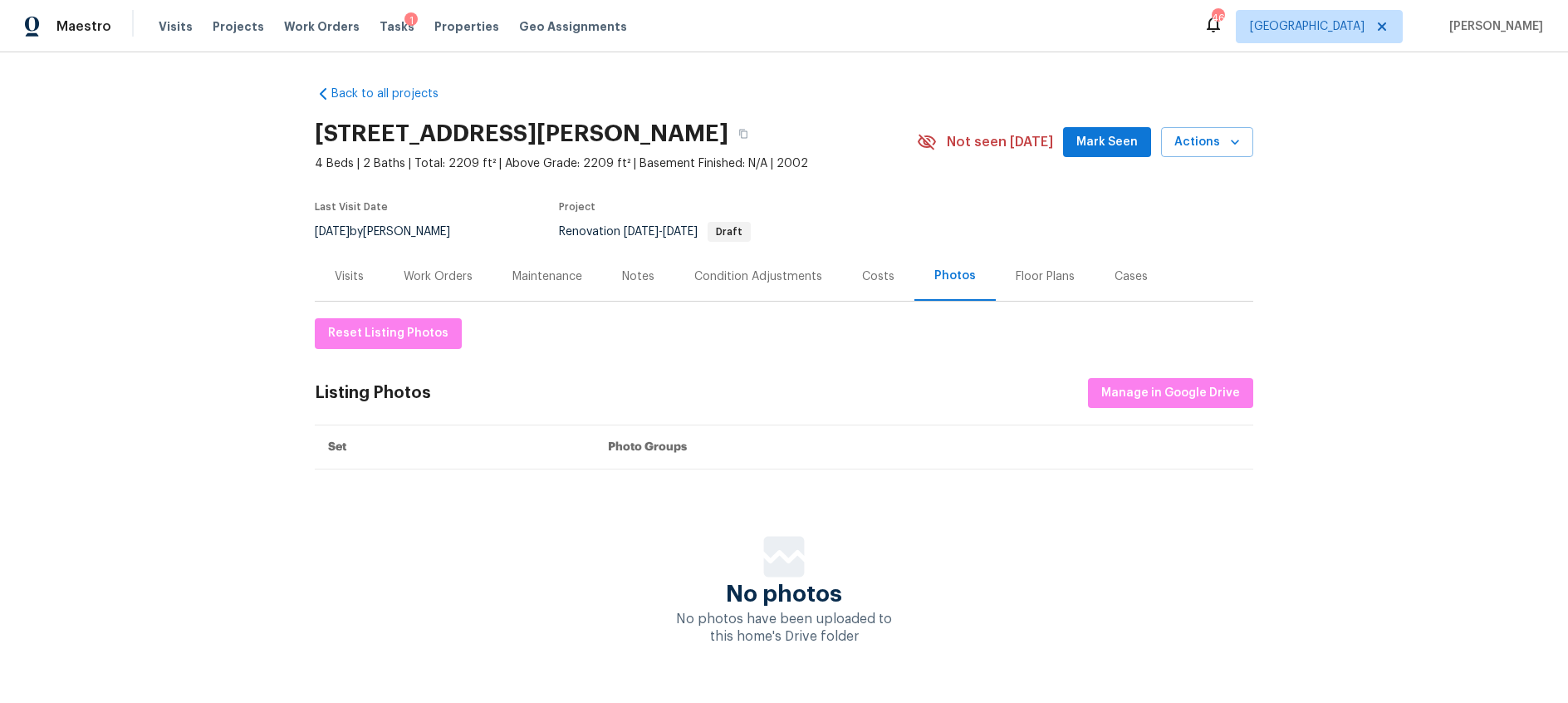
click at [879, 280] on div "Costs" at bounding box center [878, 277] width 32 height 17
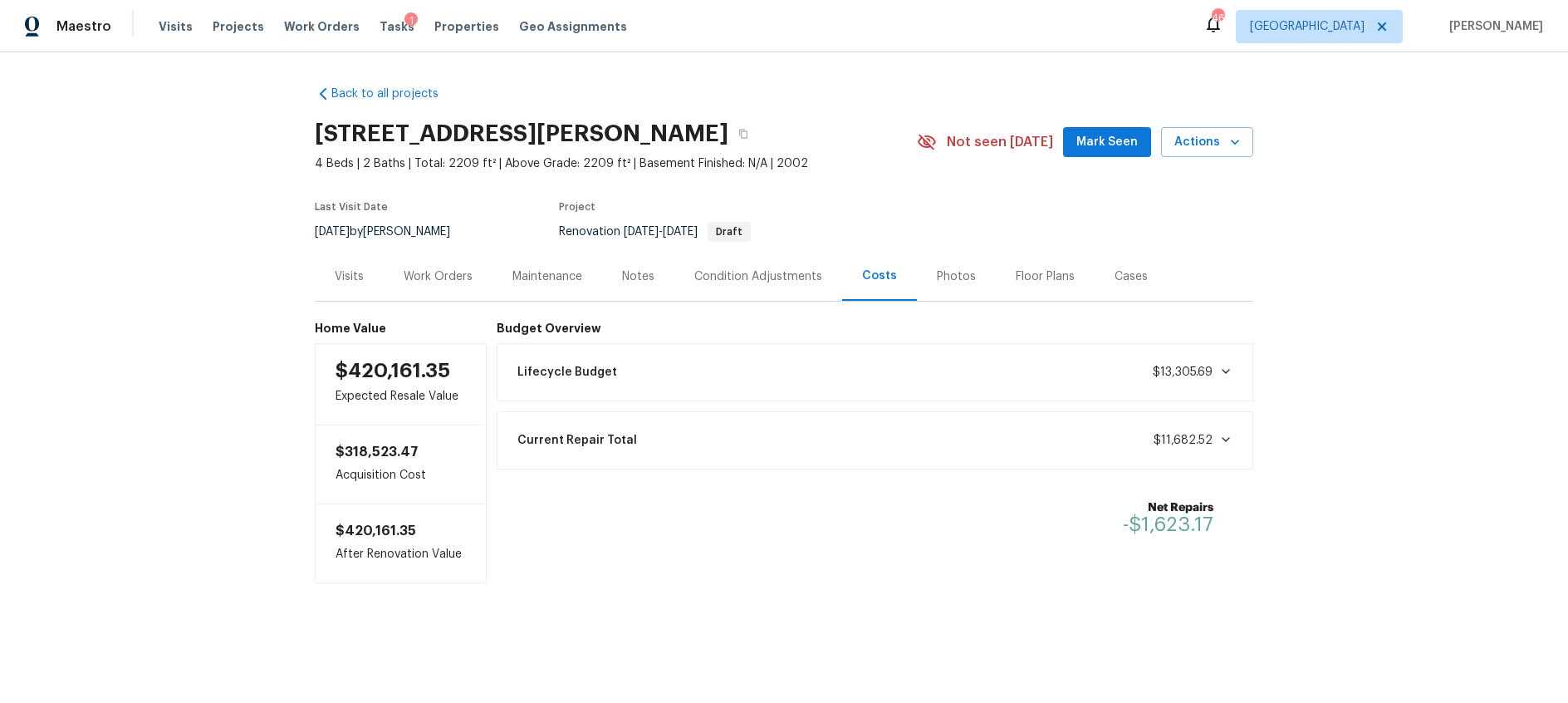
click at [462, 275] on div "Work Orders" at bounding box center [438, 277] width 69 height 17
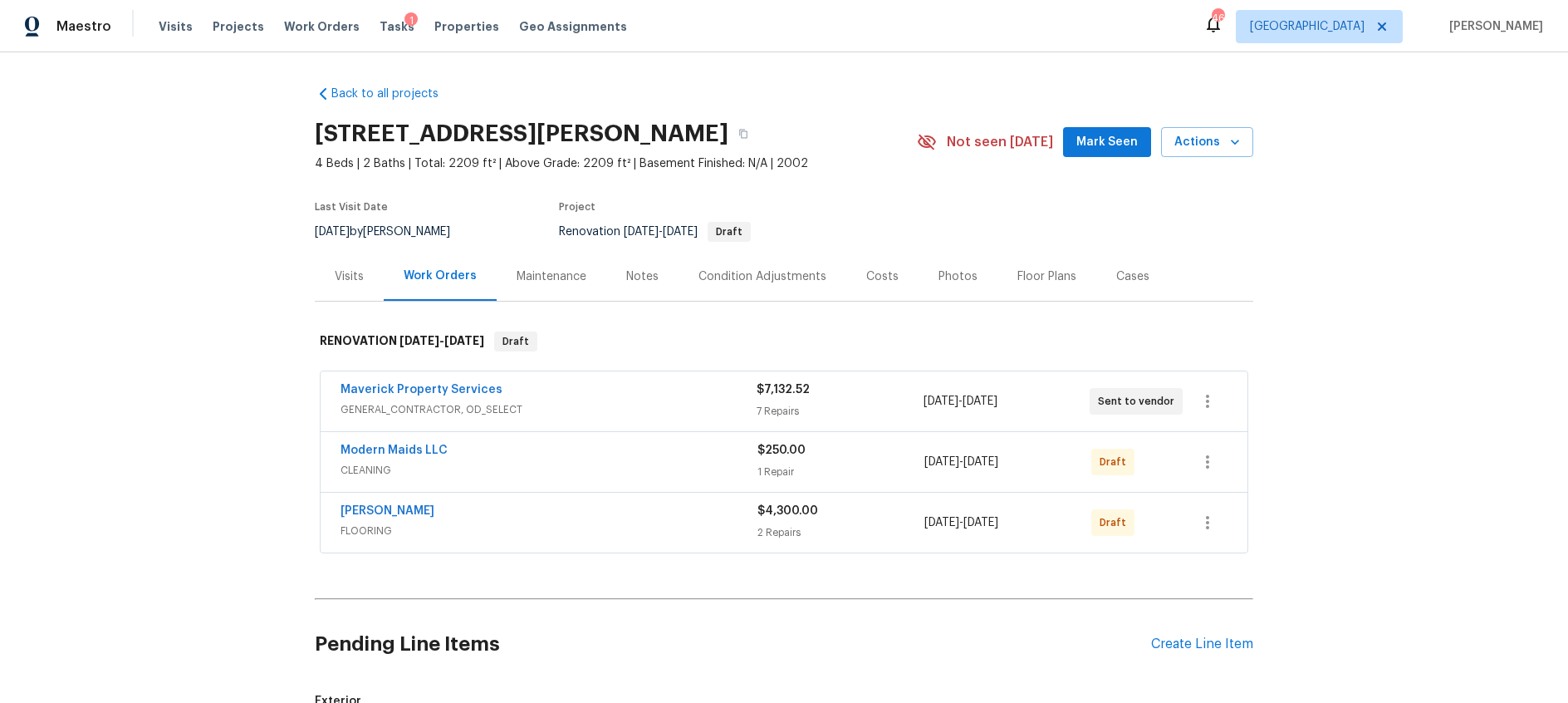
click at [634, 528] on span "FLOORING" at bounding box center [549, 530] width 417 height 17
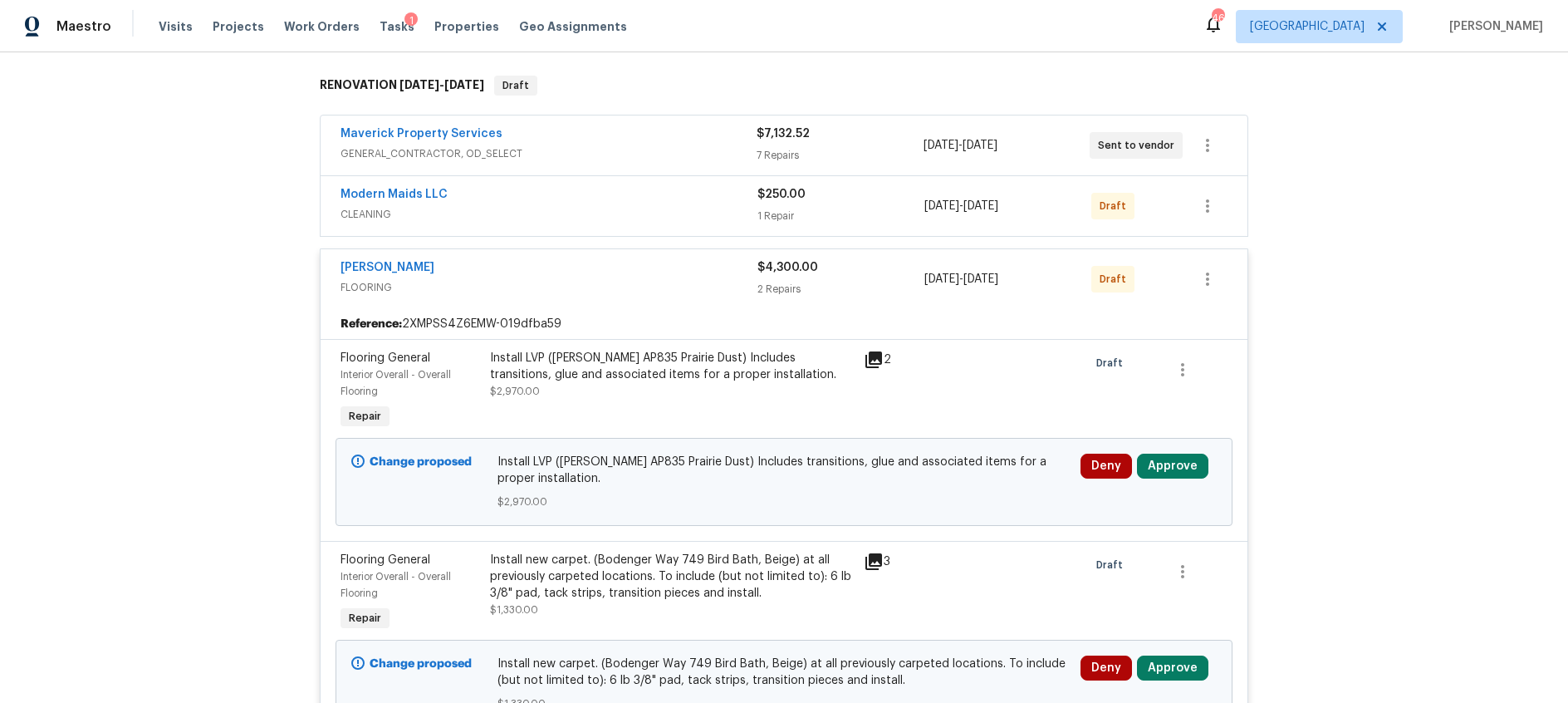
scroll to position [260, 0]
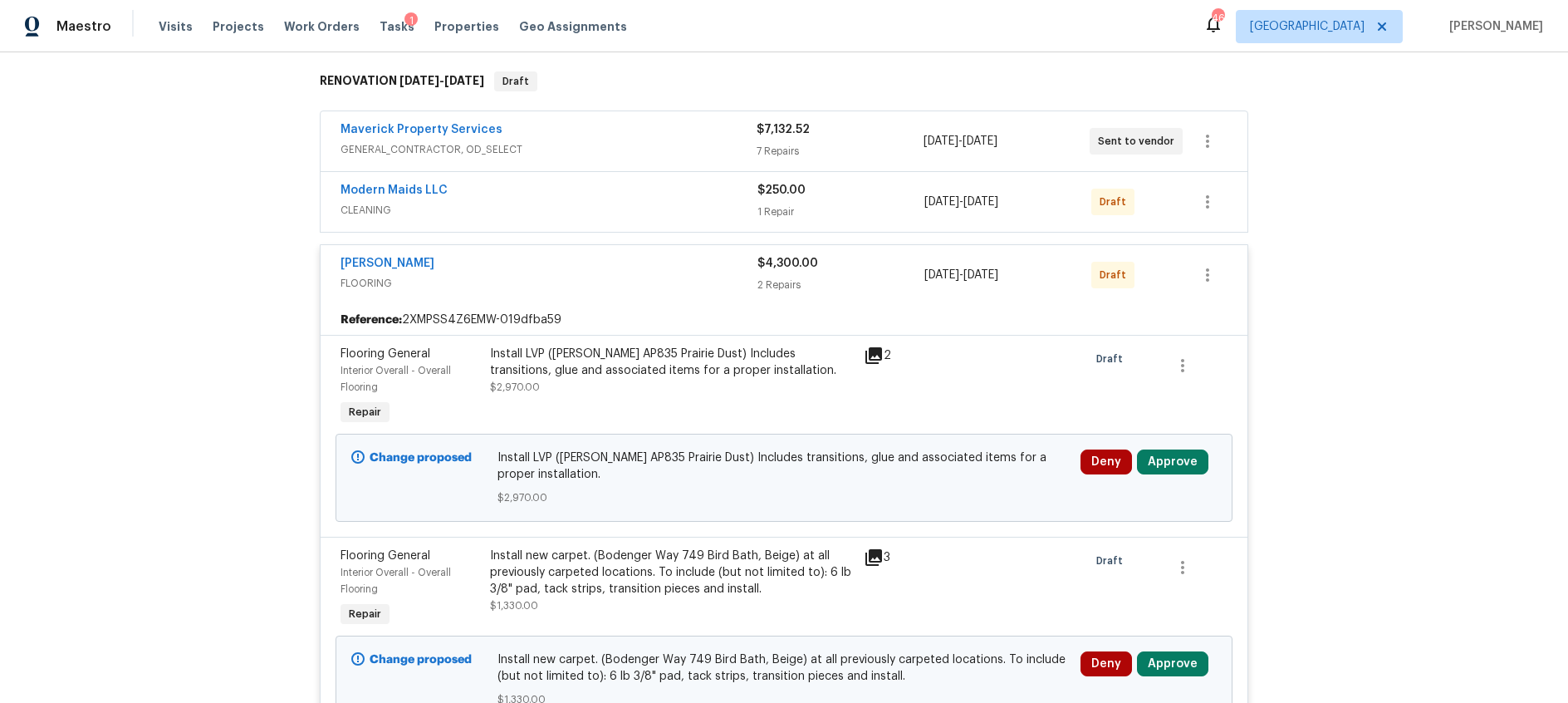
click at [871, 354] on icon at bounding box center [873, 355] width 17 height 17
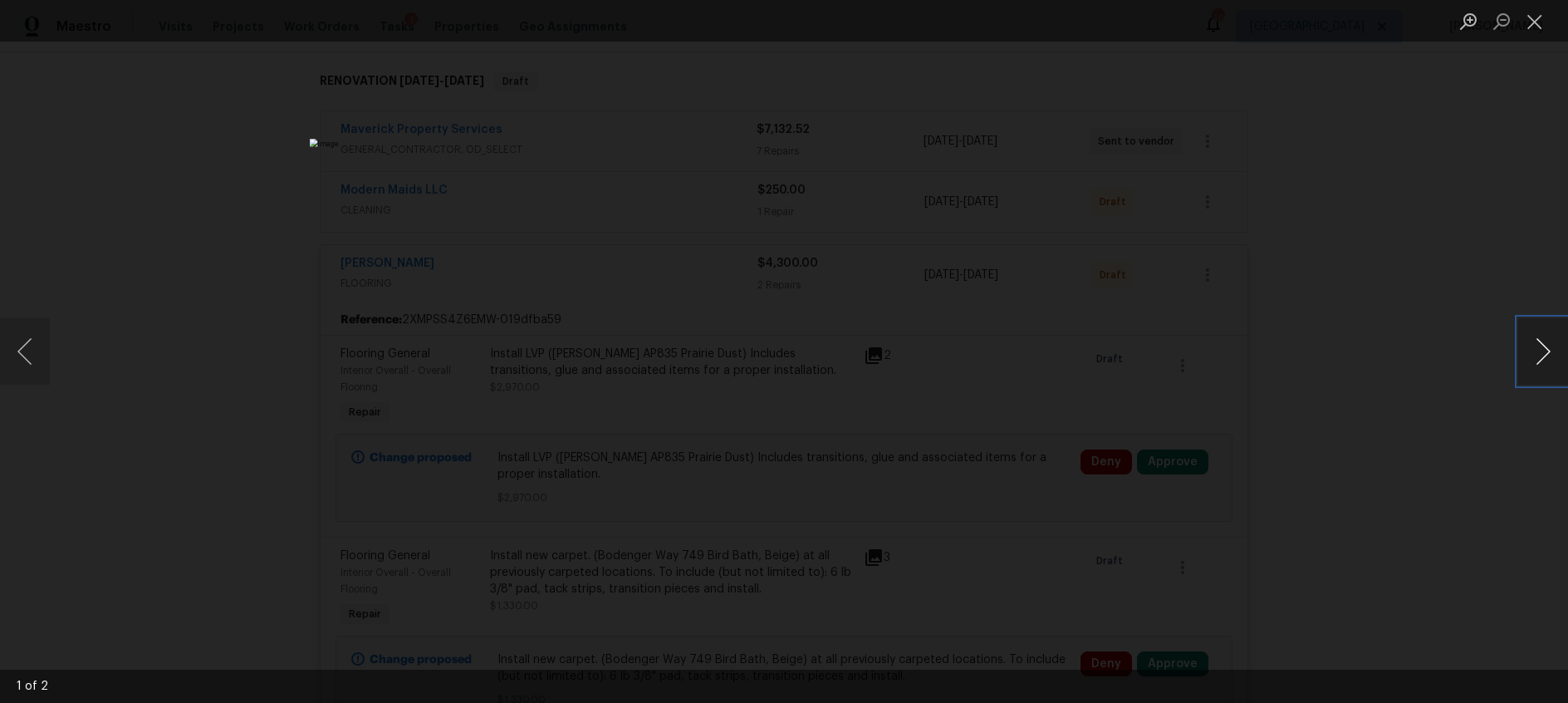
click at [1539, 365] on button "Next image" at bounding box center [1543, 352] width 50 height 66
click at [1541, 28] on button "Close lightbox" at bounding box center [1535, 21] width 33 height 30
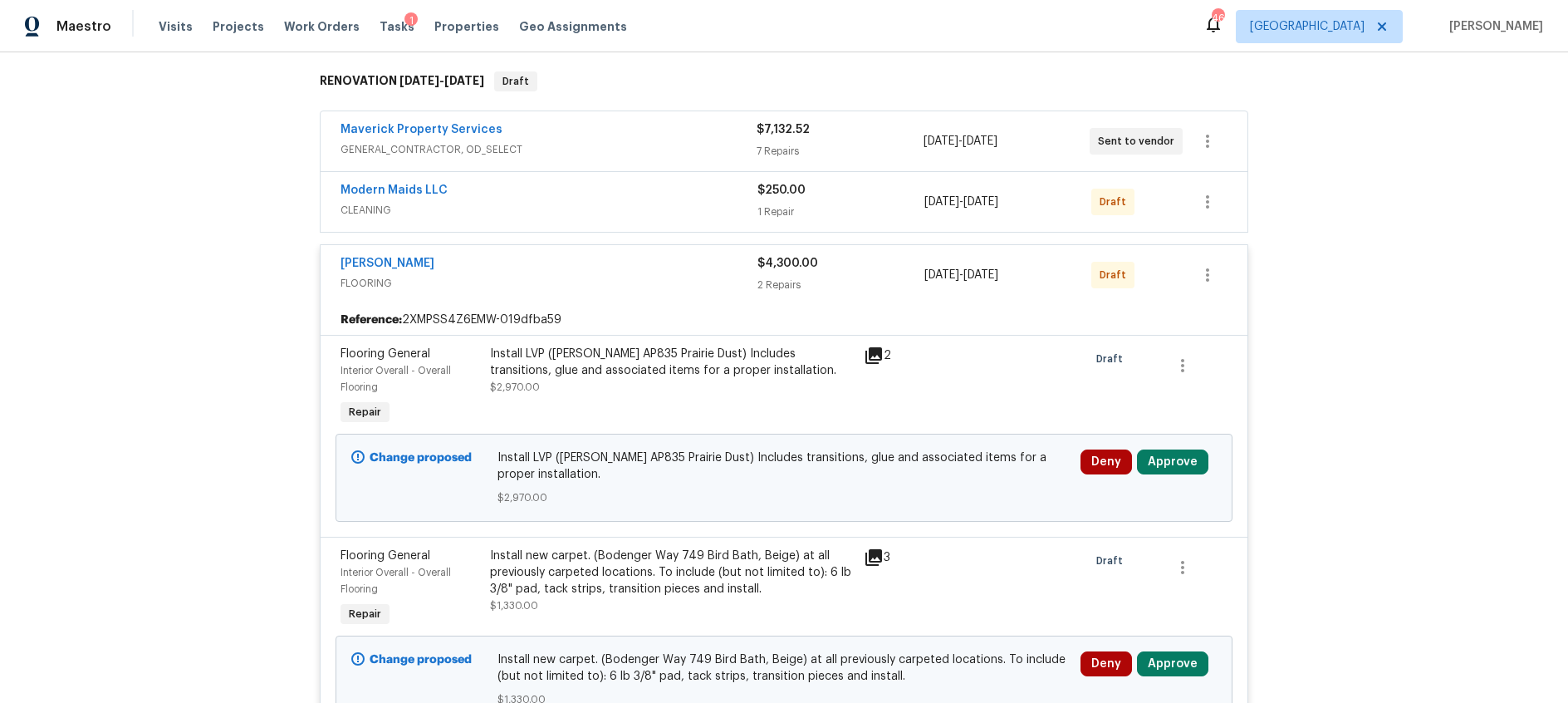
scroll to position [397, 0]
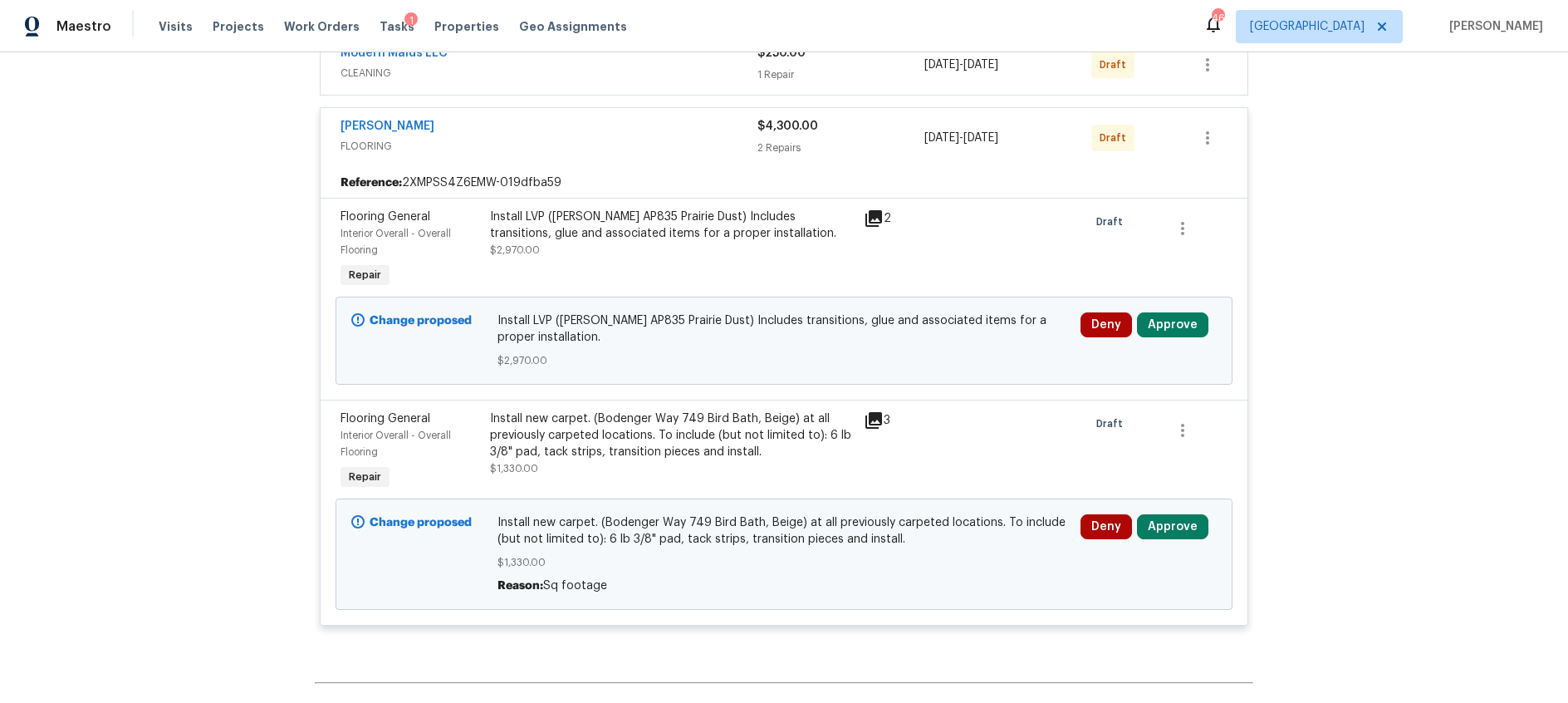
click at [872, 416] on icon at bounding box center [873, 421] width 17 height 17
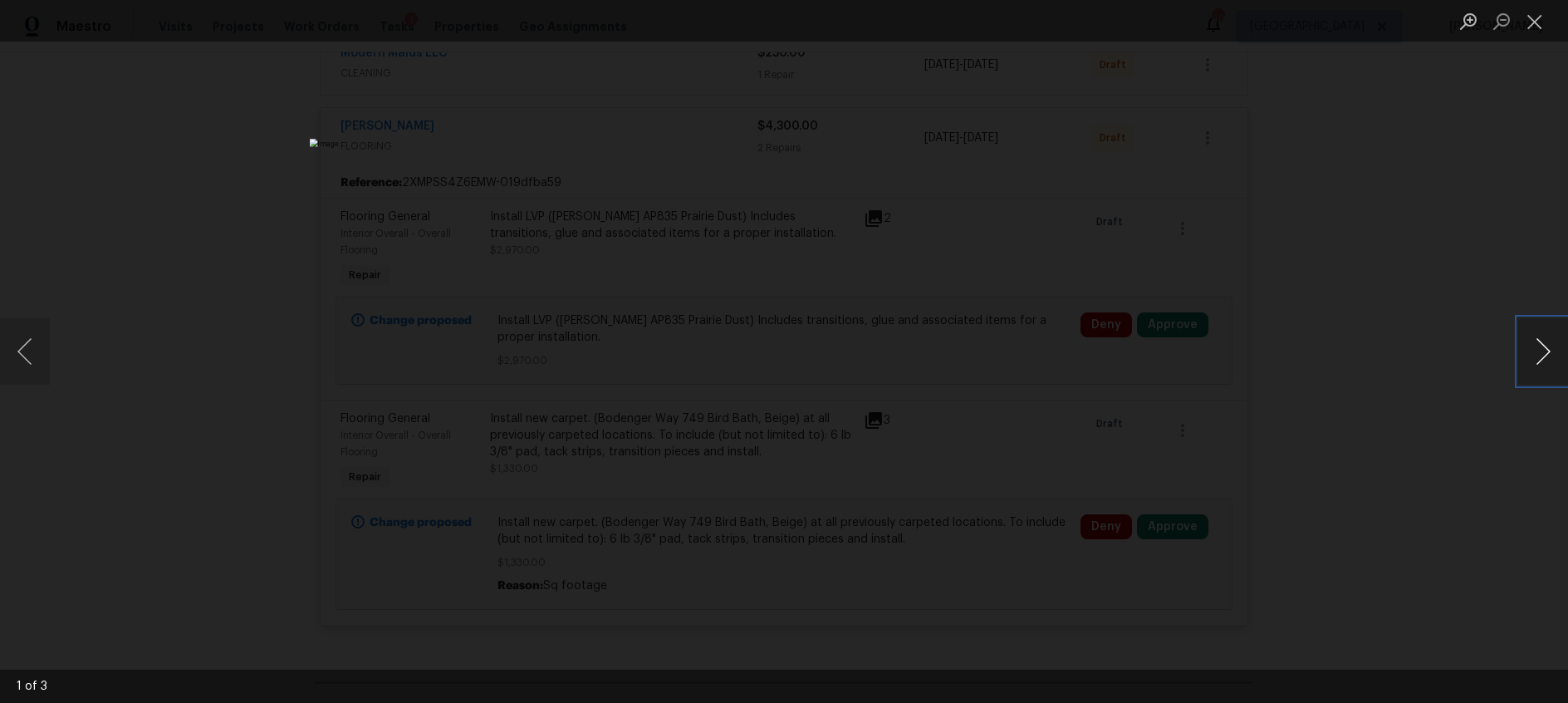
click at [1548, 357] on button "Next image" at bounding box center [1543, 352] width 50 height 66
click at [1540, 30] on button "Close lightbox" at bounding box center [1535, 21] width 33 height 30
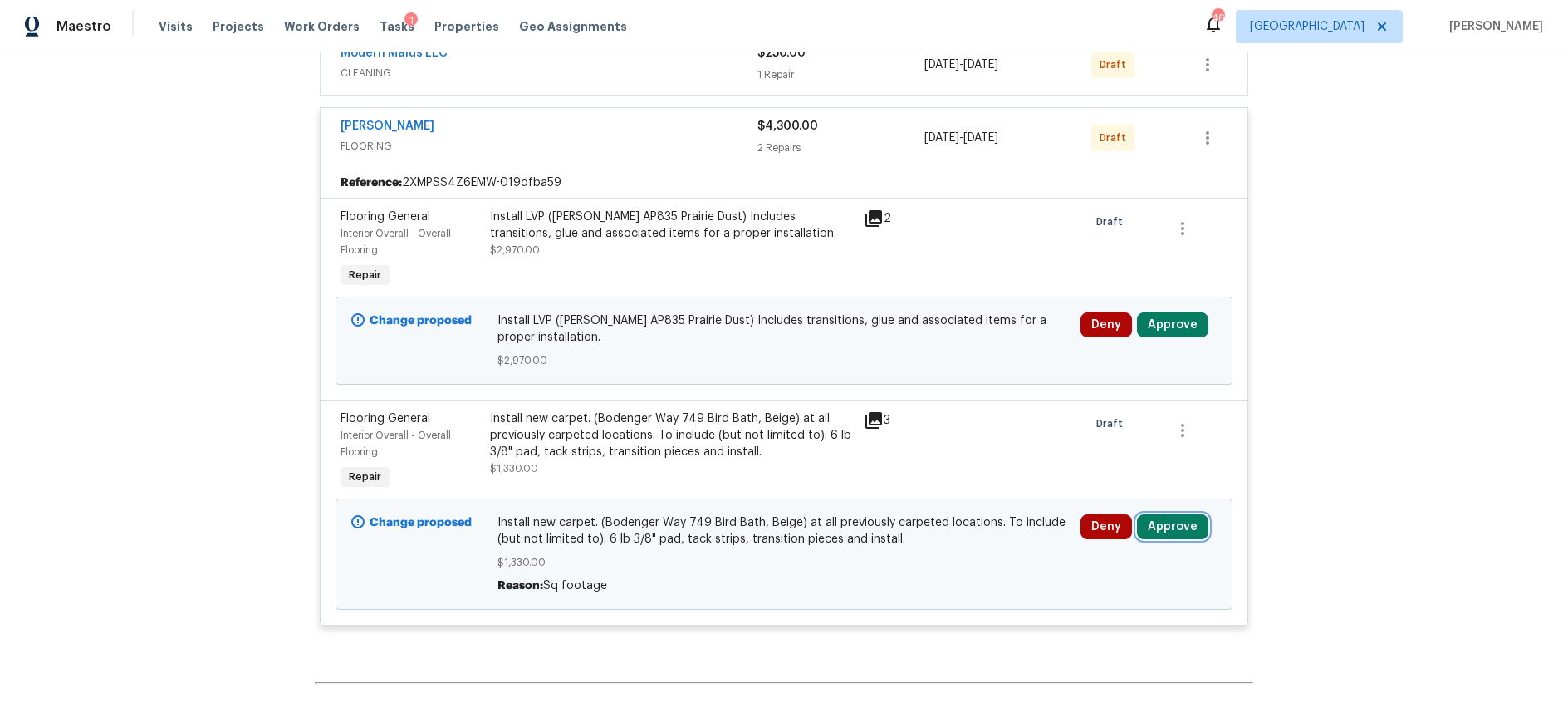
click at [1168, 530] on button "Approve" at bounding box center [1172, 526] width 71 height 25
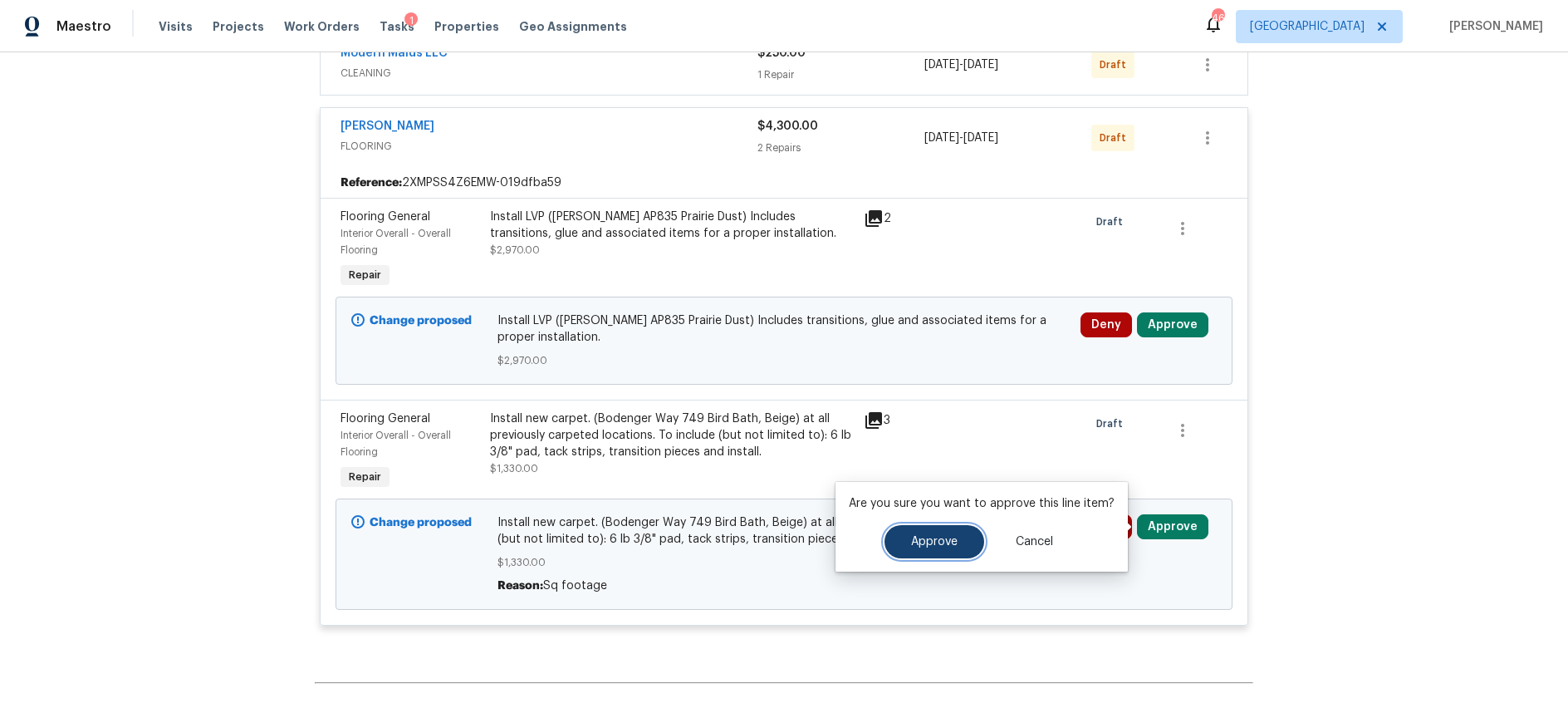
click at [940, 548] on button "Approve" at bounding box center [934, 542] width 100 height 33
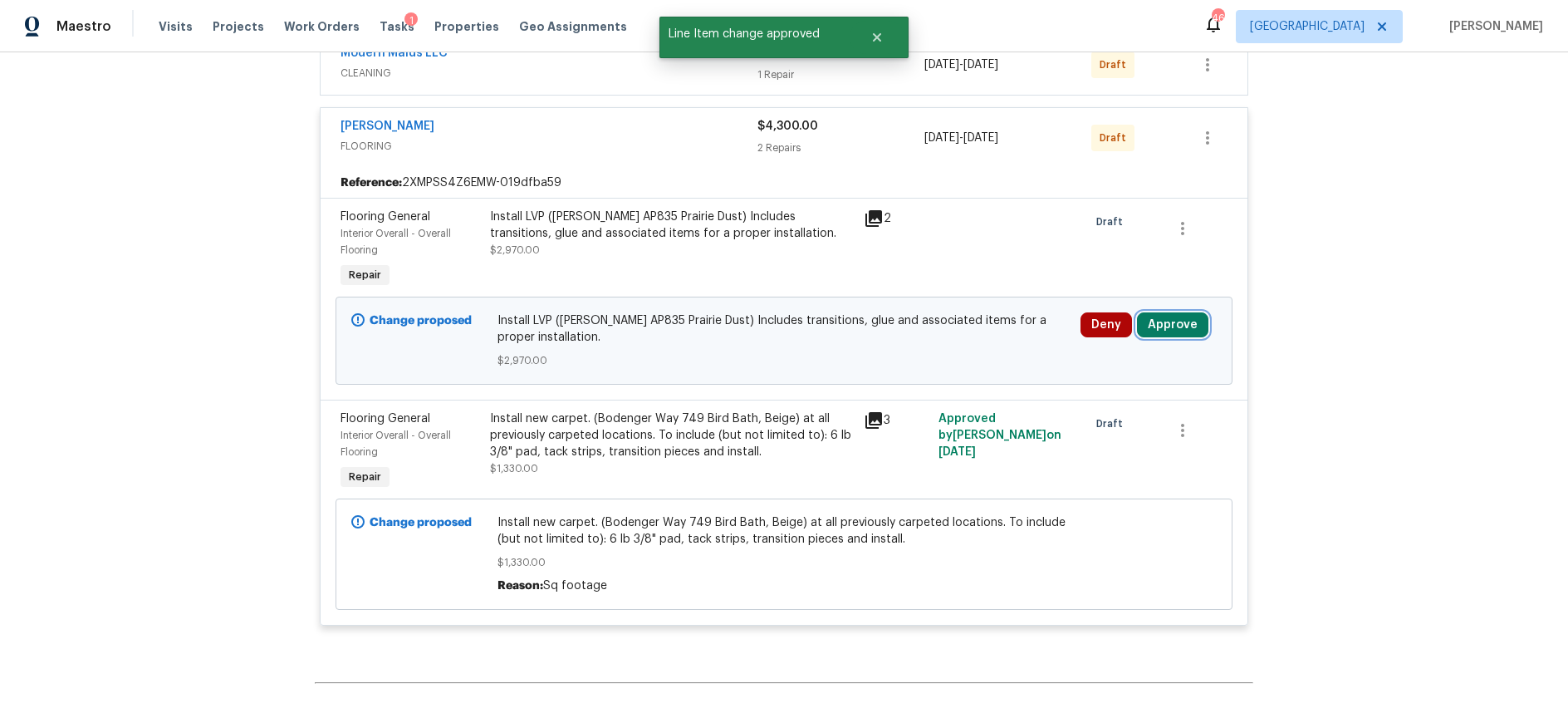
click at [1159, 328] on button "Approve" at bounding box center [1172, 325] width 71 height 25
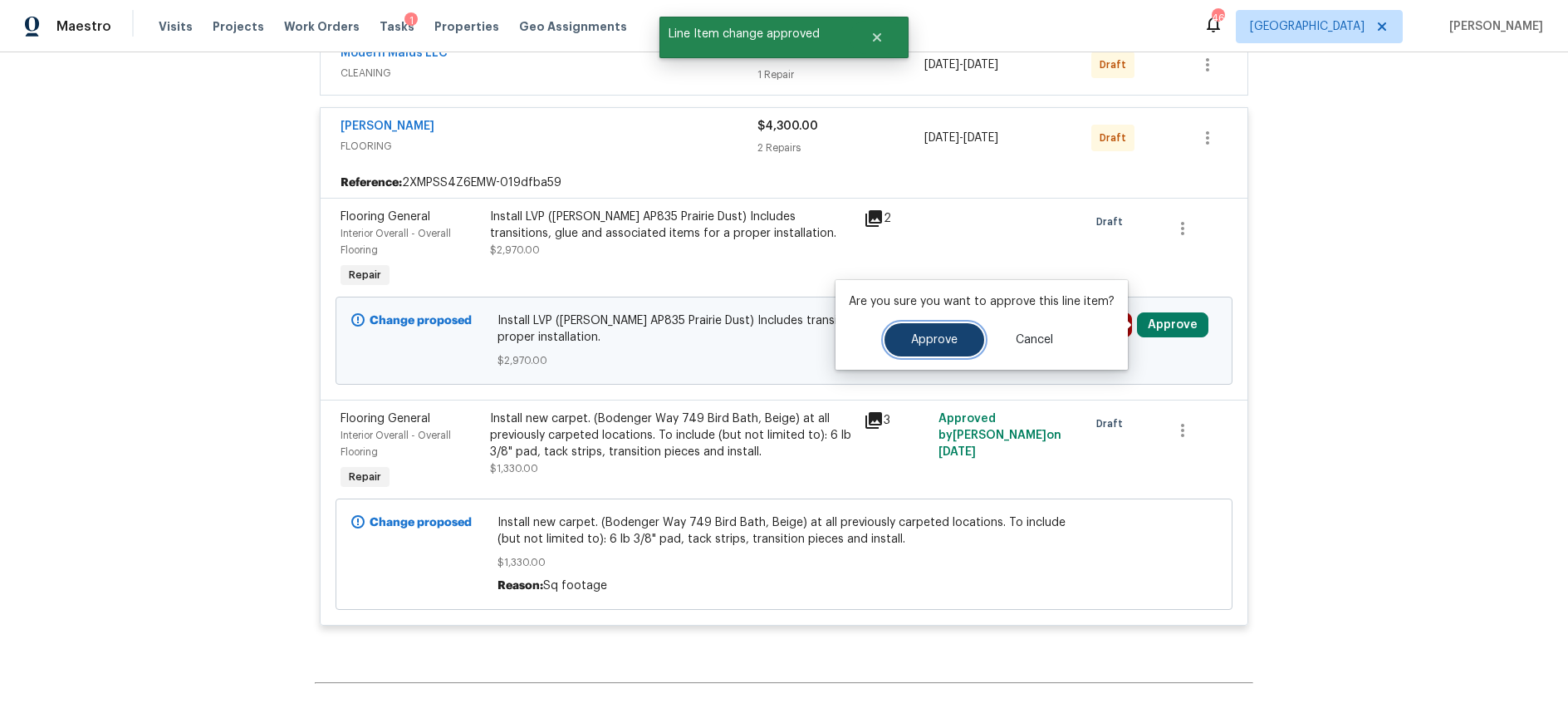
click at [937, 348] on button "Approve" at bounding box center [934, 340] width 100 height 33
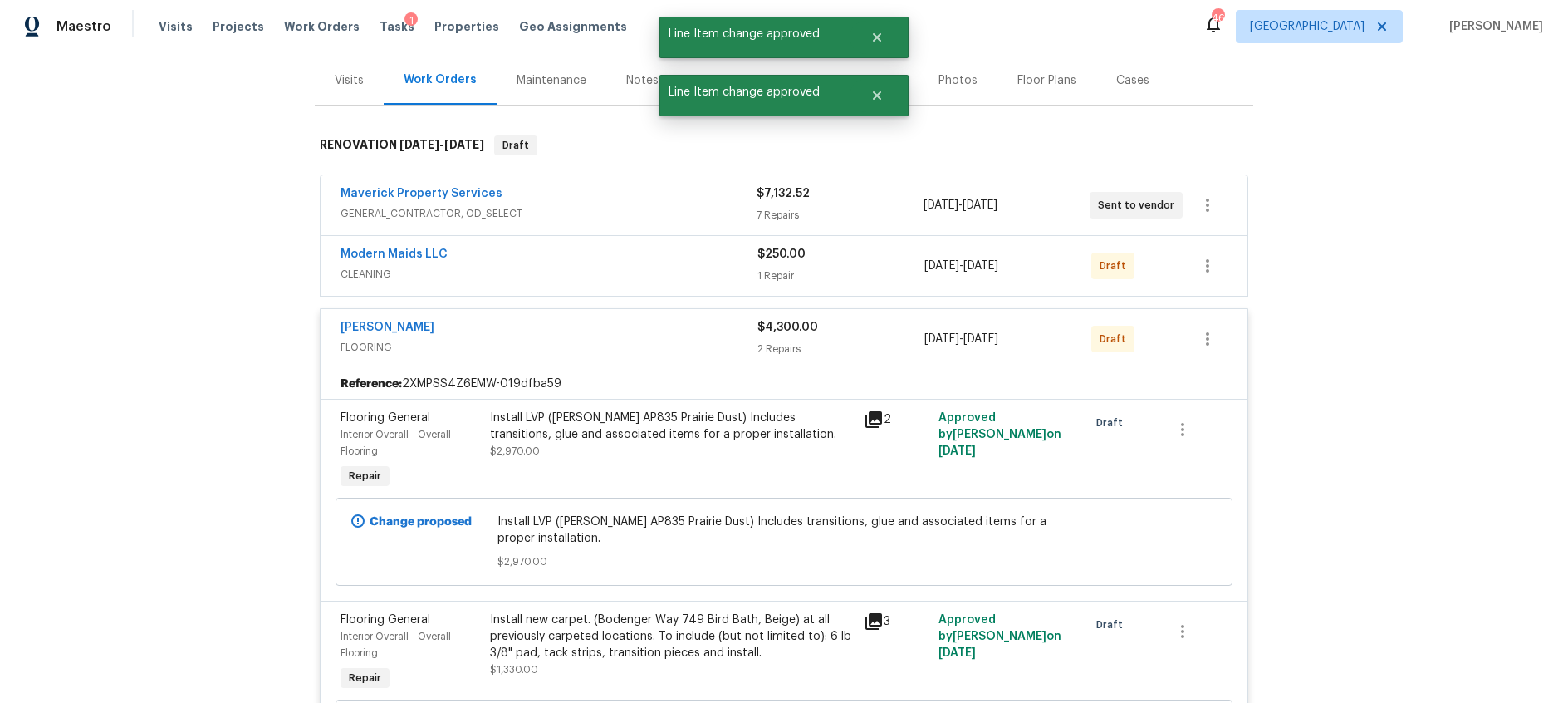
scroll to position [194, 0]
click at [648, 346] on span "FLOORING" at bounding box center [549, 350] width 417 height 17
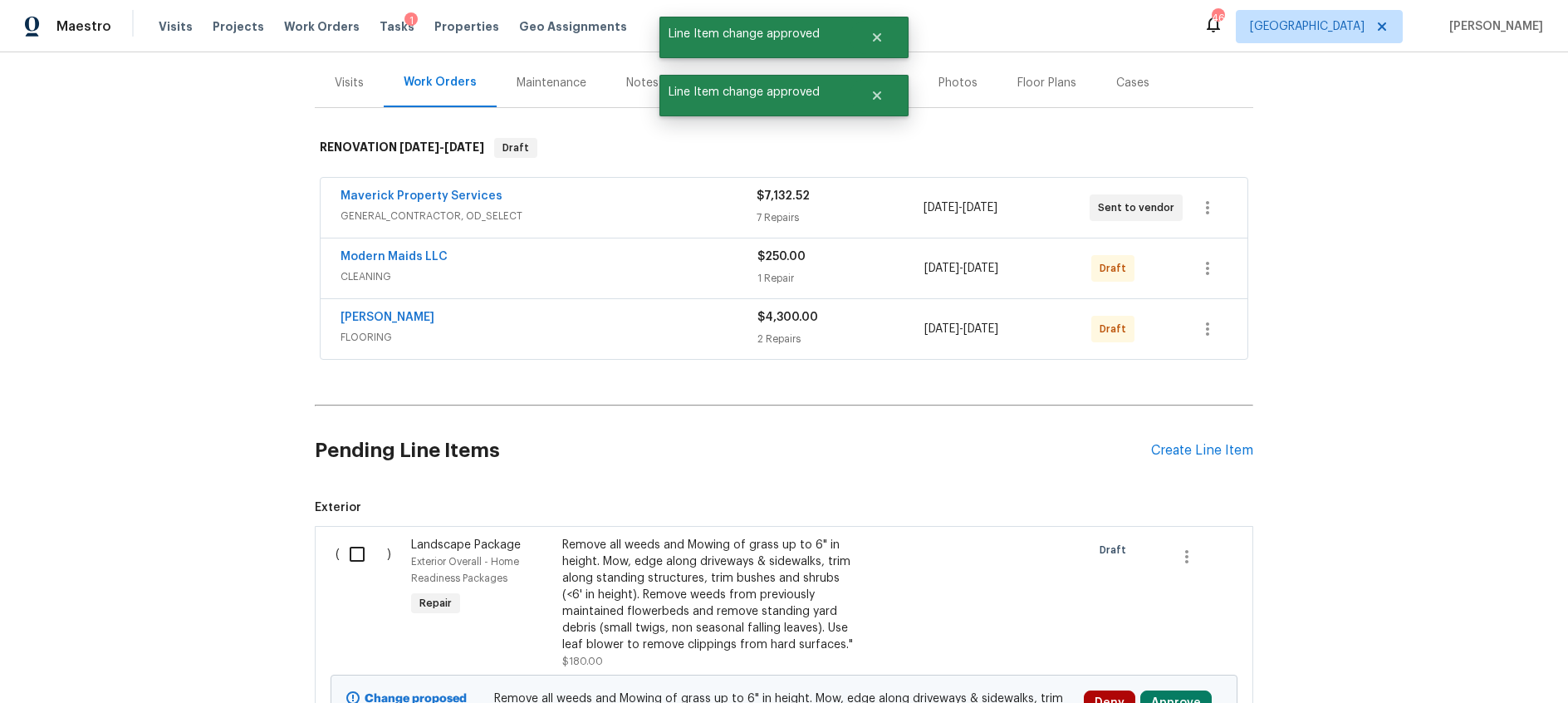
click at [647, 267] on div "Modern Maids LLC" at bounding box center [549, 258] width 417 height 20
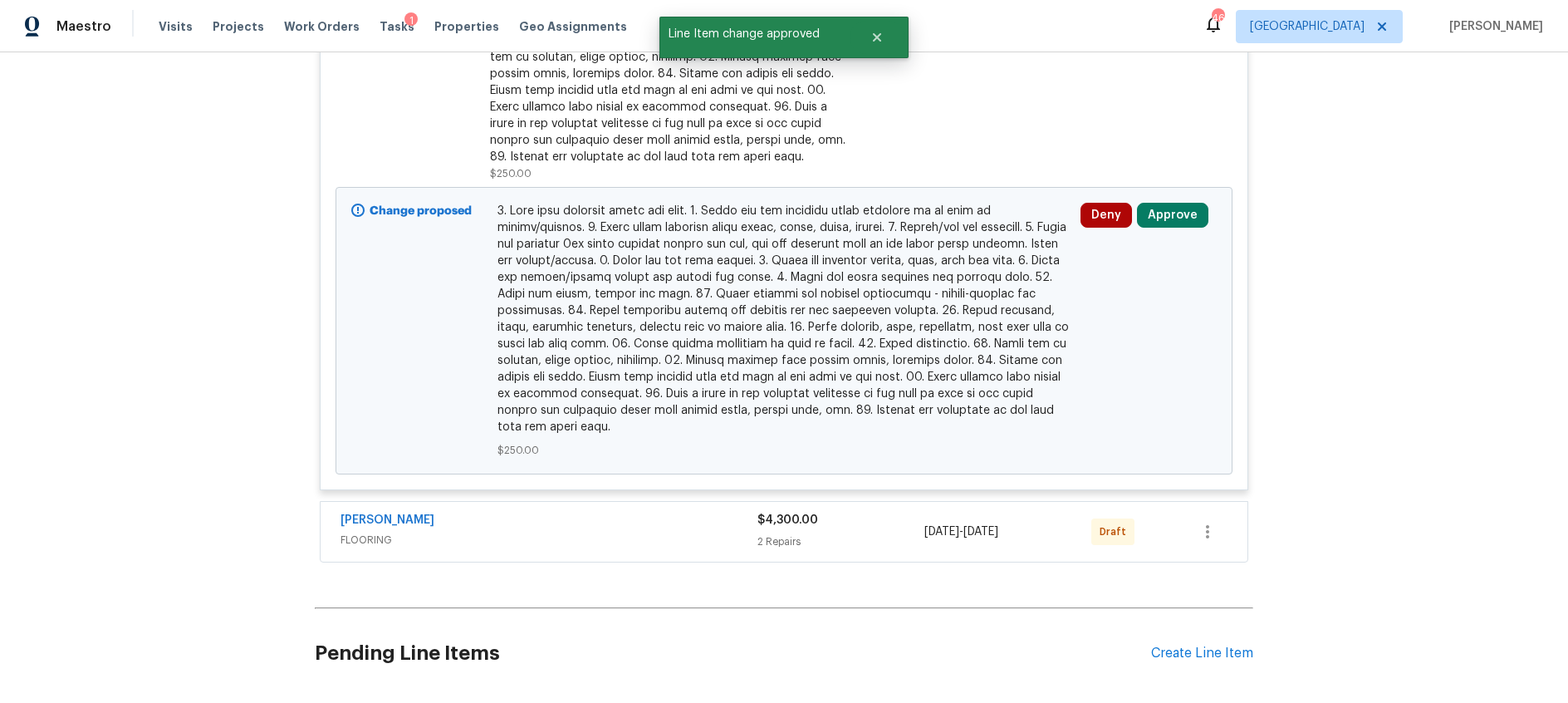
scroll to position [619, 0]
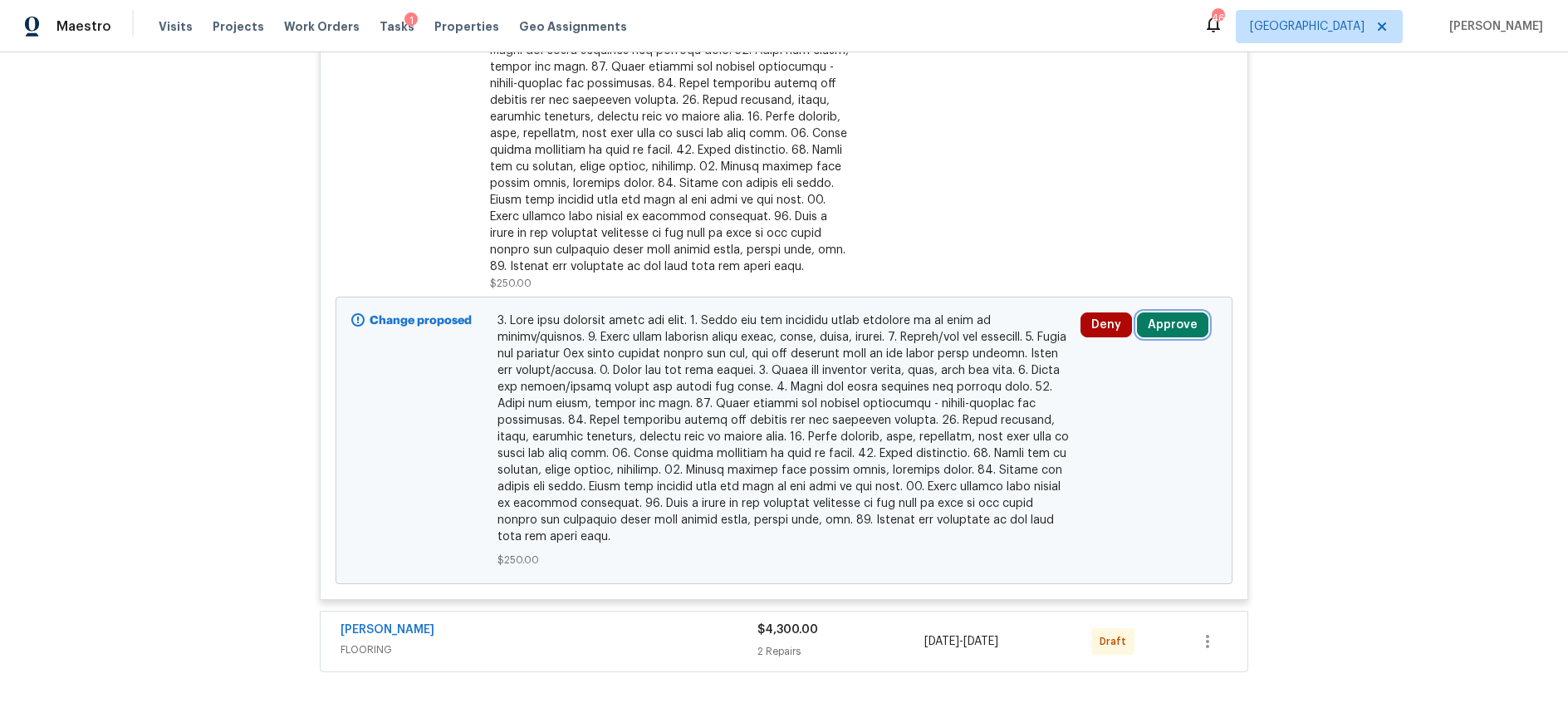
drag, startPoint x: 1181, startPoint y: 322, endPoint x: 1162, endPoint y: 321, distance: 19.0
click at [1181, 322] on button "Approve" at bounding box center [1172, 325] width 71 height 25
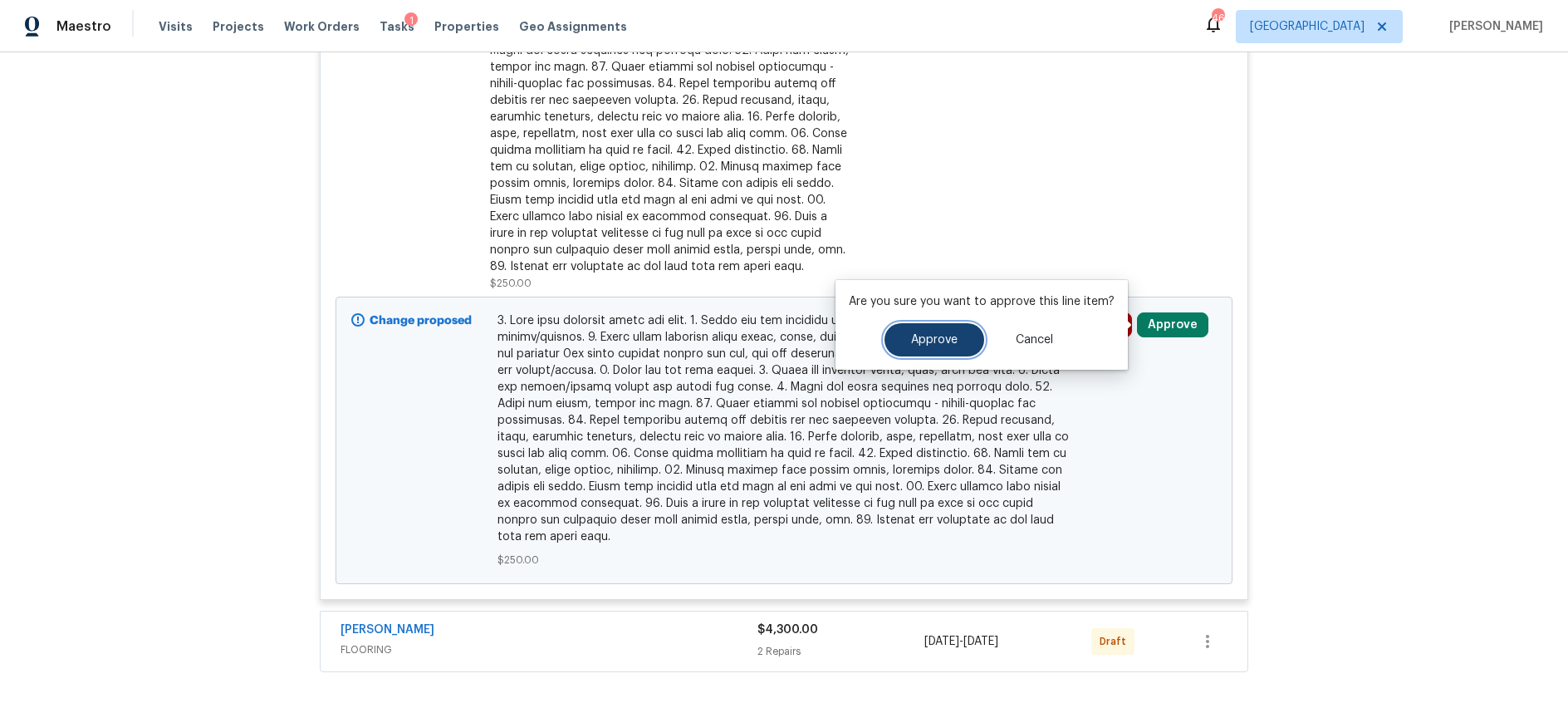
click at [945, 339] on span "Approve" at bounding box center [934, 340] width 46 height 13
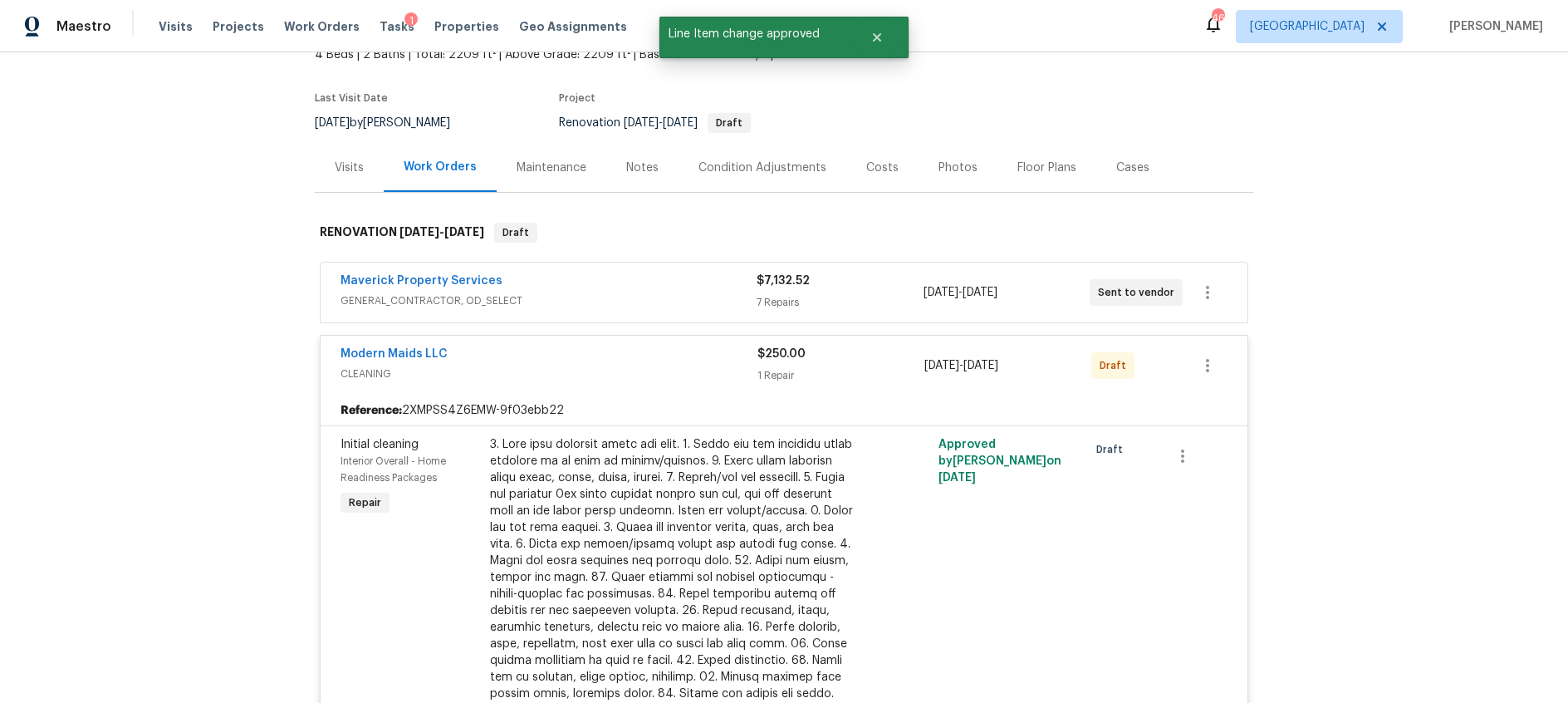
scroll to position [0, 0]
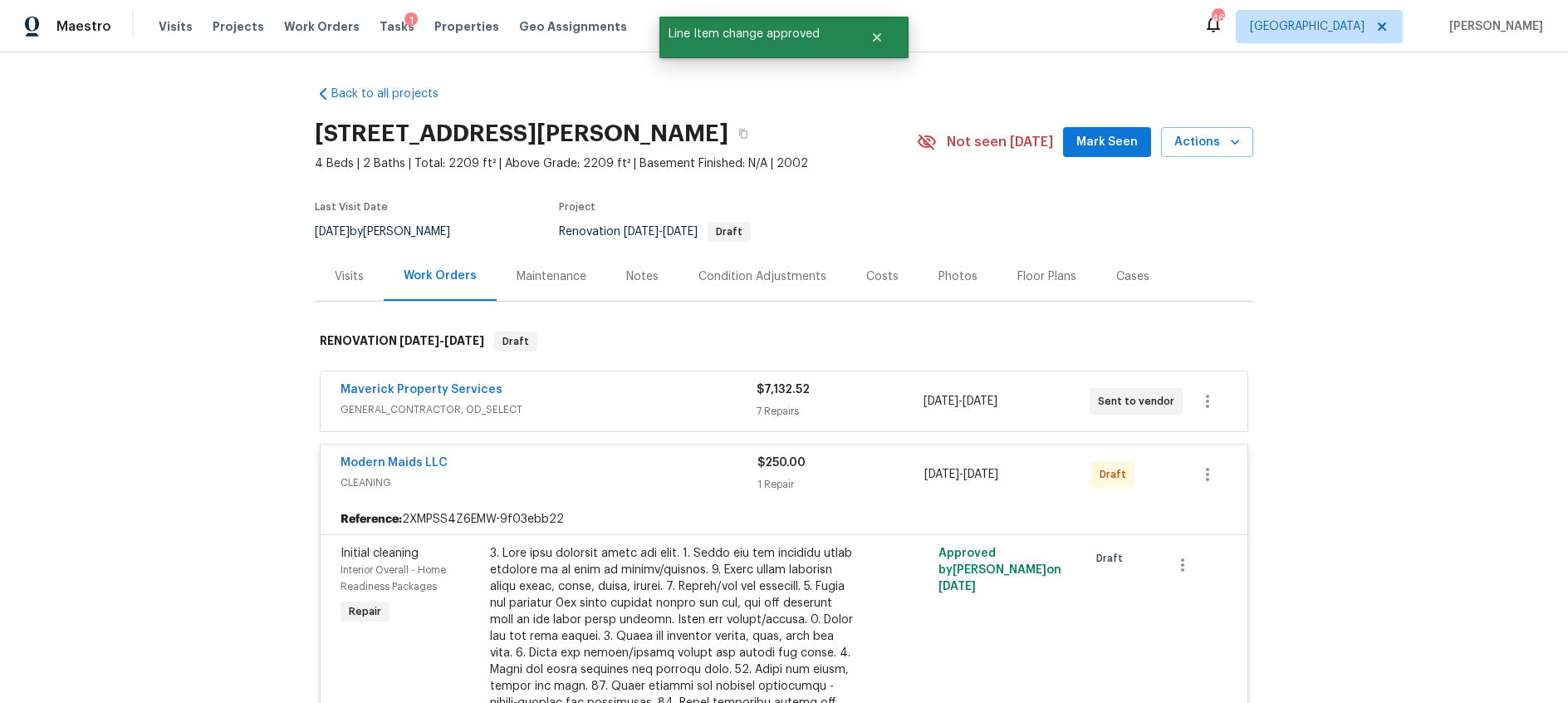
click at [609, 392] on div "Maverick Property Services" at bounding box center [548, 391] width 416 height 20
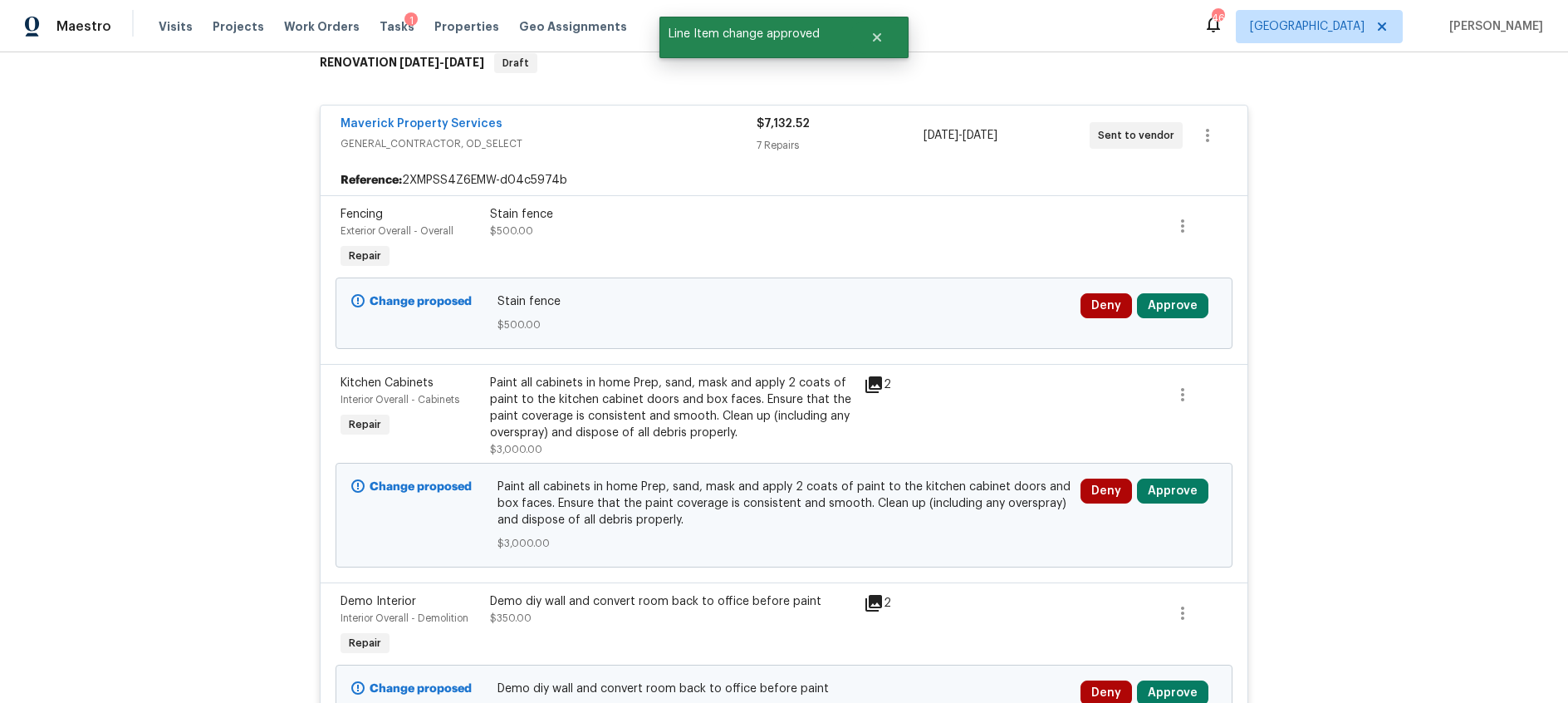
scroll to position [280, 0]
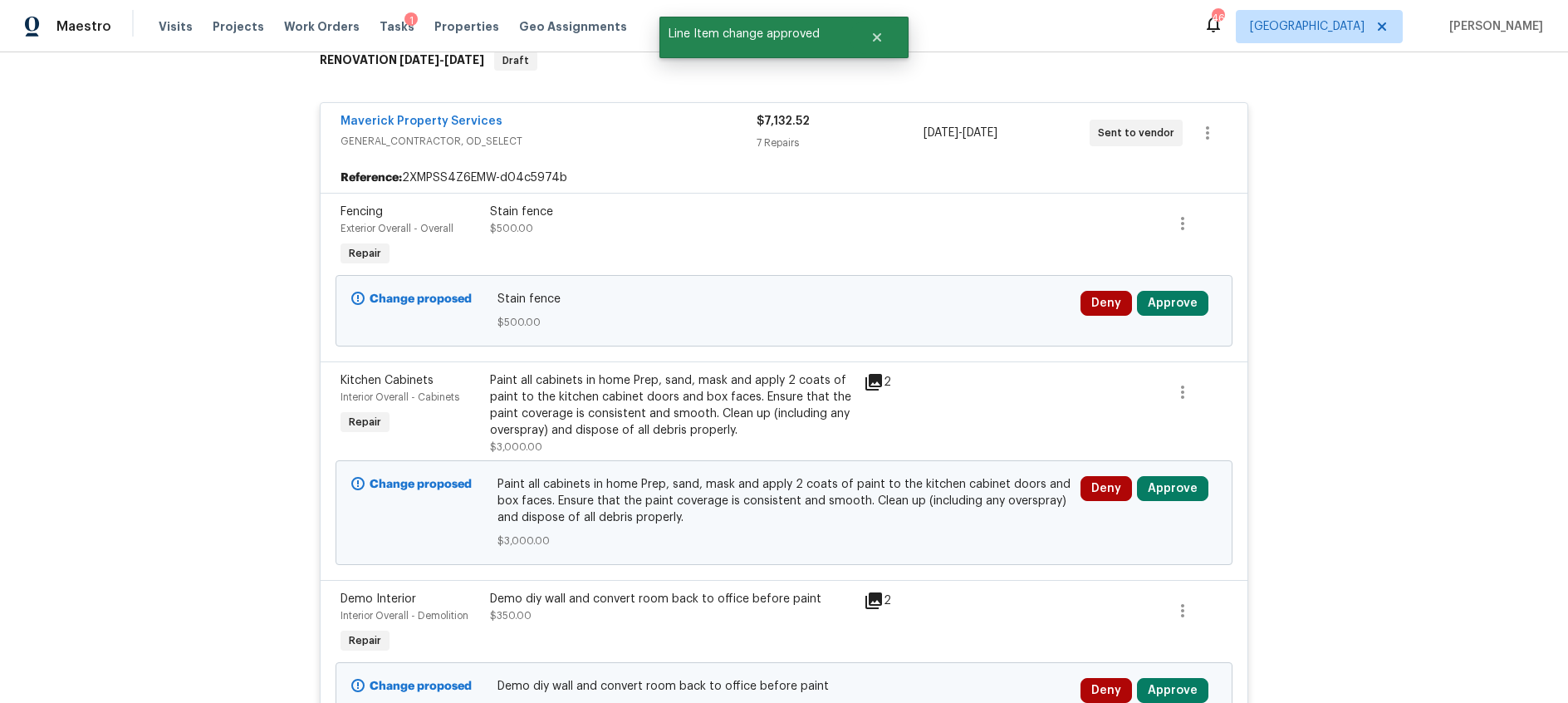
click at [870, 379] on icon at bounding box center [873, 382] width 17 height 17
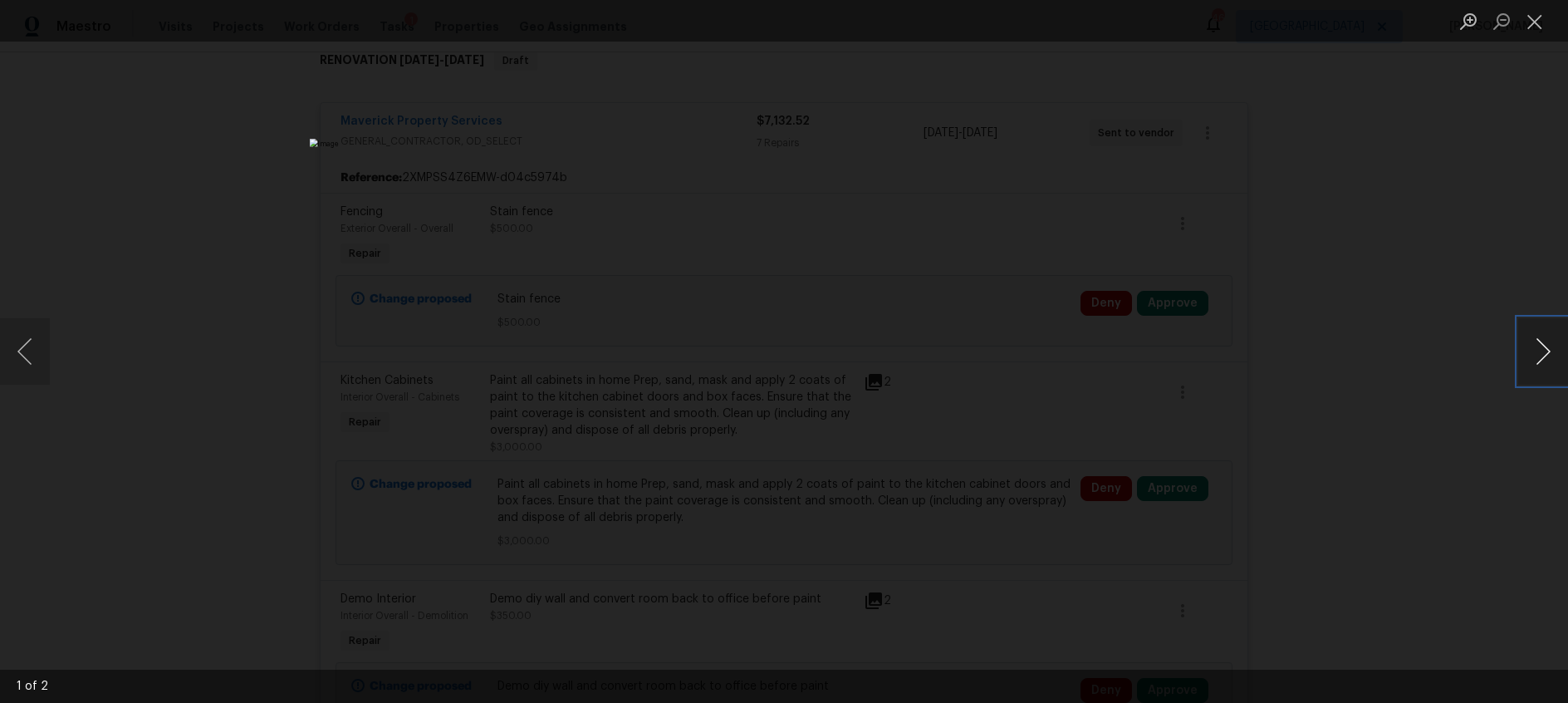
click at [1533, 357] on button "Next image" at bounding box center [1543, 352] width 50 height 66
click at [704, 217] on img "Lightbox" at bounding box center [784, 351] width 948 height 425
click at [1452, 25] on button "Zoom in" at bounding box center [1468, 21] width 33 height 30
click at [1463, 22] on button "Zoom in" at bounding box center [1468, 21] width 33 height 30
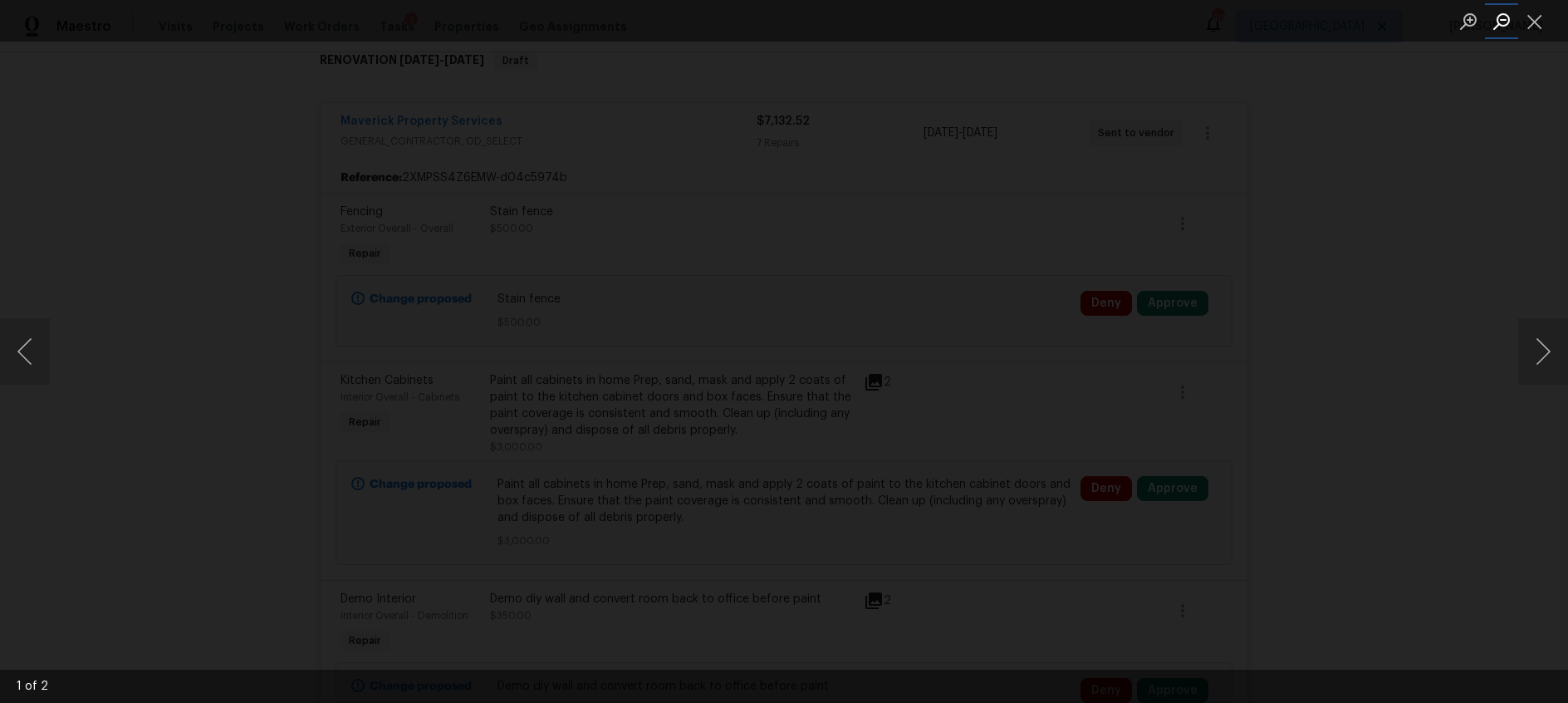
click at [1505, 22] on button "Zoom out" at bounding box center [1502, 21] width 33 height 30
click at [1545, 14] on button "Close lightbox" at bounding box center [1535, 21] width 33 height 30
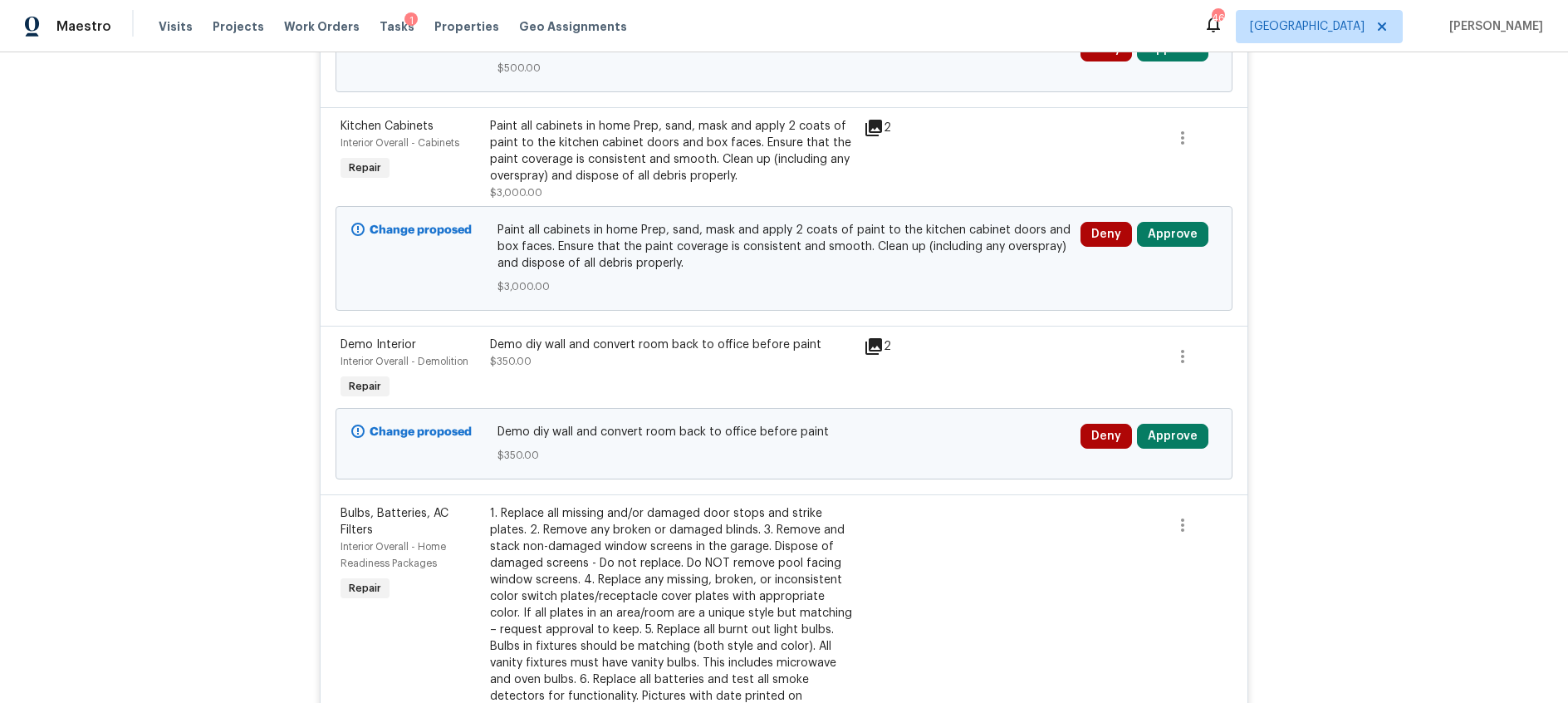
scroll to position [537, 0]
click at [872, 350] on icon at bounding box center [873, 345] width 20 height 20
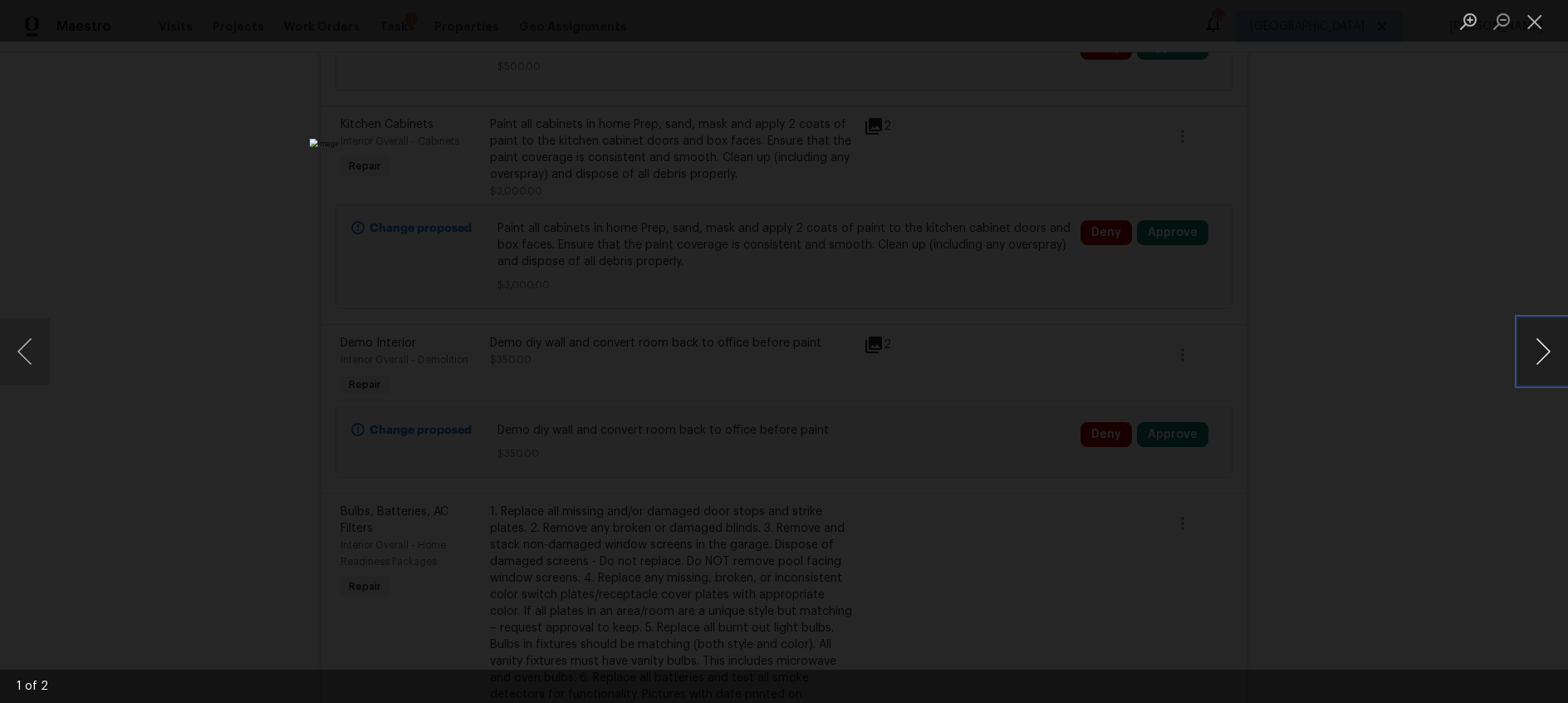
click at [1551, 363] on button "Next image" at bounding box center [1543, 352] width 50 height 66
click at [1535, 21] on button "Close lightbox" at bounding box center [1535, 21] width 33 height 30
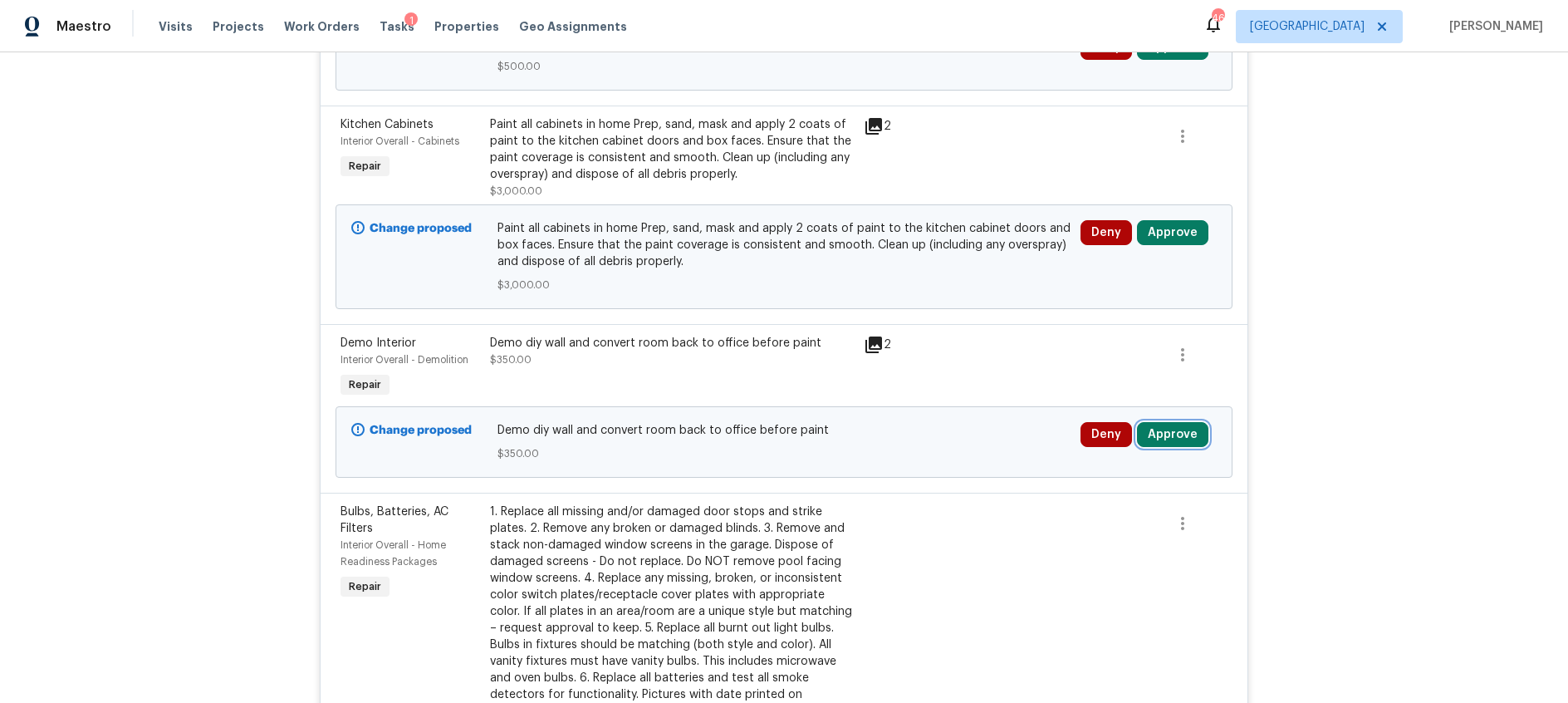
click at [1171, 435] on button "Approve" at bounding box center [1172, 434] width 71 height 25
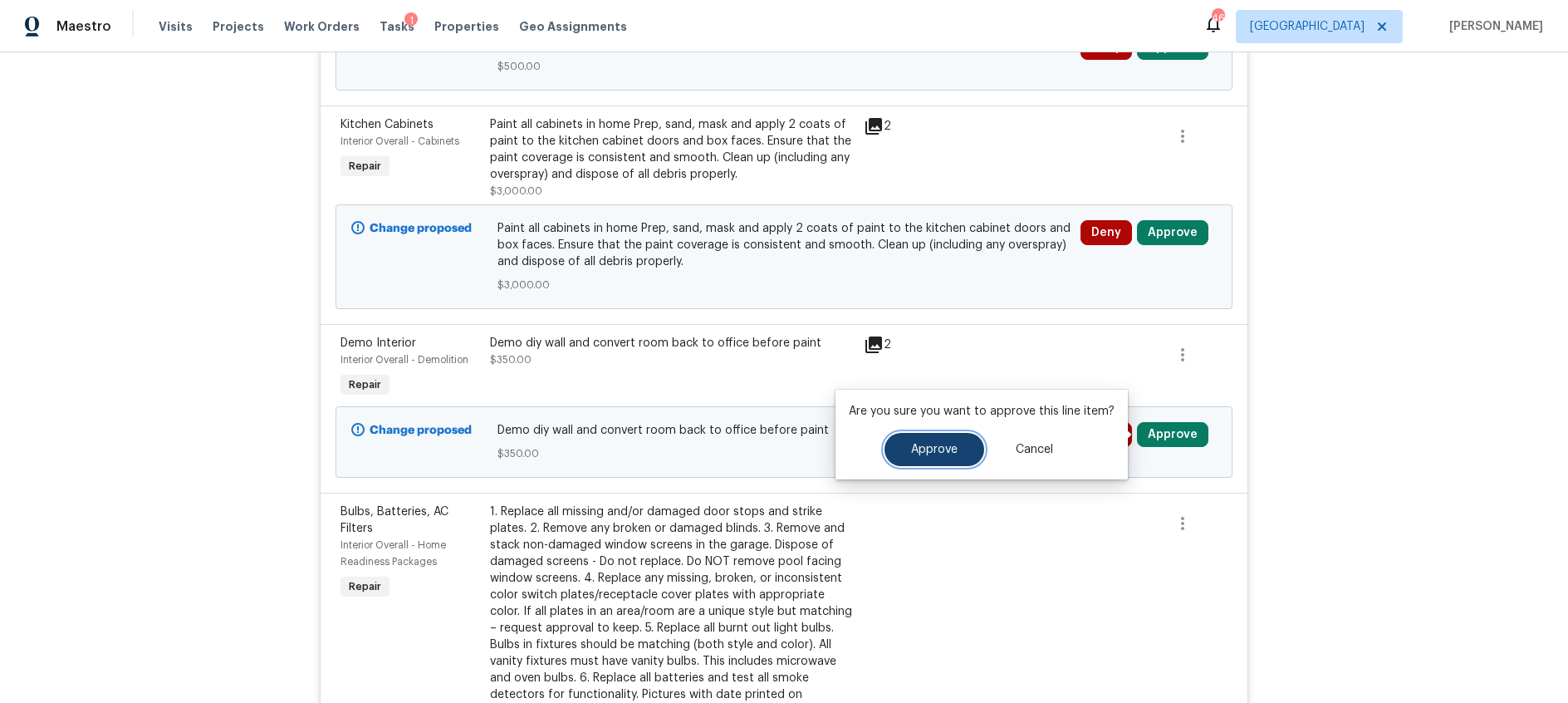
click at [889, 463] on button "Approve" at bounding box center [934, 449] width 100 height 33
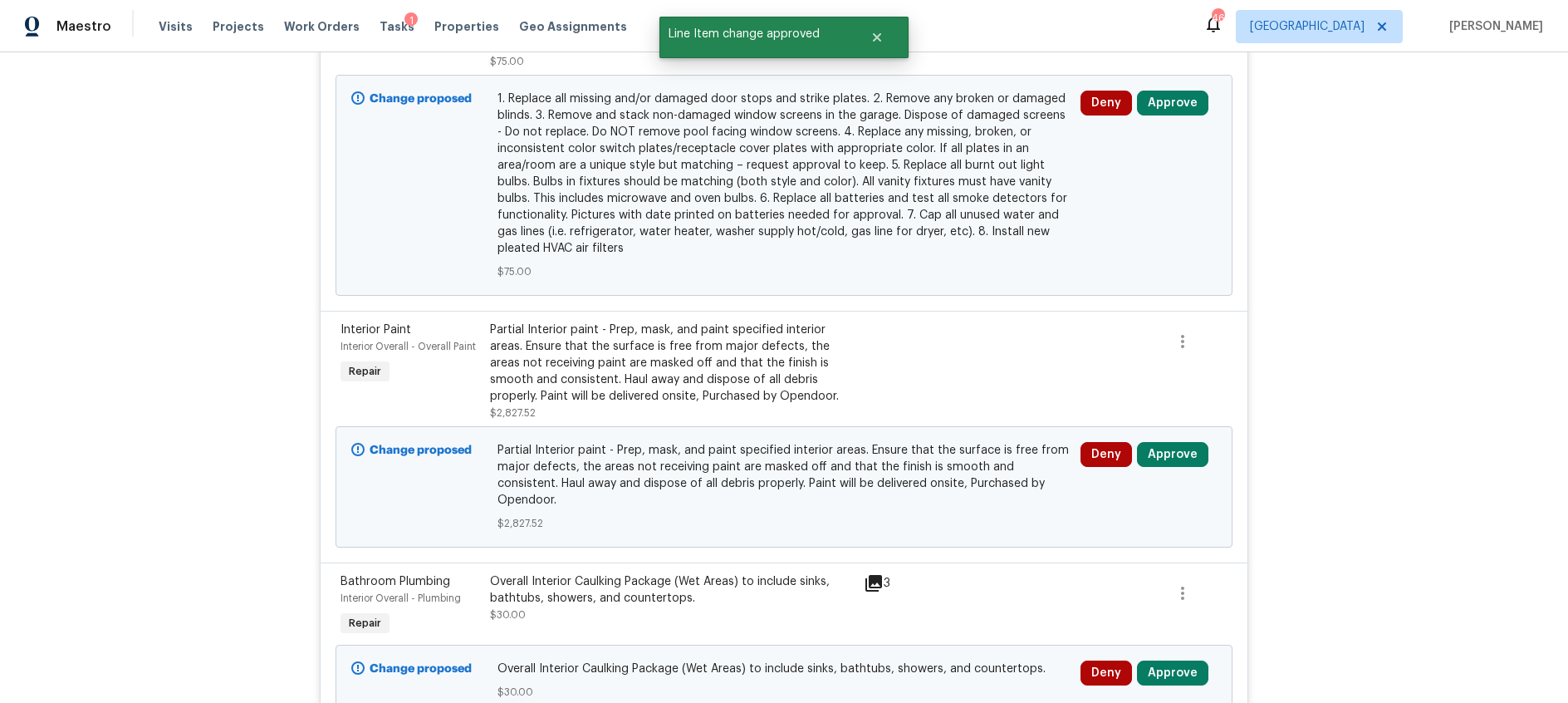
scroll to position [1070, 0]
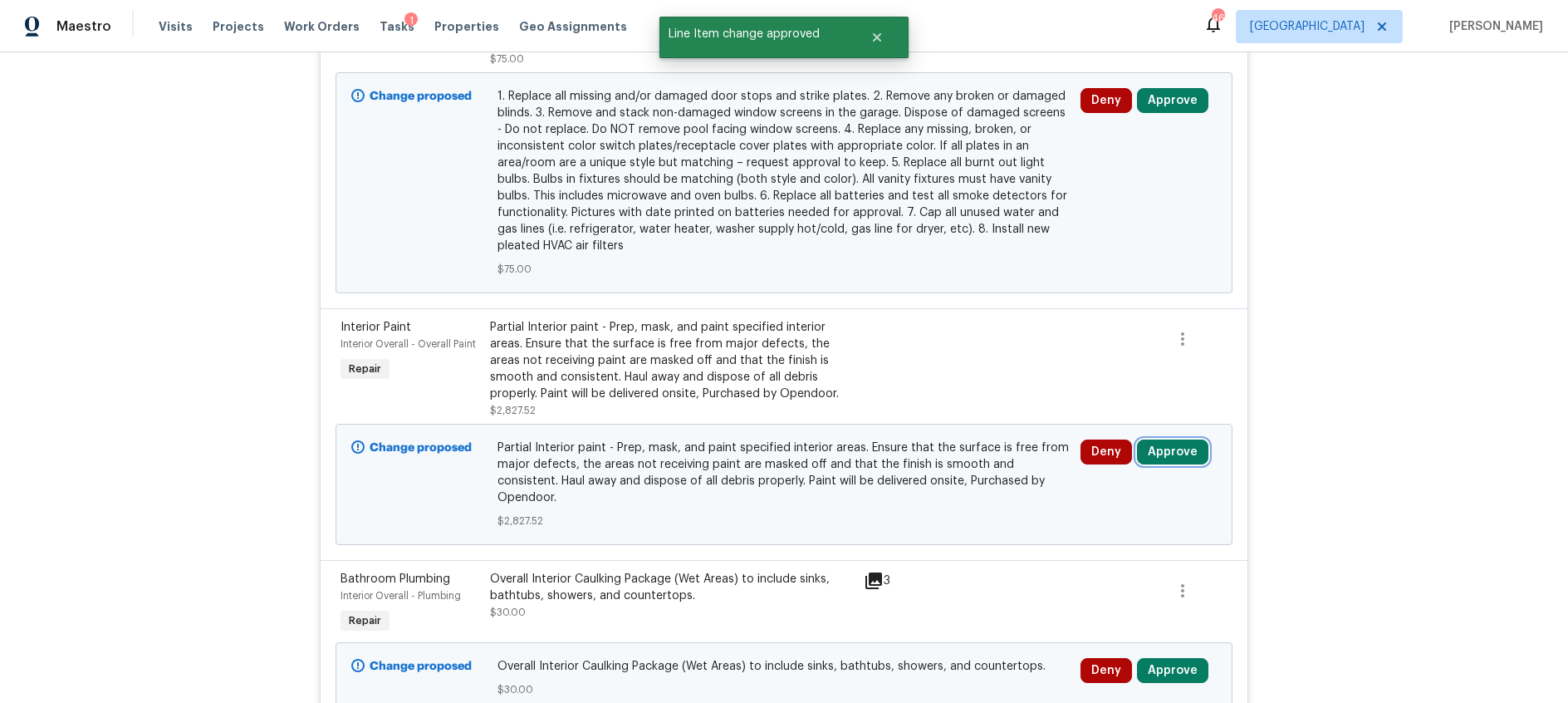
click at [1178, 457] on button "Approve" at bounding box center [1172, 451] width 71 height 25
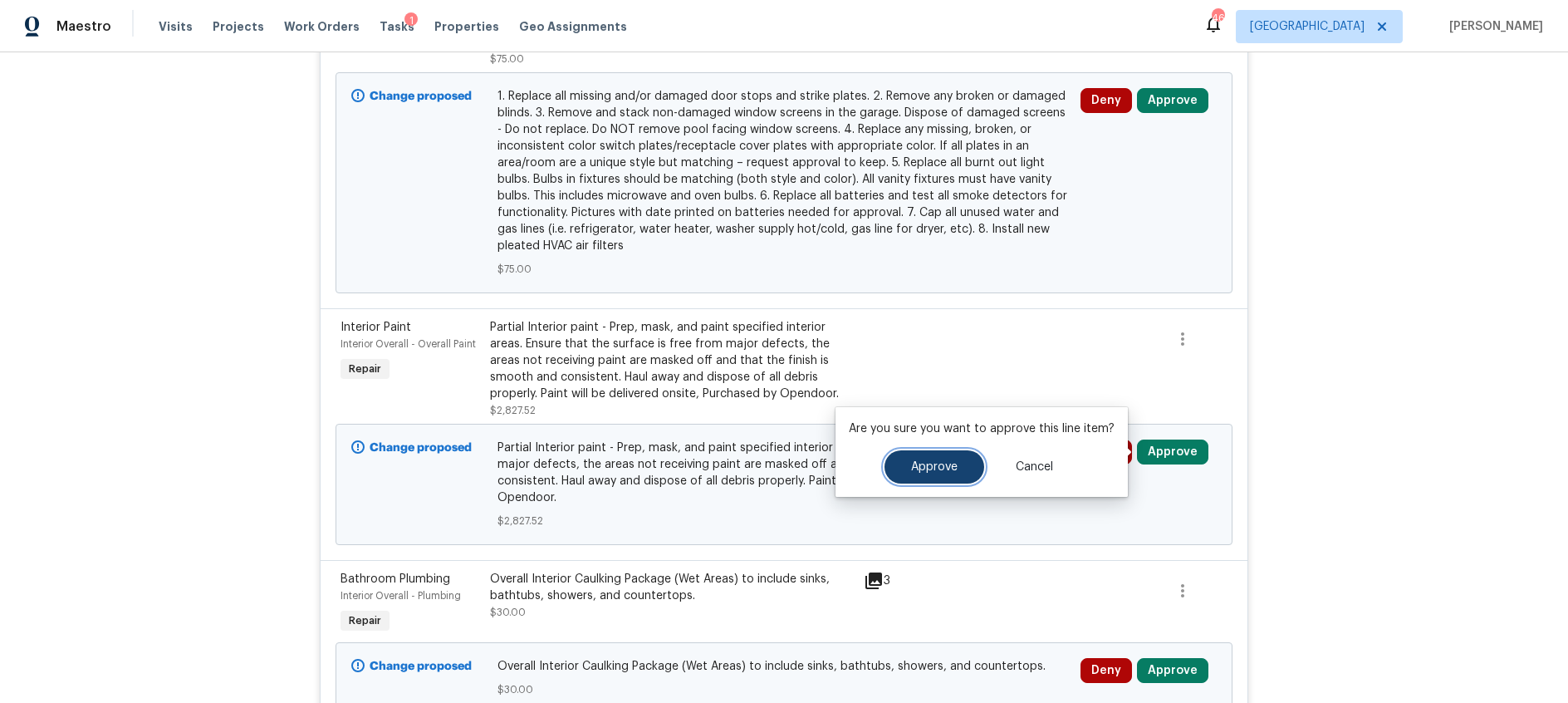
click at [921, 467] on span "Approve" at bounding box center [934, 468] width 46 height 13
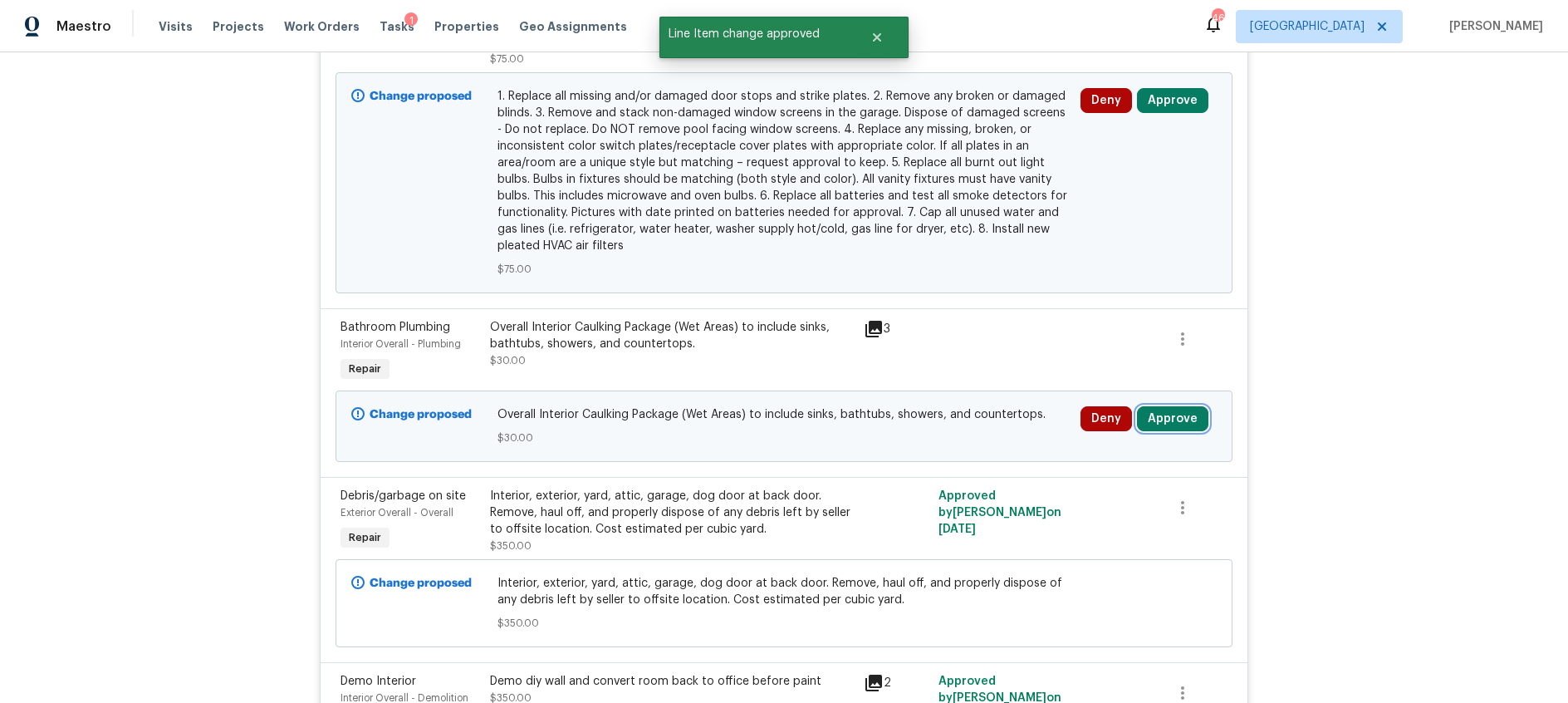
drag, startPoint x: 1171, startPoint y: 417, endPoint x: 1134, endPoint y: 422, distance: 37.3
click at [1171, 417] on button "Approve" at bounding box center [1172, 418] width 71 height 25
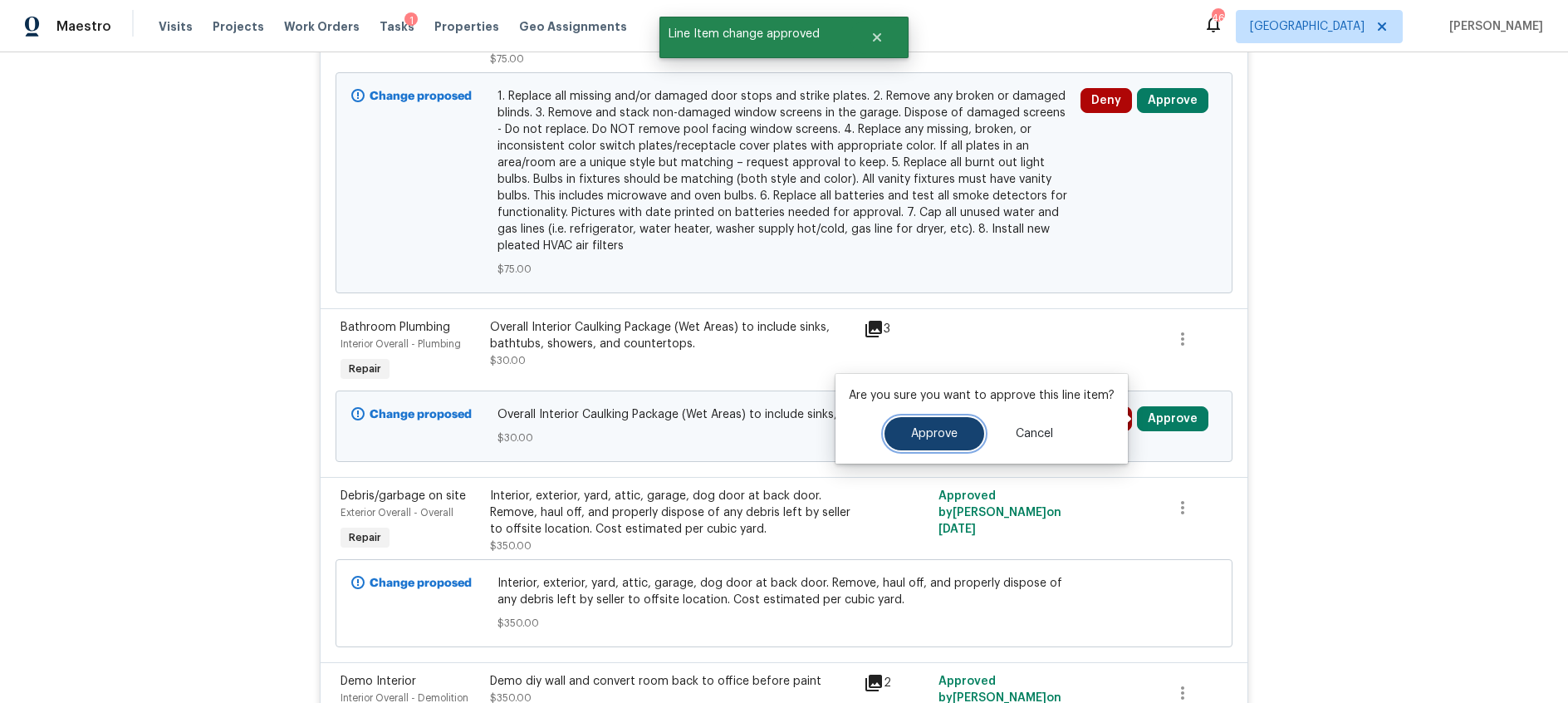
click at [931, 434] on span "Approve" at bounding box center [934, 435] width 46 height 13
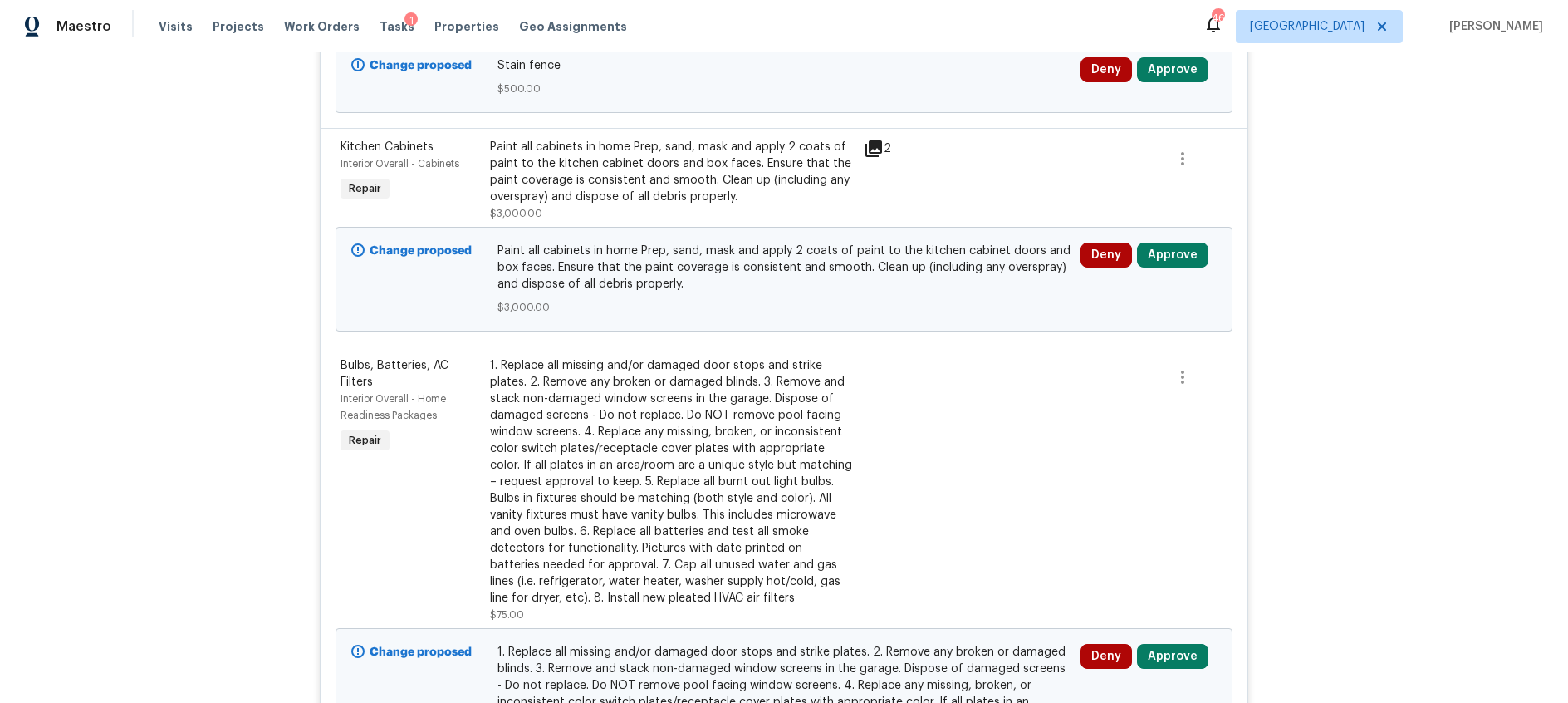
scroll to position [0, 0]
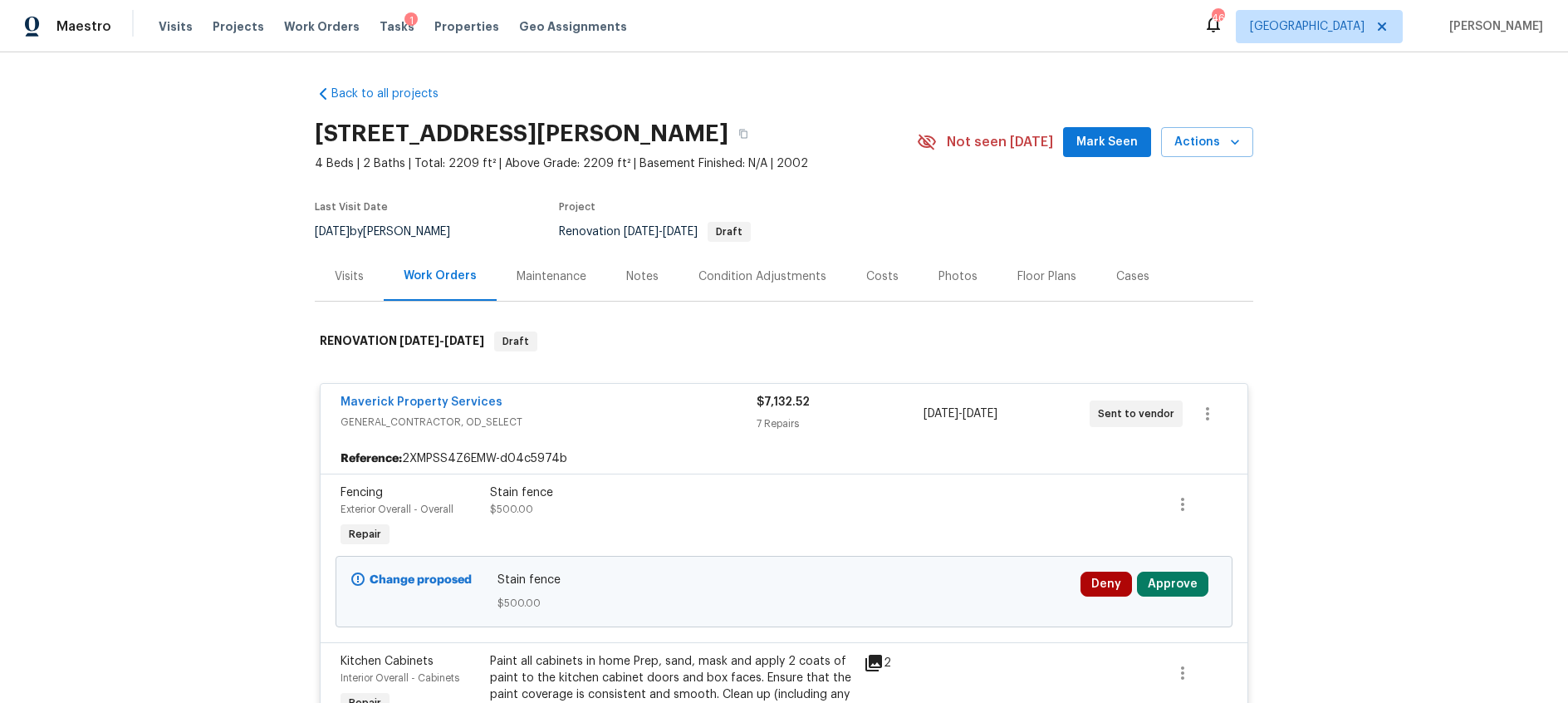
click at [763, 278] on div "Condition Adjustments" at bounding box center [762, 277] width 128 height 17
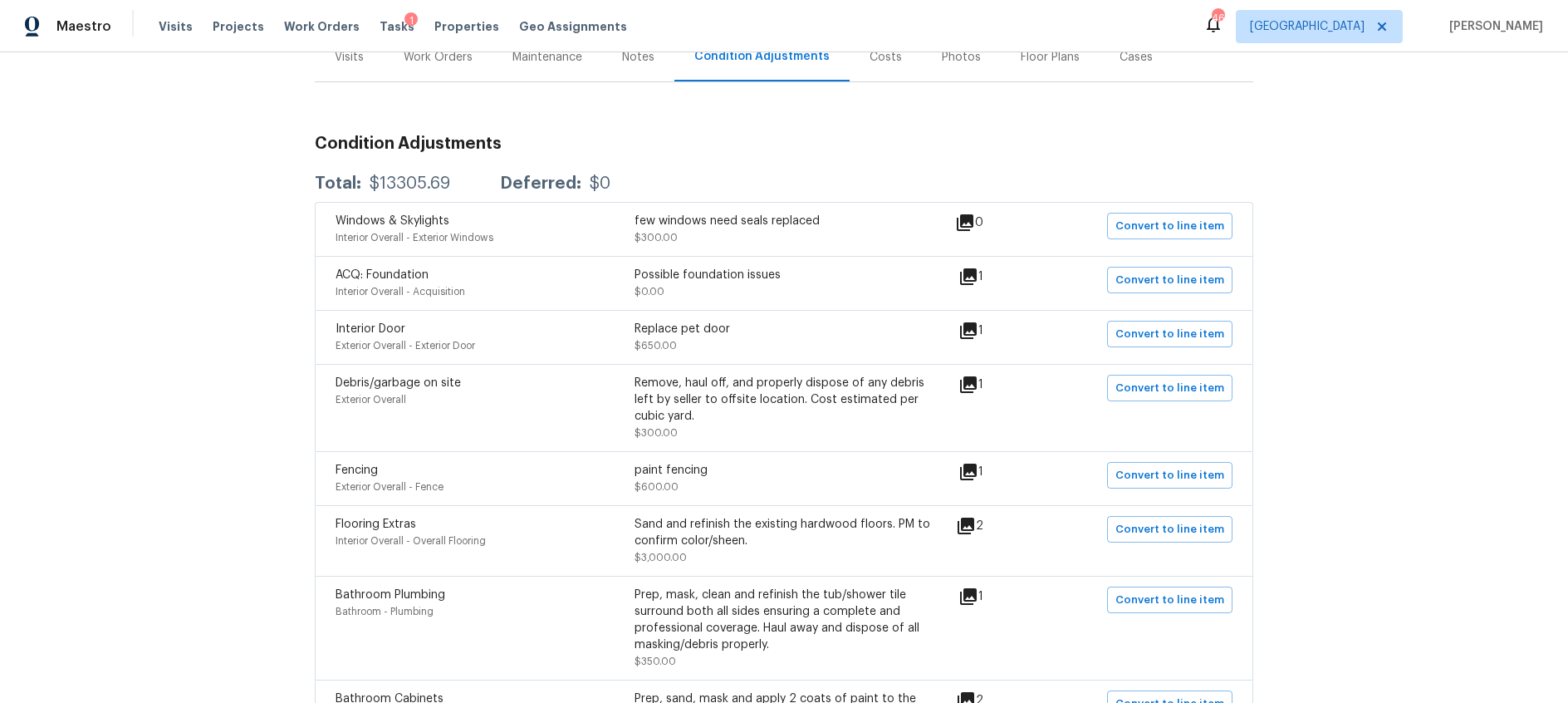
scroll to position [220, 0]
click at [974, 471] on icon at bounding box center [968, 471] width 20 height 20
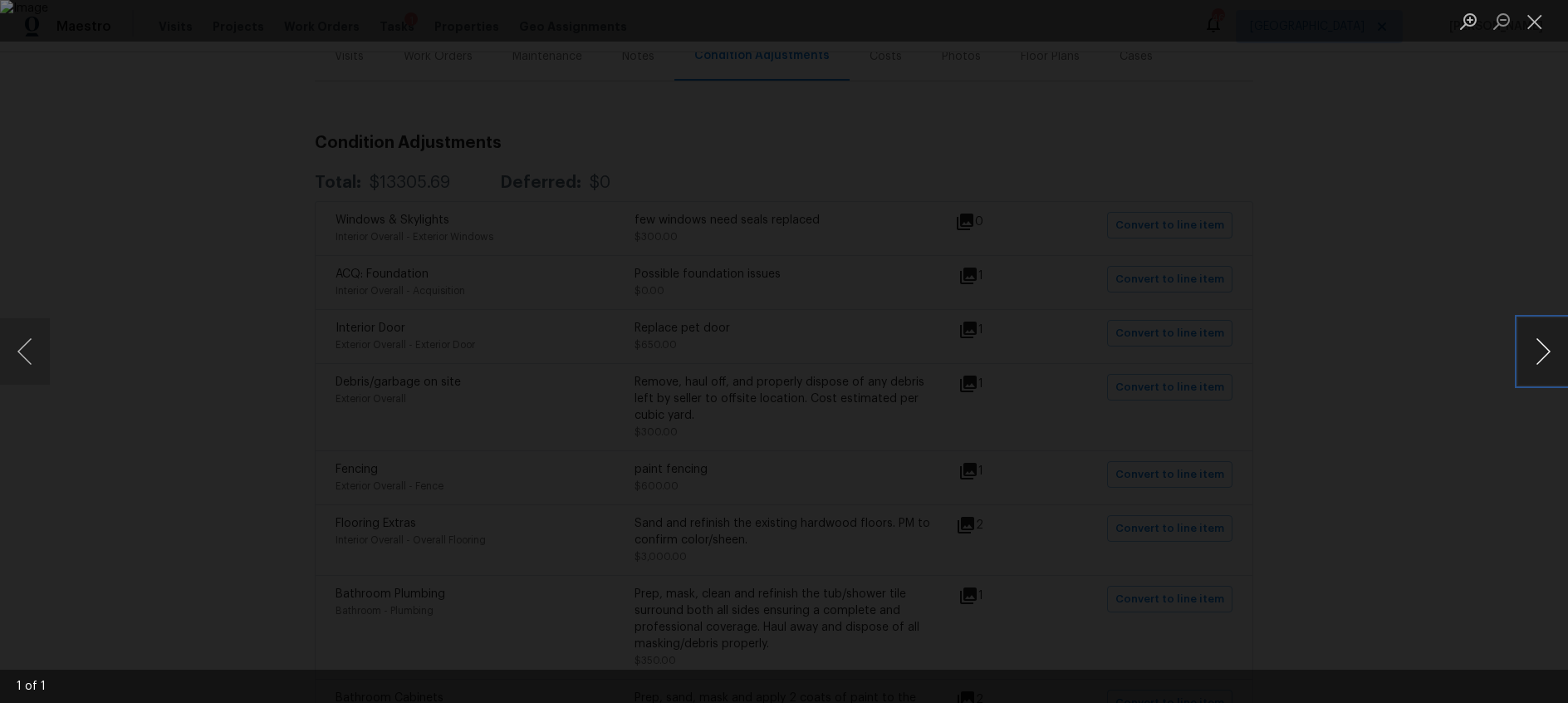
click at [1551, 354] on button "Next image" at bounding box center [1543, 352] width 50 height 66
click at [1535, 24] on button "Close lightbox" at bounding box center [1535, 21] width 33 height 30
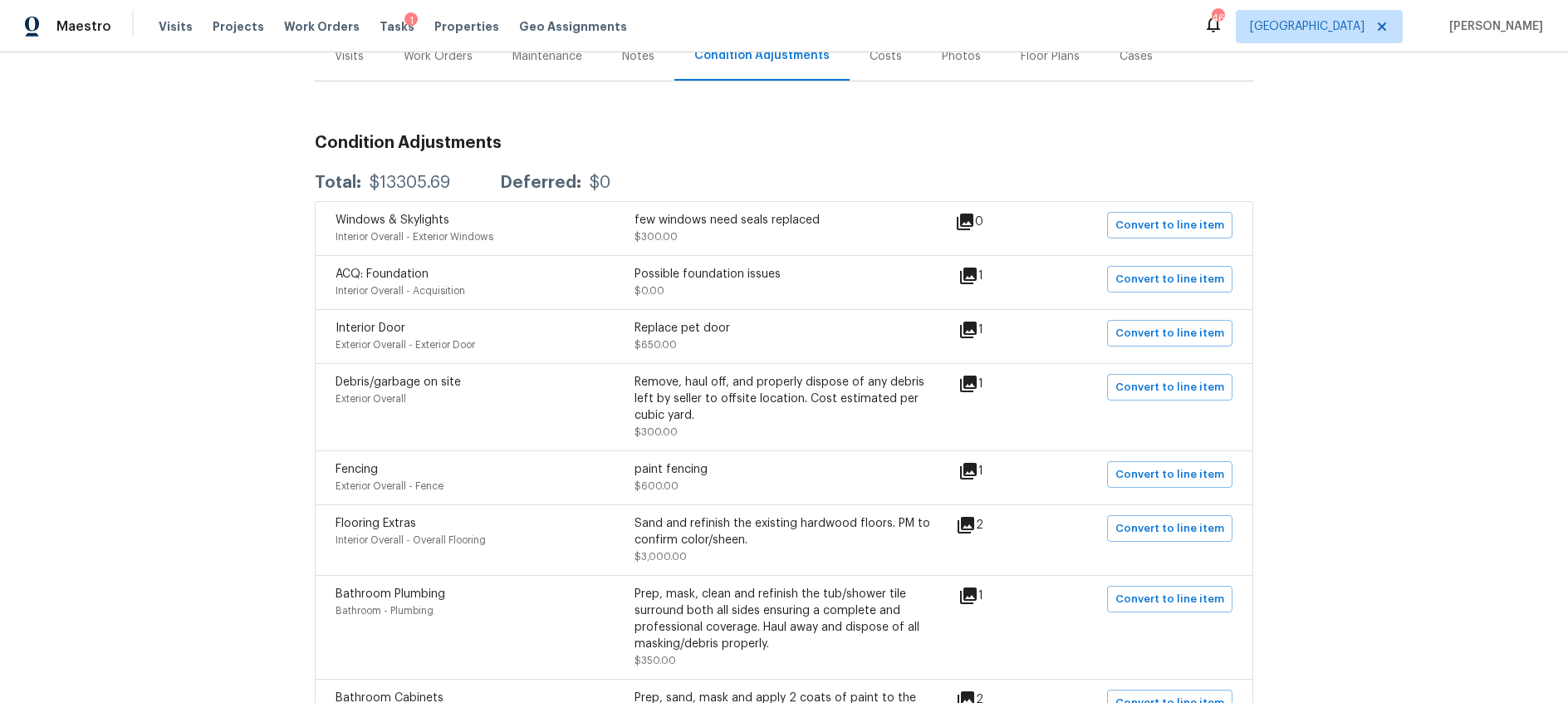
click at [449, 63] on div "Work Orders" at bounding box center [438, 56] width 69 height 17
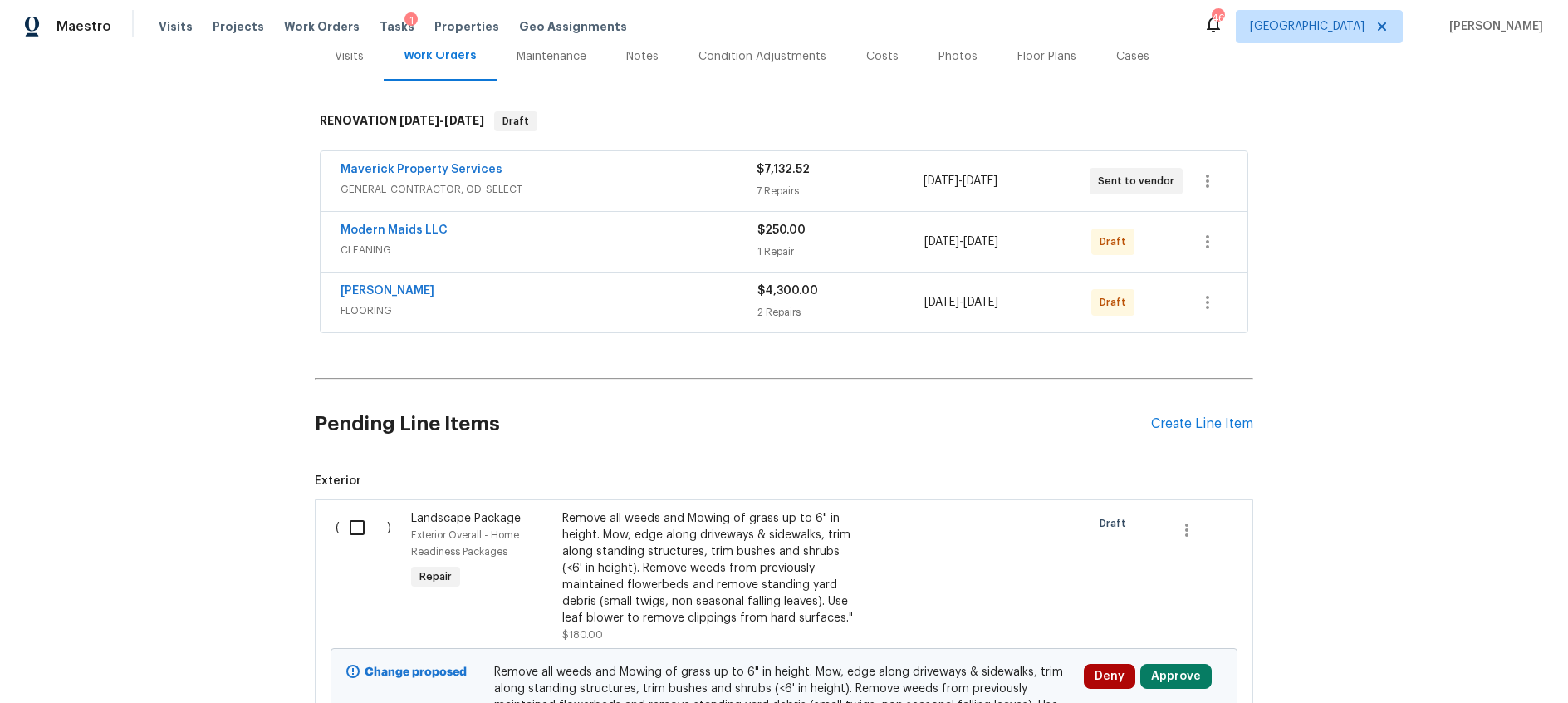
click at [660, 169] on div "Maverick Property Services" at bounding box center [548, 172] width 416 height 20
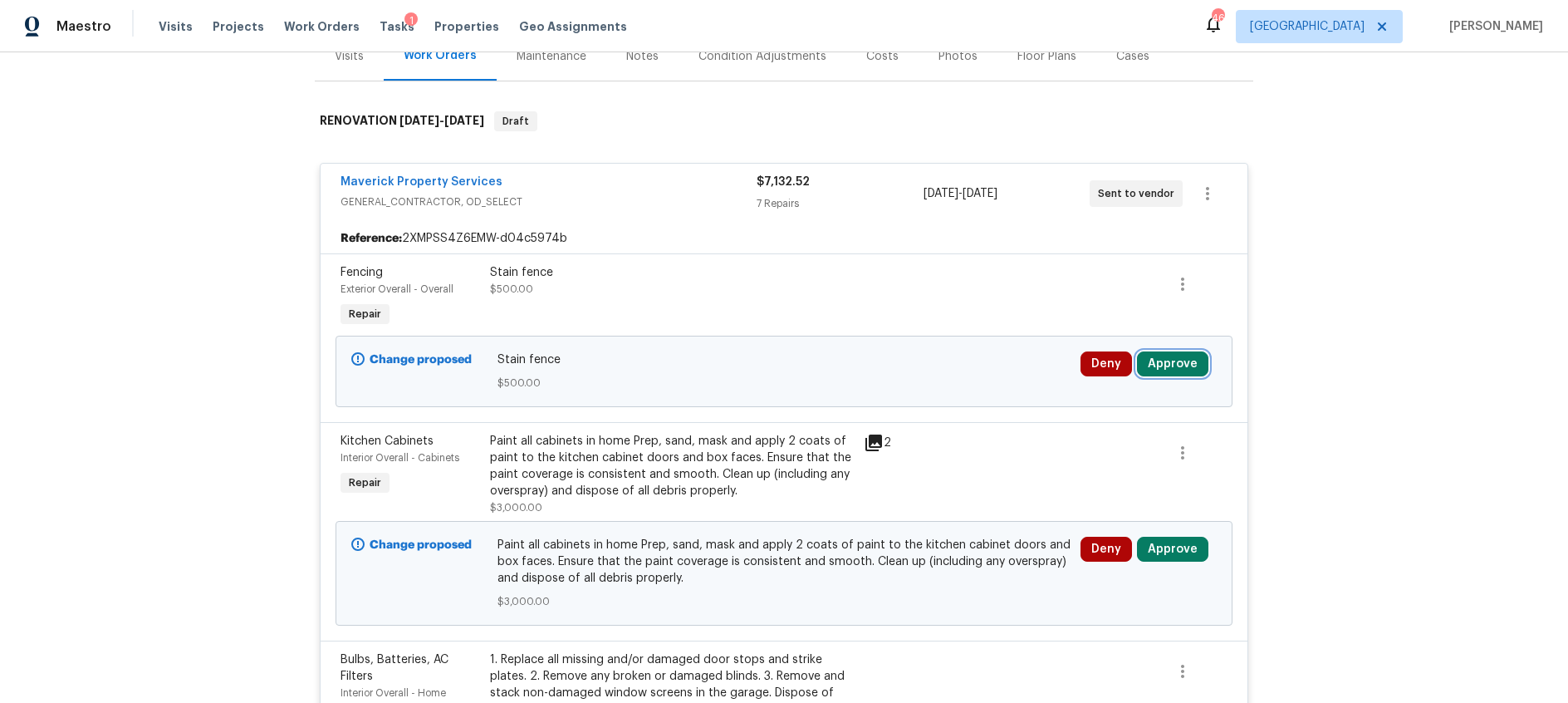
drag, startPoint x: 1182, startPoint y: 365, endPoint x: 1137, endPoint y: 363, distance: 45.0
click at [1182, 365] on button "Approve" at bounding box center [1172, 363] width 71 height 25
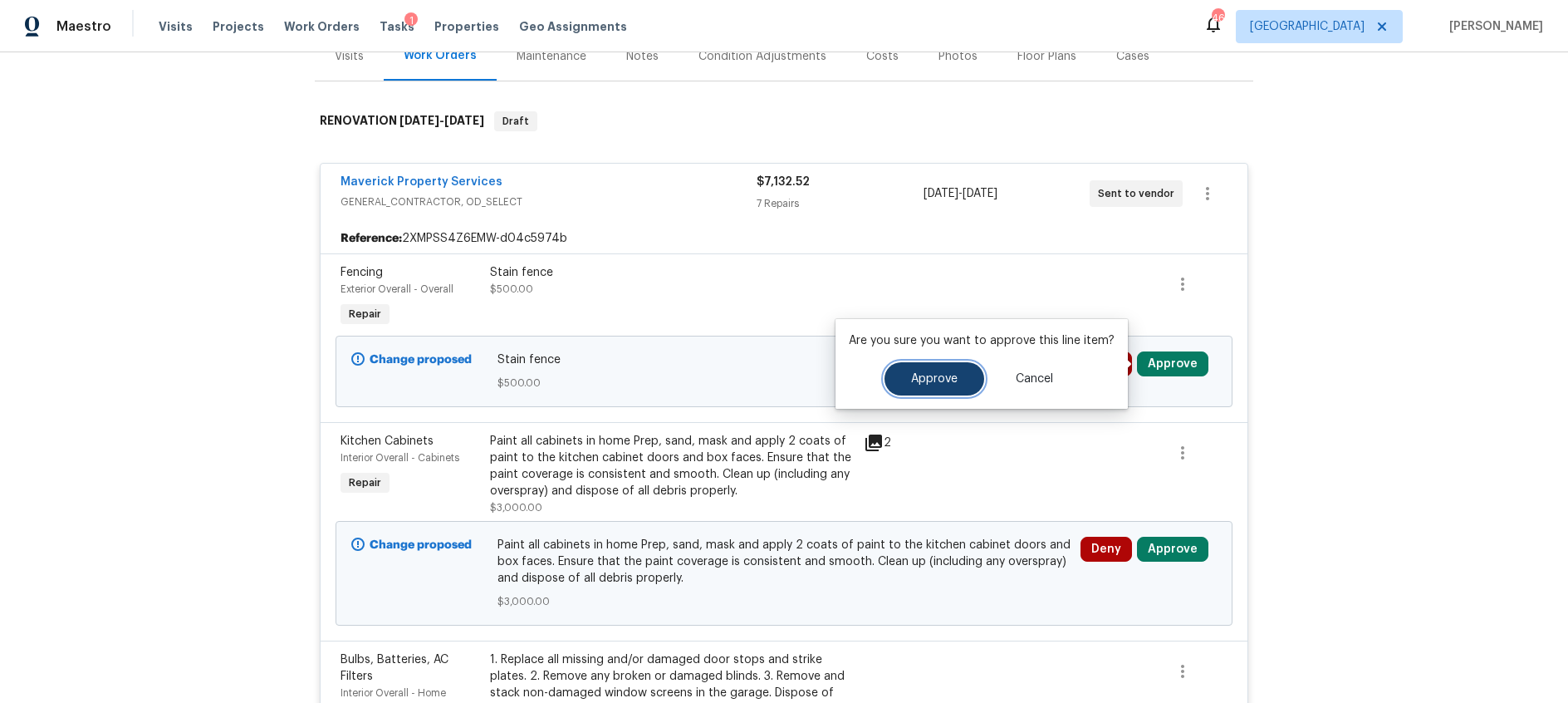
click at [921, 373] on span "Approve" at bounding box center [934, 379] width 46 height 13
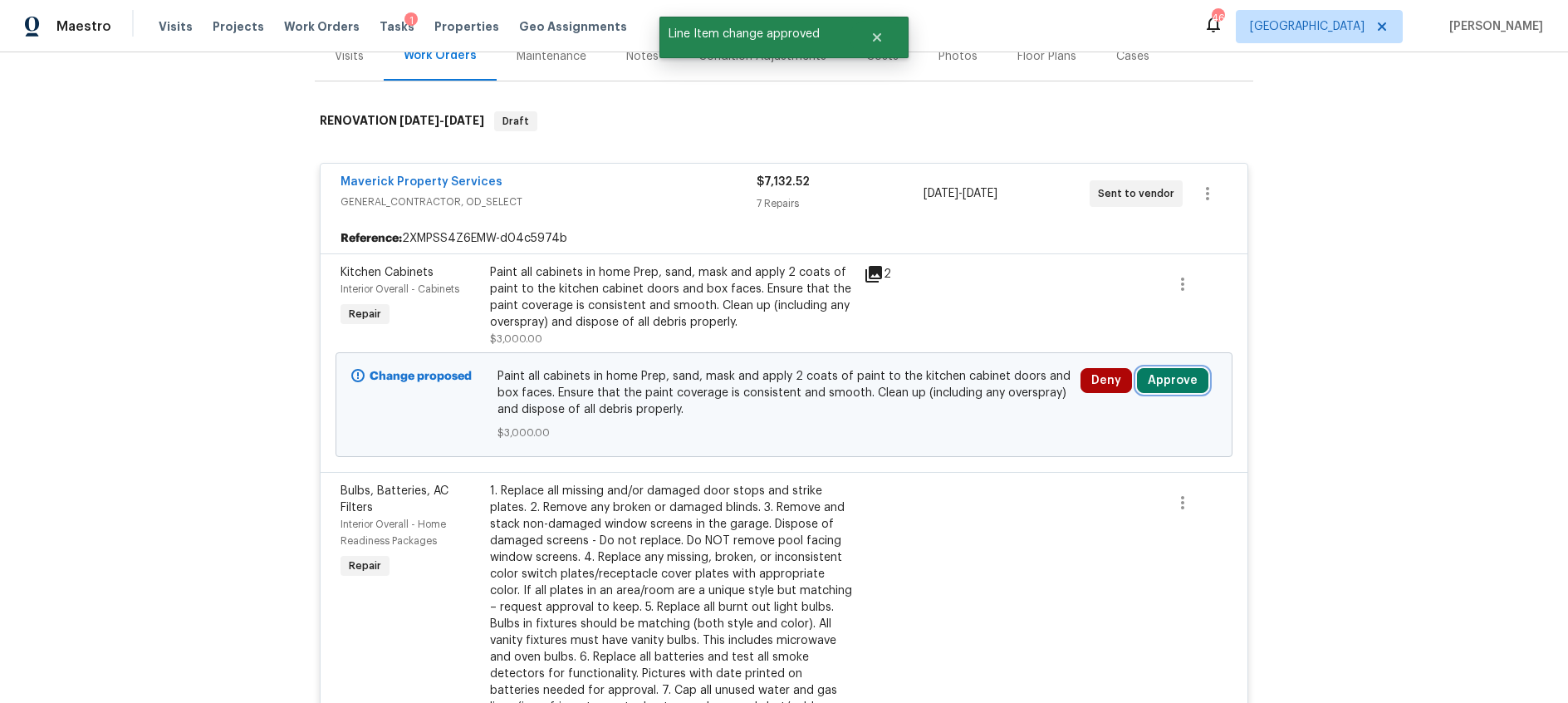
click at [1191, 383] on button "Approve" at bounding box center [1172, 380] width 71 height 25
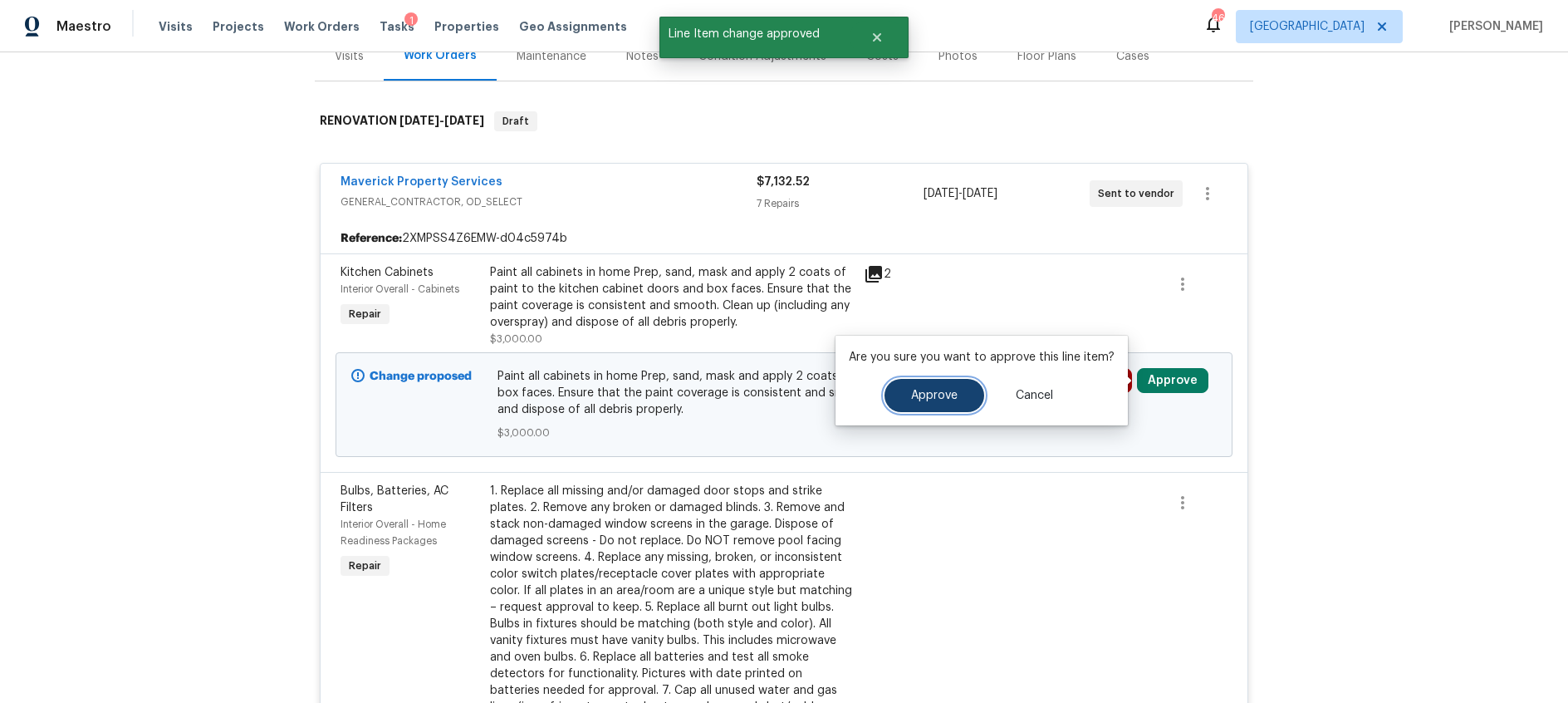
click at [944, 396] on span "Approve" at bounding box center [934, 396] width 46 height 13
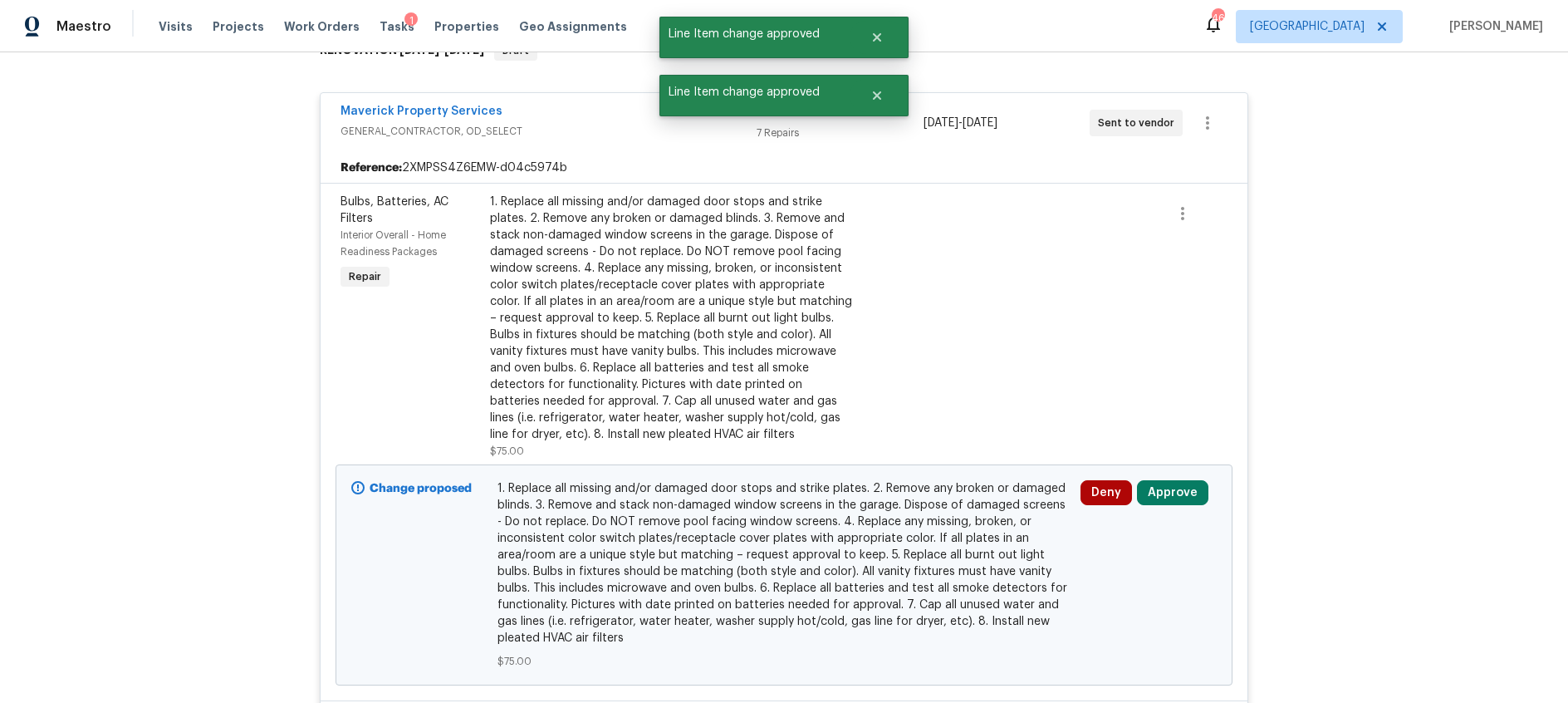
scroll to position [305, 0]
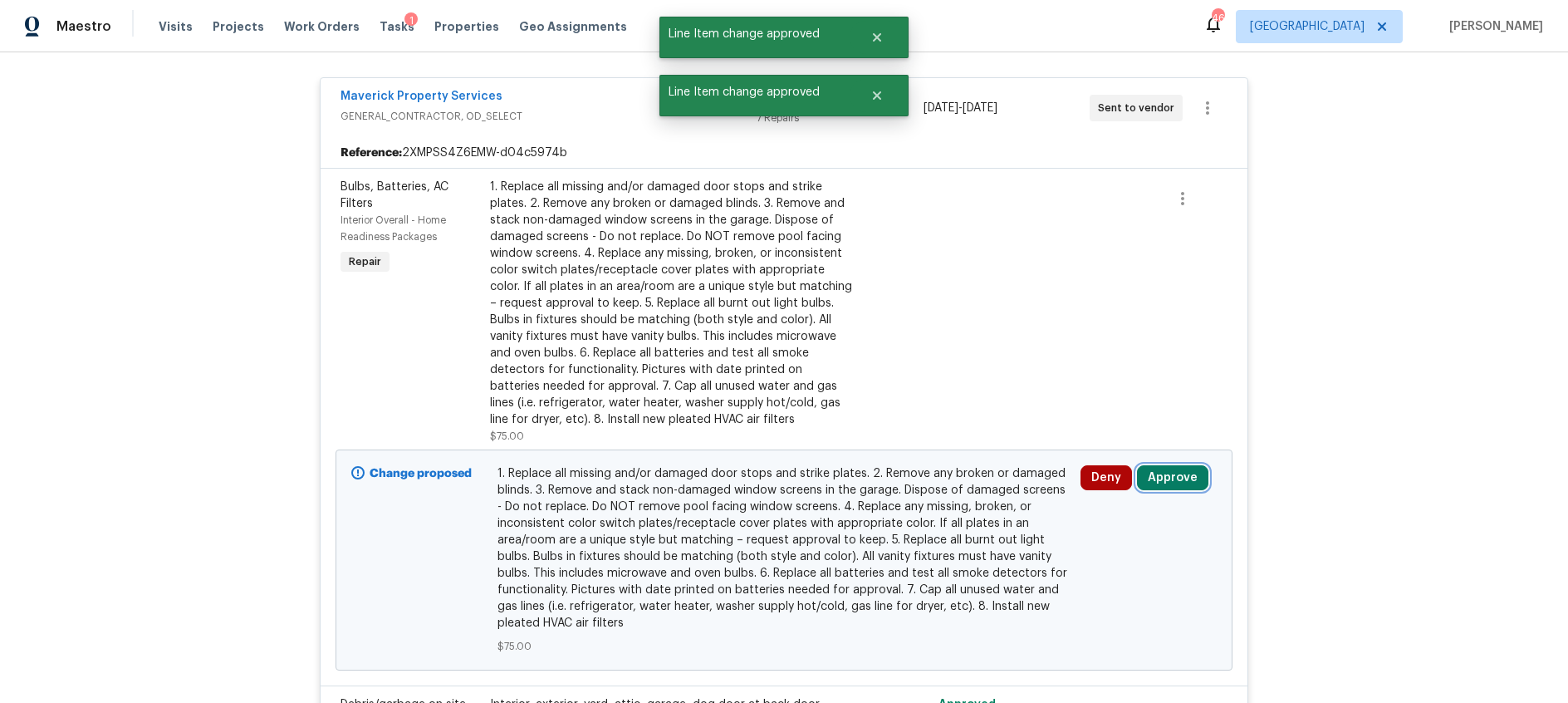
click at [1162, 478] on button "Approve" at bounding box center [1172, 477] width 71 height 25
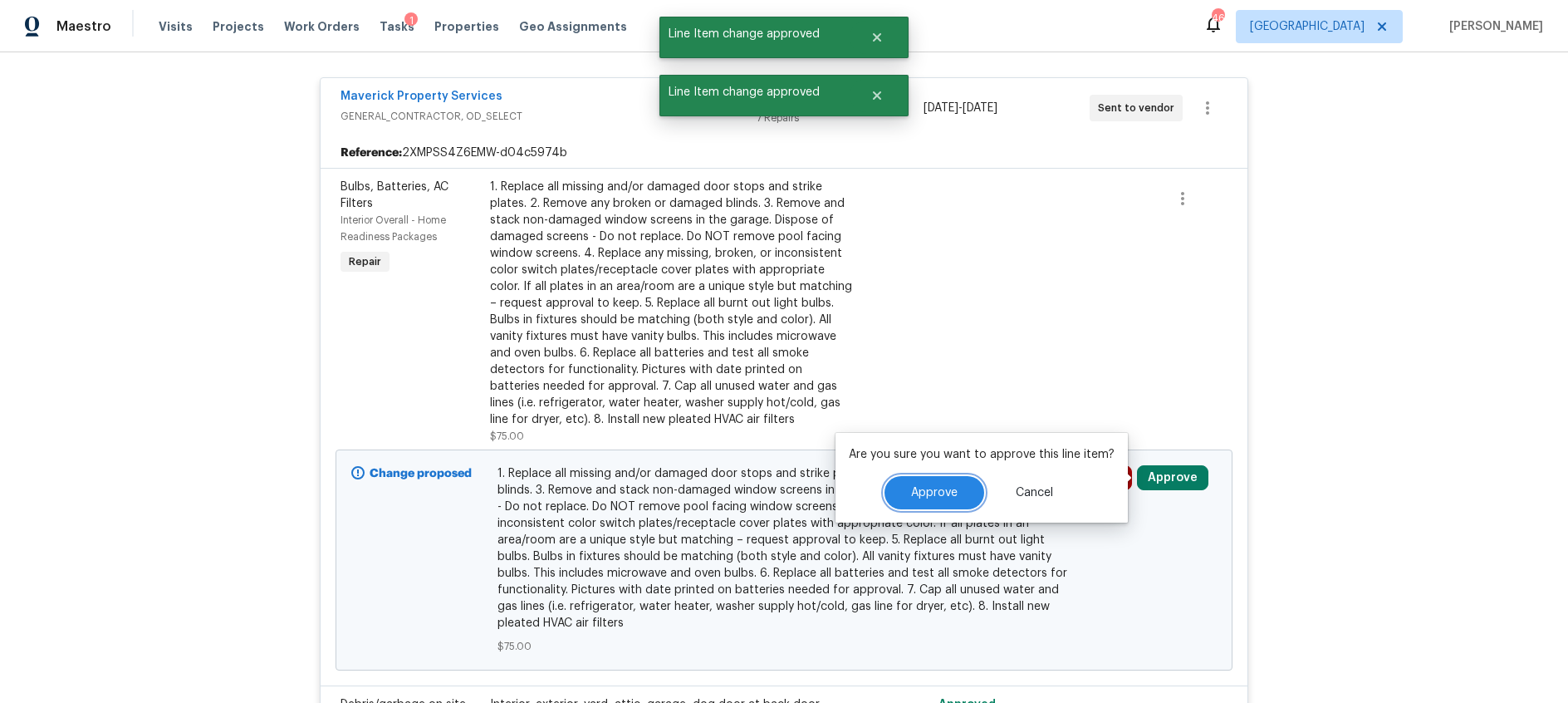
click at [934, 494] on span "Approve" at bounding box center [934, 494] width 46 height 13
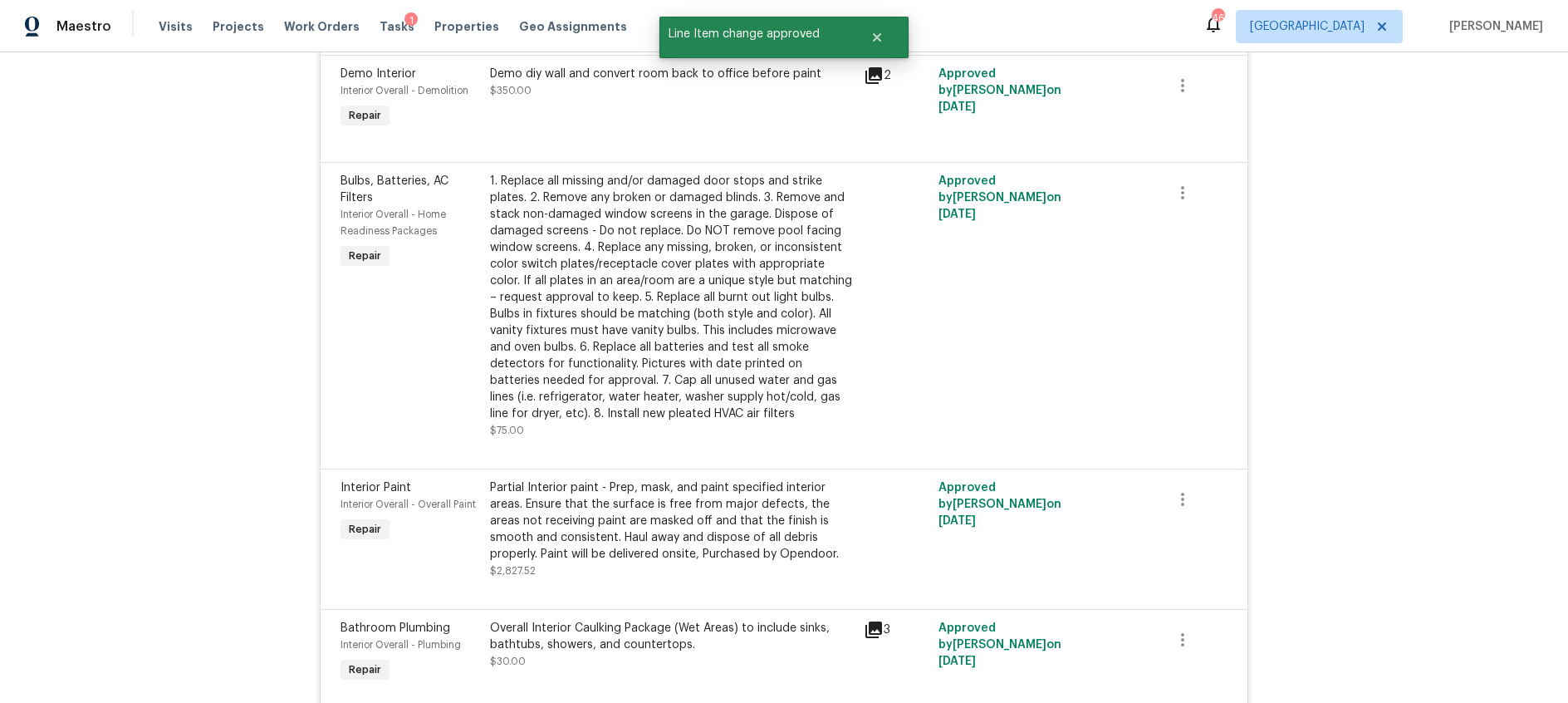
scroll to position [1531, 0]
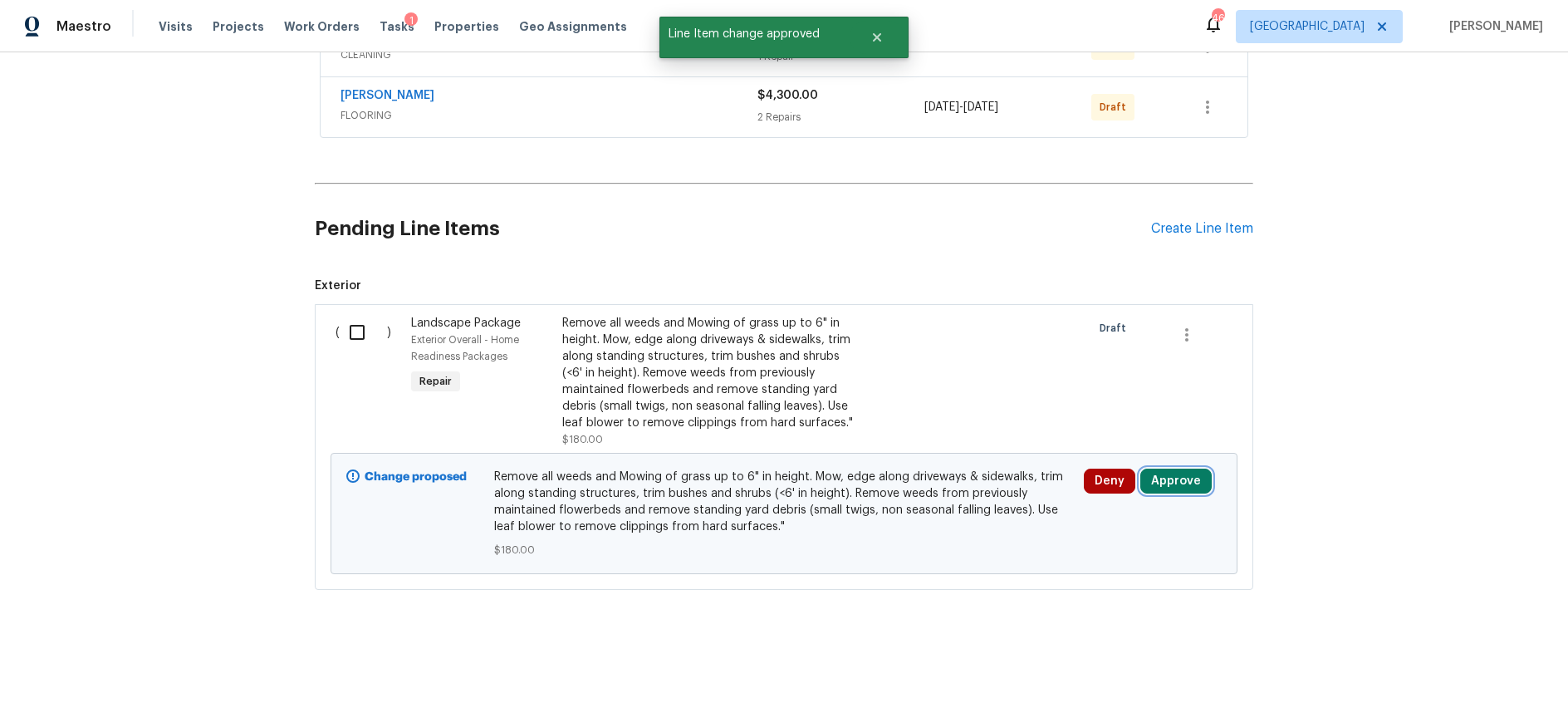
drag, startPoint x: 1180, startPoint y: 487, endPoint x: 1145, endPoint y: 474, distance: 37.3
click at [1180, 487] on button "Approve" at bounding box center [1175, 481] width 71 height 25
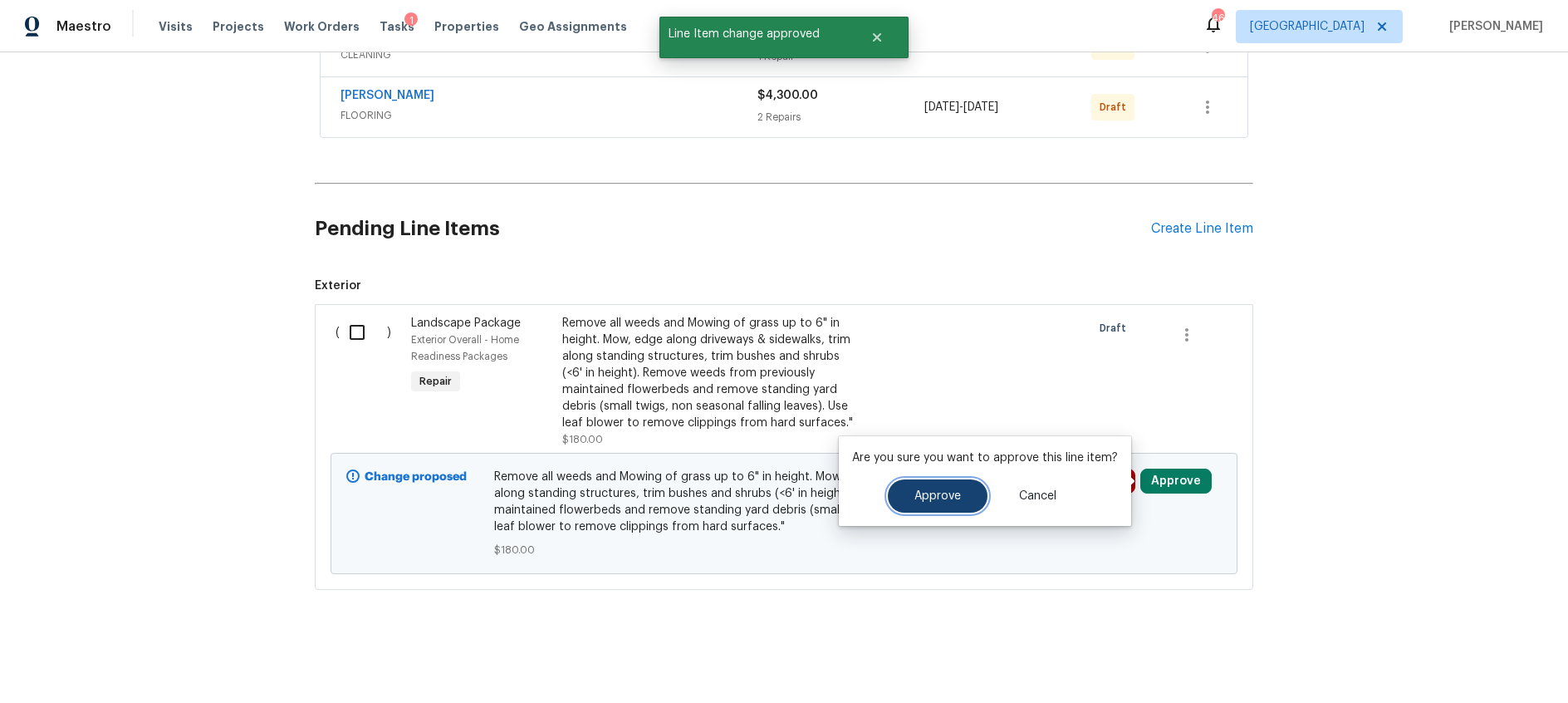
click at [935, 490] on span "Approve" at bounding box center [937, 496] width 46 height 13
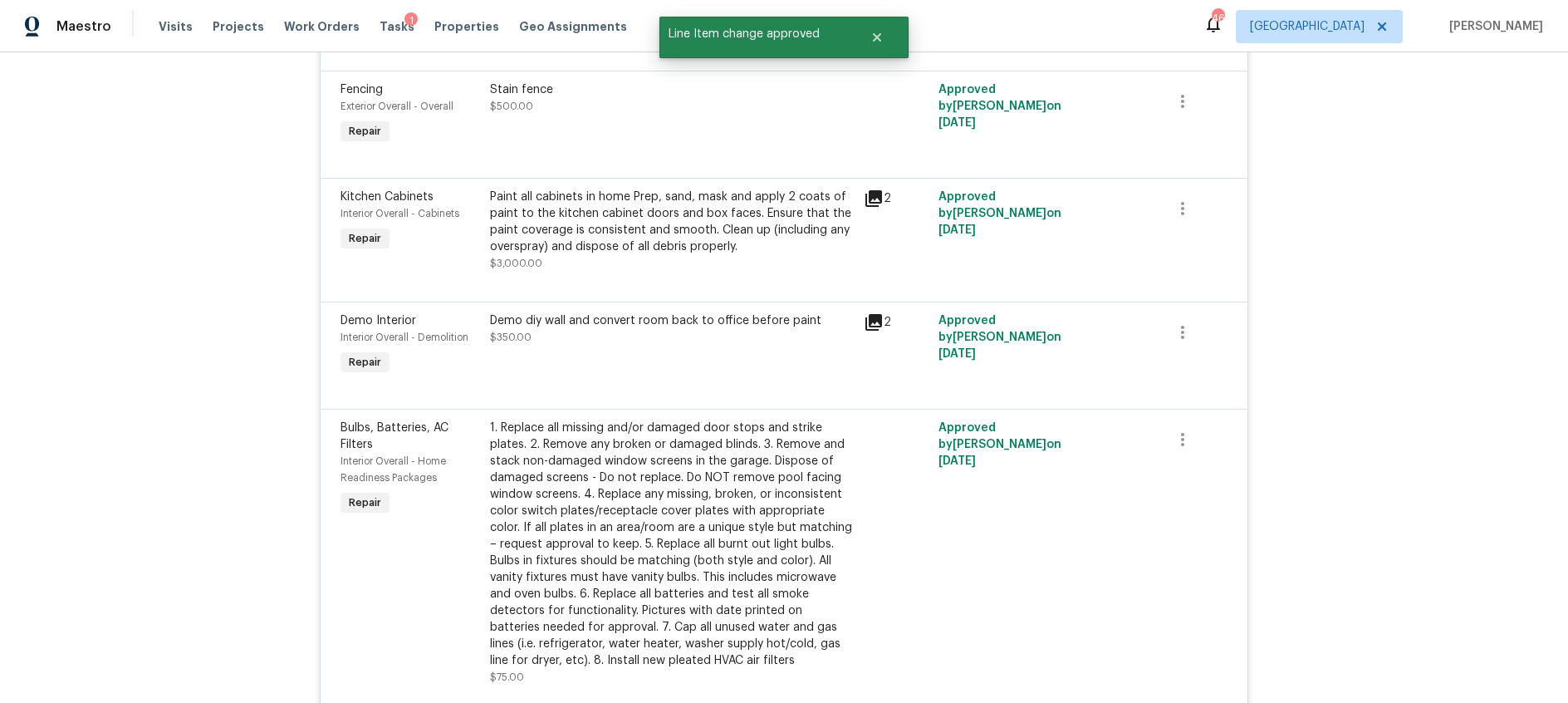
scroll to position [0, 0]
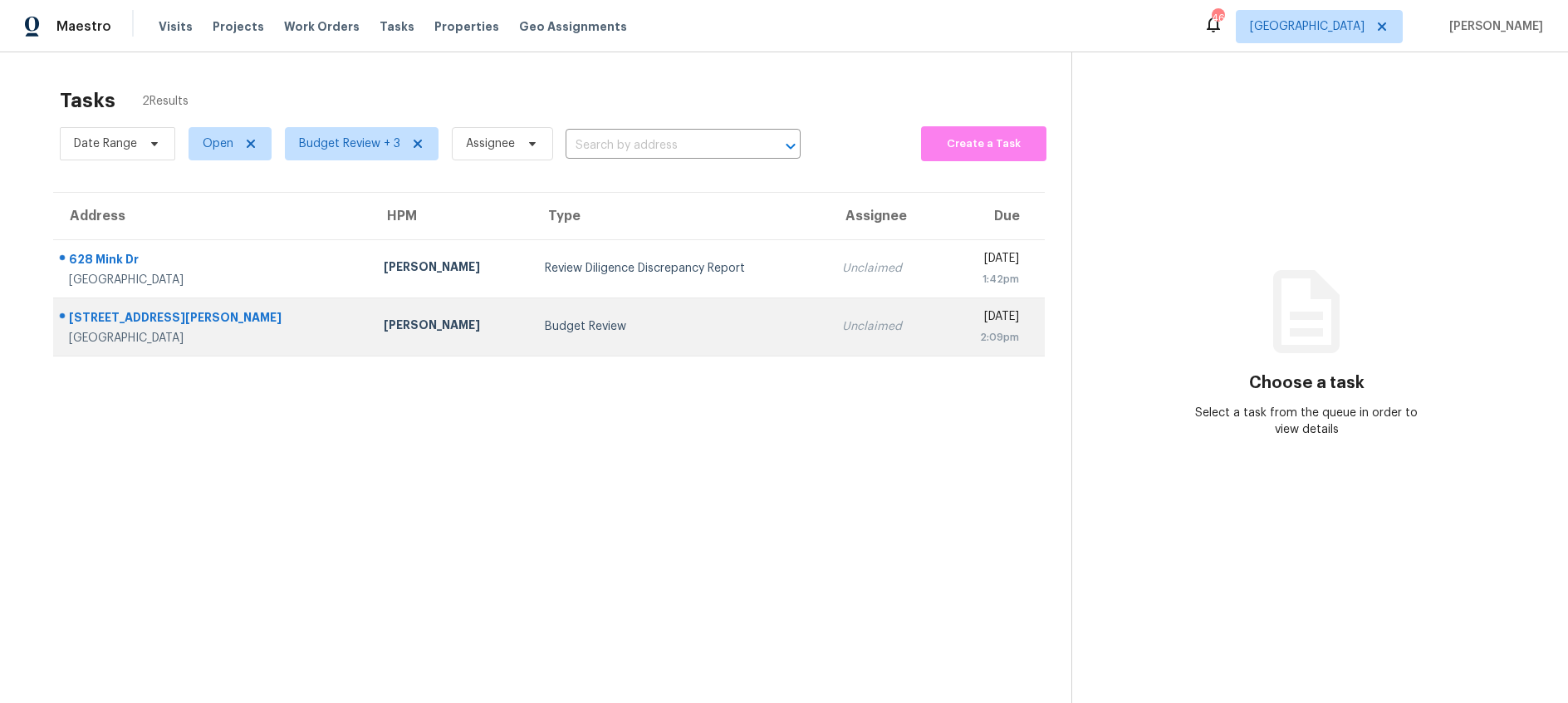
click at [545, 325] on div "Budget Review" at bounding box center [681, 327] width 271 height 17
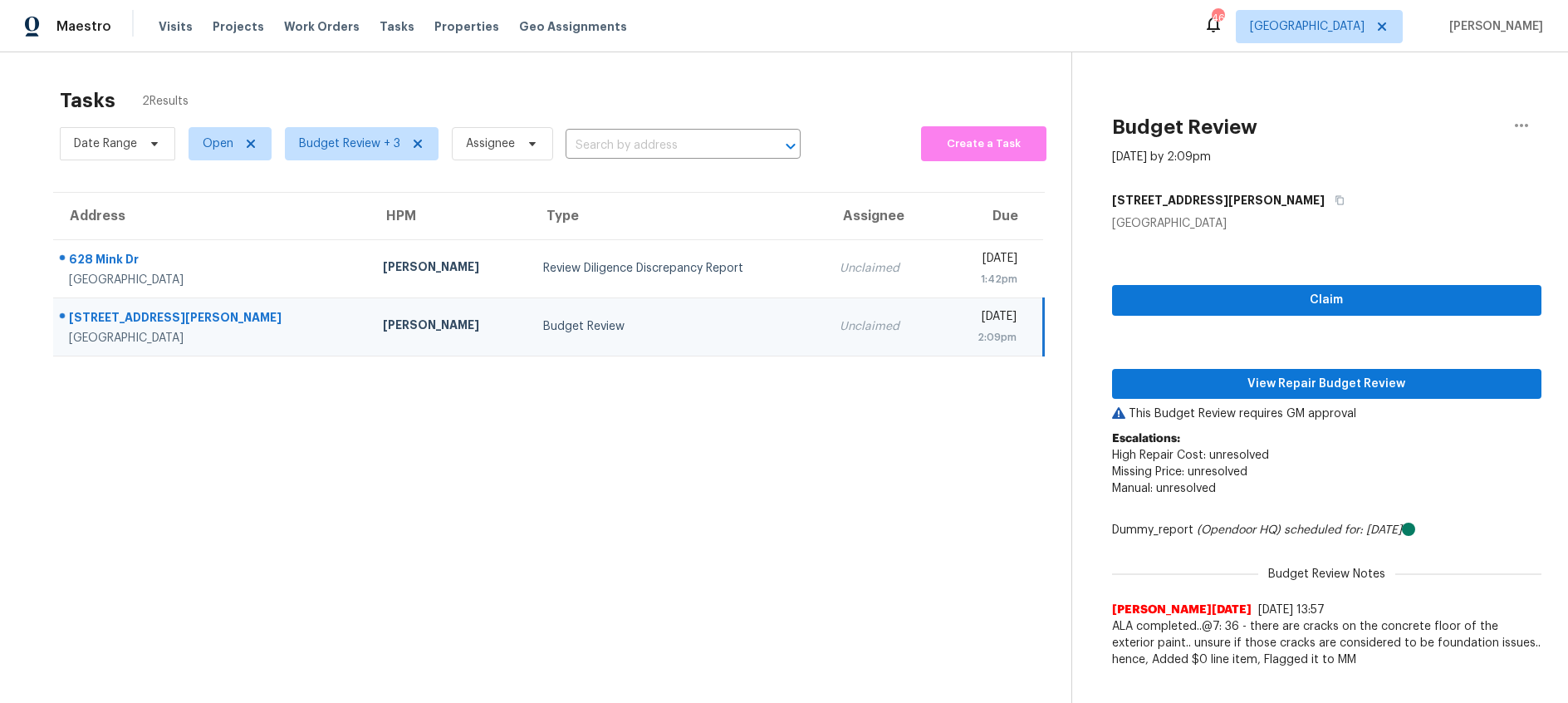
click at [722, 314] on td "Budget Review" at bounding box center [677, 326] width 296 height 58
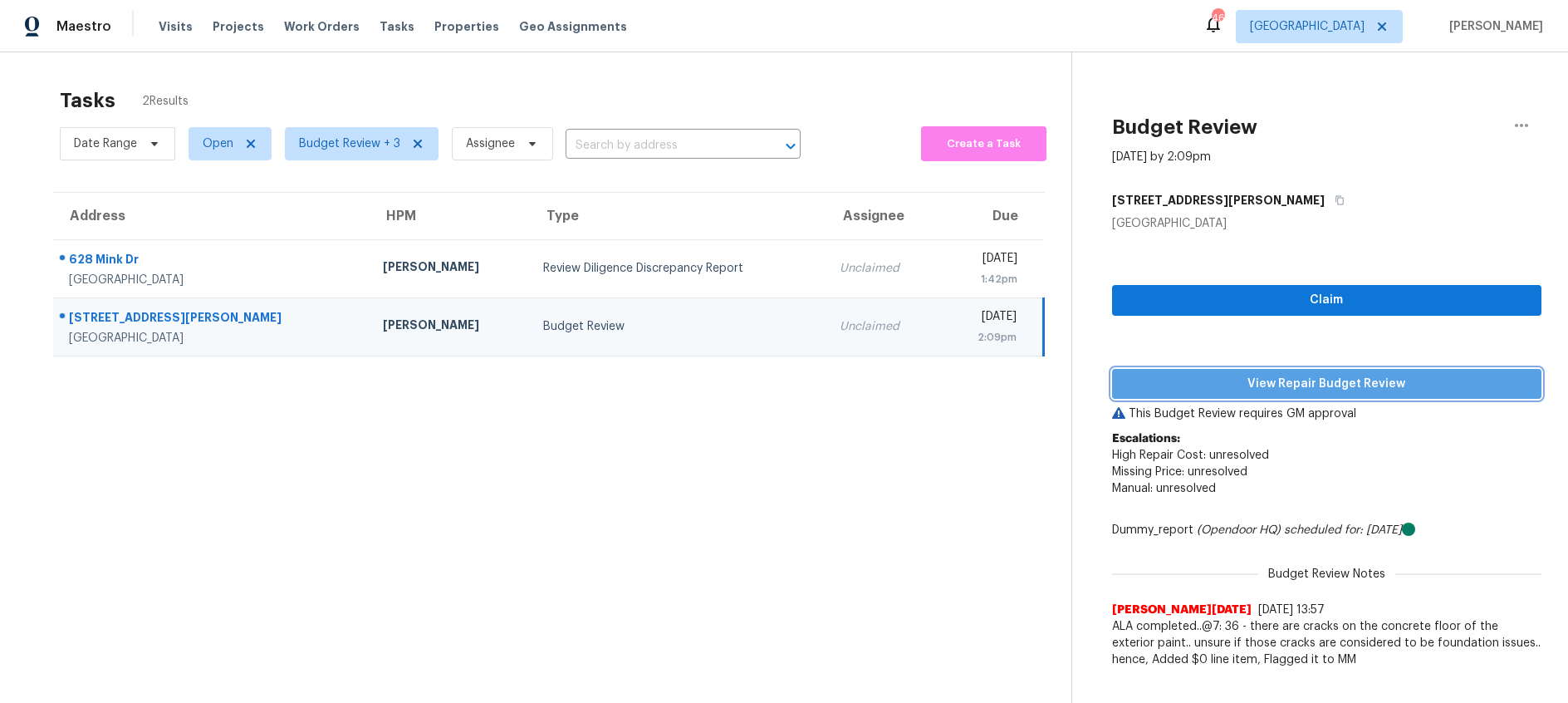
click at [1229, 383] on span "View Repair Budget Review" at bounding box center [1326, 384] width 403 height 21
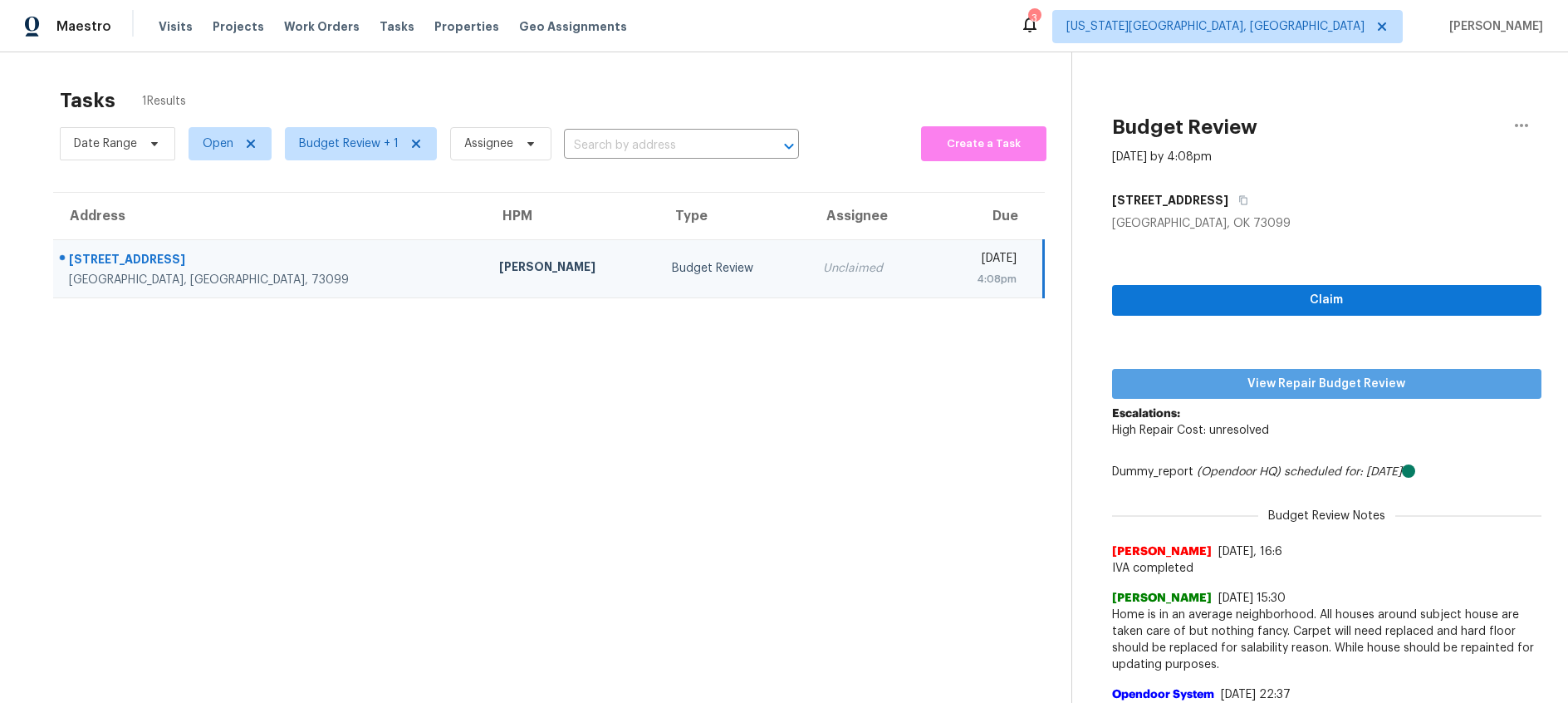
click at [1155, 379] on span "View Repair Budget Review" at bounding box center [1326, 384] width 403 height 21
